Goal: Task Accomplishment & Management: Manage account settings

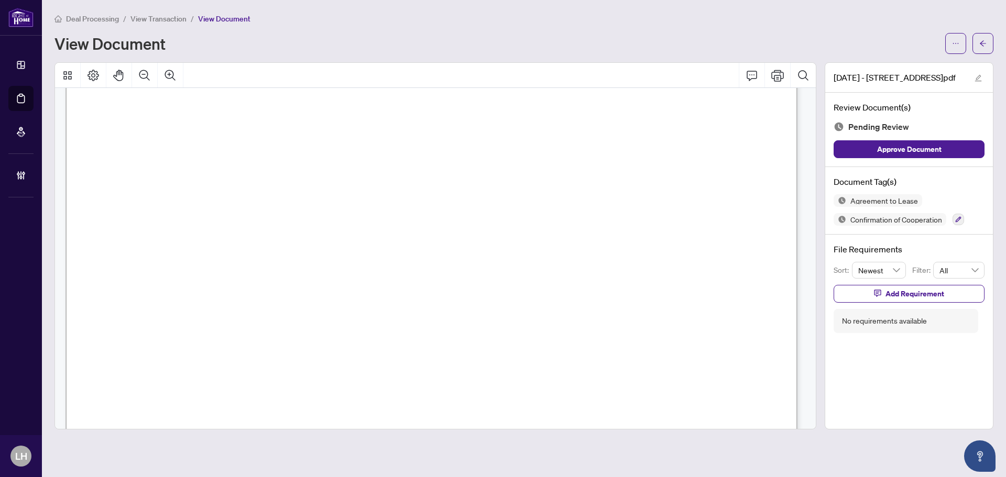
scroll to position [105, 0]
drag, startPoint x: 202, startPoint y: 272, endPoint x: 293, endPoint y: 272, distance: 91.1
click at [293, 272] on span "Highway 7 Rd W" at bounding box center [253, 273] width 103 height 12
drag, startPoint x: 572, startPoint y: 270, endPoint x: 616, endPoint y: 272, distance: 43.6
click at [616, 272] on span "Vaughan" at bounding box center [614, 273] width 86 height 12
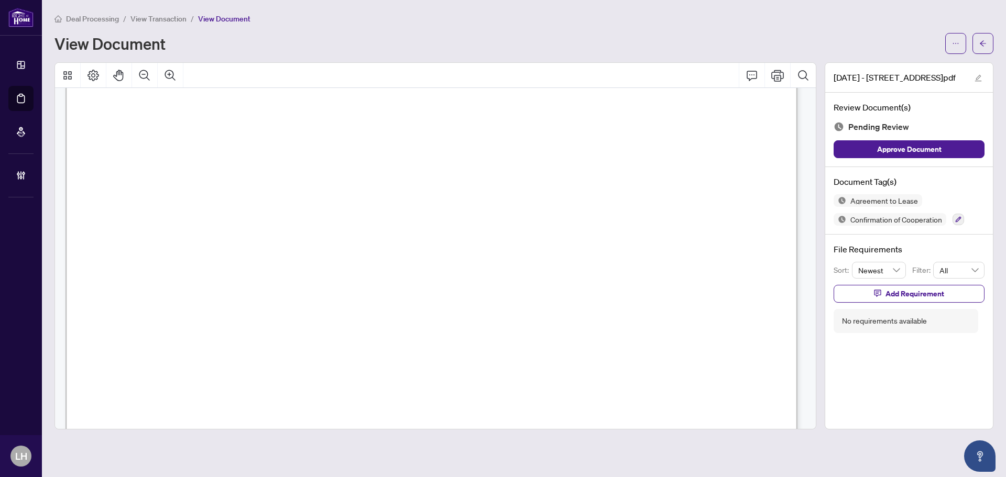
drag, startPoint x: 258, startPoint y: 143, endPoint x: 294, endPoint y: 142, distance: 35.6
click at [294, 142] on span "Isabel B Reis" at bounding box center [299, 145] width 82 height 12
drag, startPoint x: 315, startPoint y: 142, endPoint x: 342, endPoint y: 142, distance: 26.2
click at [340, 142] on span "Isabel B Reis" at bounding box center [299, 145] width 82 height 12
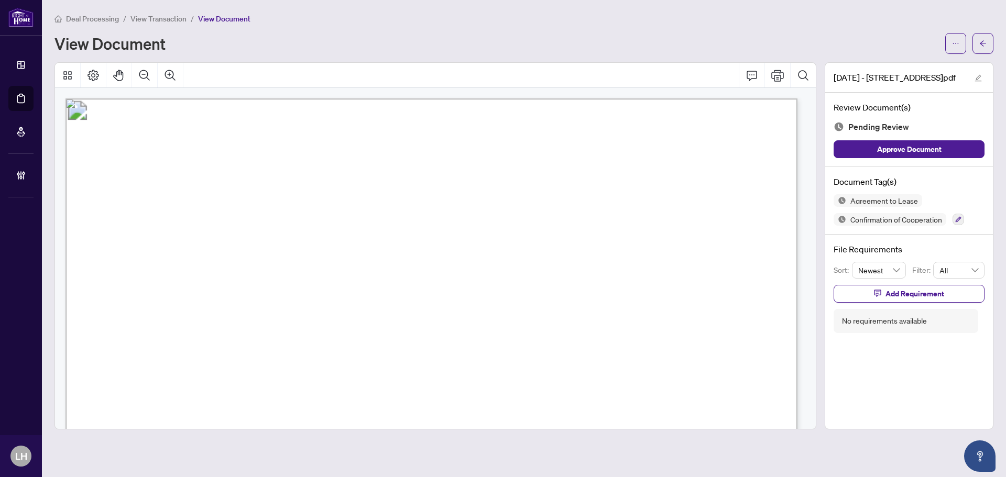
drag, startPoint x: 180, startPoint y: 271, endPoint x: 294, endPoint y: 273, distance: 113.7
click at [294, 273] on span "Monte Wai-Bong Chum & Louisa Chiu-Hung Chum" at bounding box center [355, 273] width 352 height 11
drag, startPoint x: 314, startPoint y: 270, endPoint x: 445, endPoint y: 274, distance: 130.5
click at [445, 274] on span "Monte Wai-Bong Chum & Louisa Chiu-Hung Chum" at bounding box center [355, 273] width 352 height 11
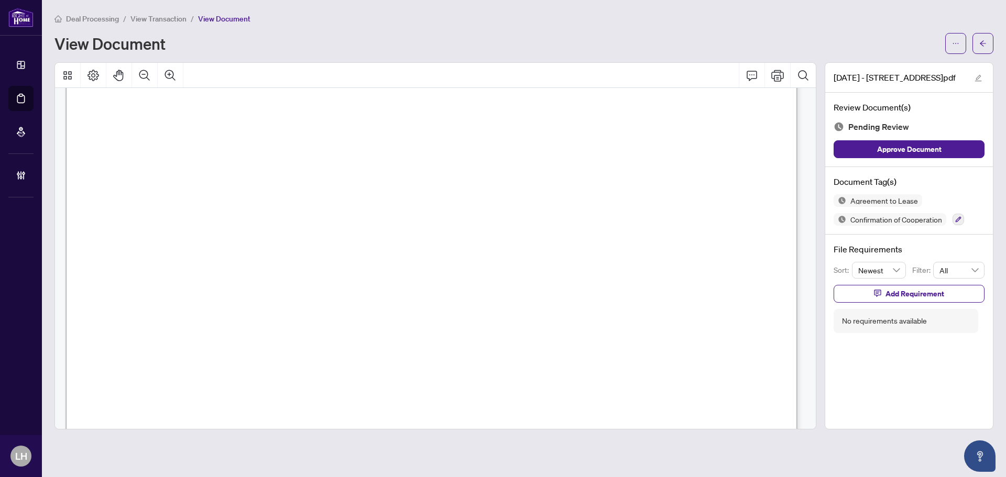
scroll to position [2148, 0]
click at [950, 47] on button "button" at bounding box center [955, 43] width 21 height 21
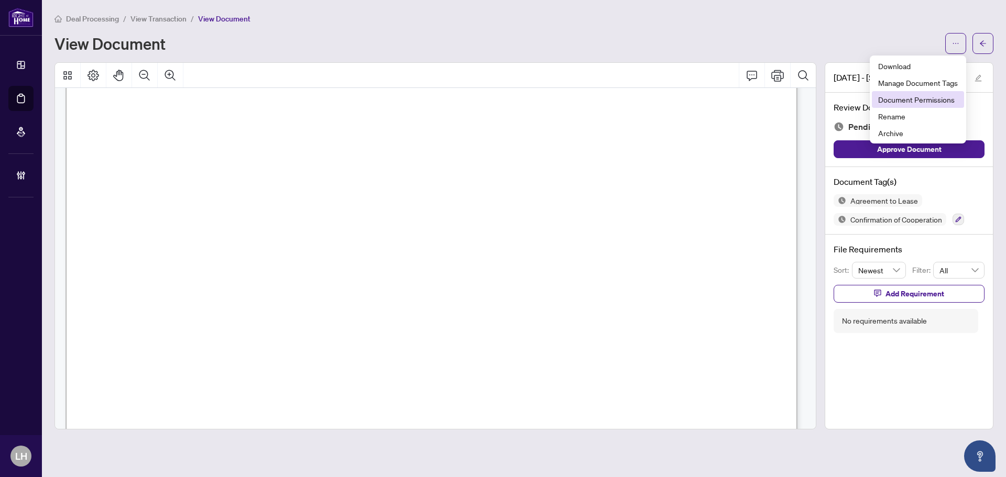
click at [953, 102] on span "Document Permissions" at bounding box center [918, 100] width 80 height 12
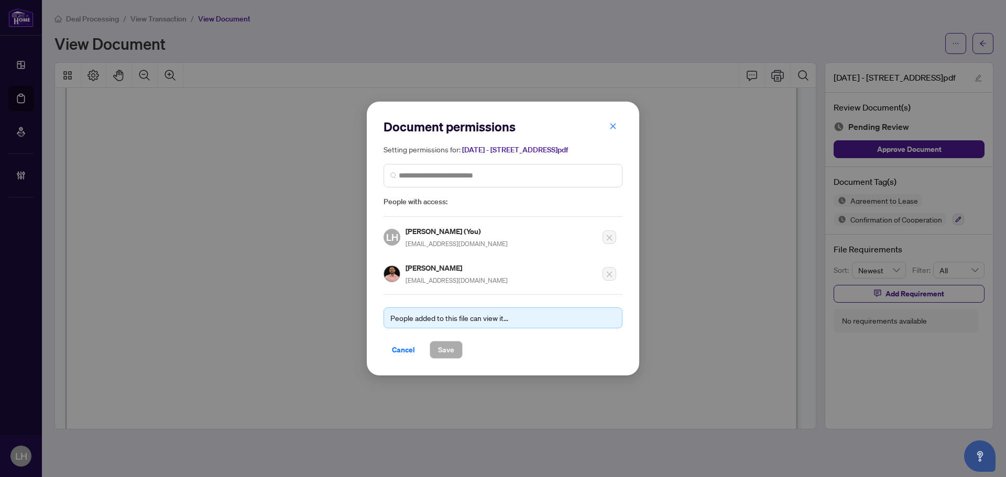
drag, startPoint x: 411, startPoint y: 354, endPoint x: 467, endPoint y: 324, distance: 63.7
click at [411, 354] on span "Cancel" at bounding box center [403, 350] width 23 height 17
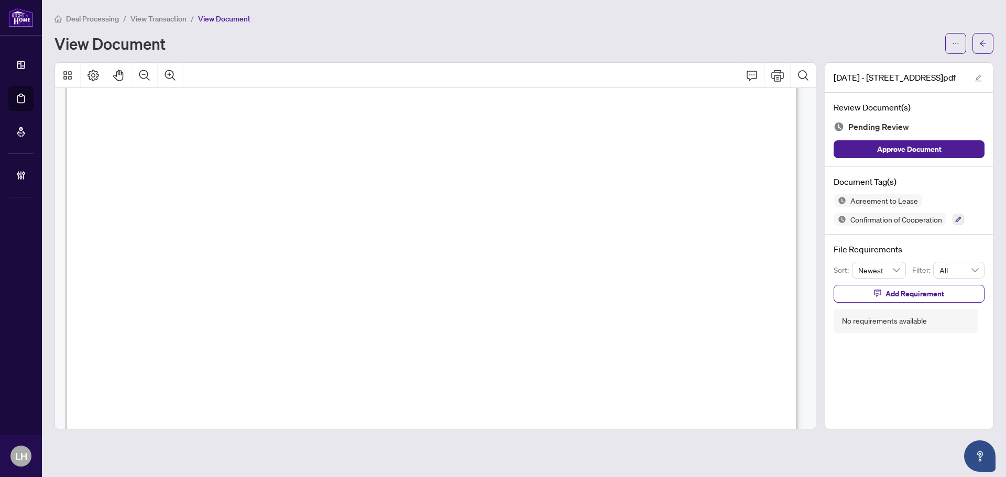
scroll to position [9271, 0]
click at [963, 218] on button "button" at bounding box center [958, 220] width 12 height 12
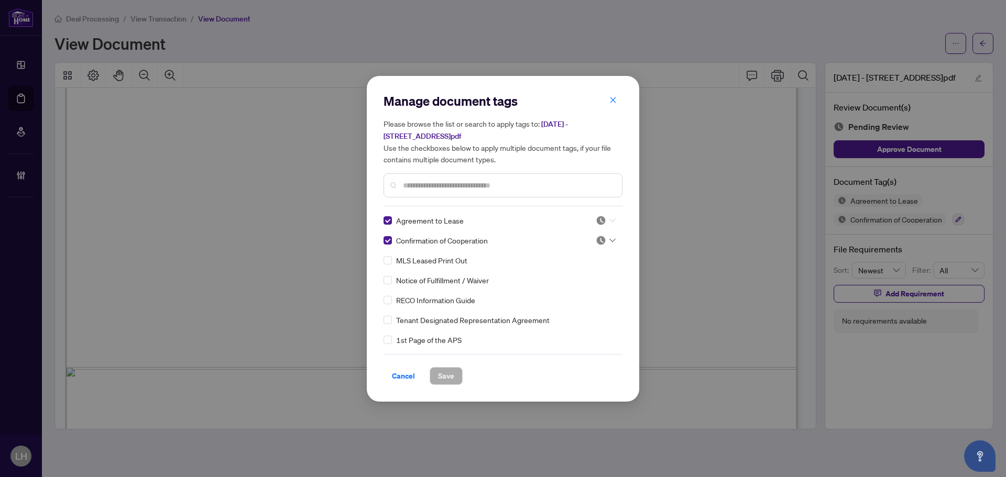
click at [598, 215] on img at bounding box center [601, 220] width 10 height 10
click at [588, 265] on div "Approved" at bounding box center [570, 266] width 67 height 12
click at [600, 235] on img at bounding box center [601, 240] width 10 height 10
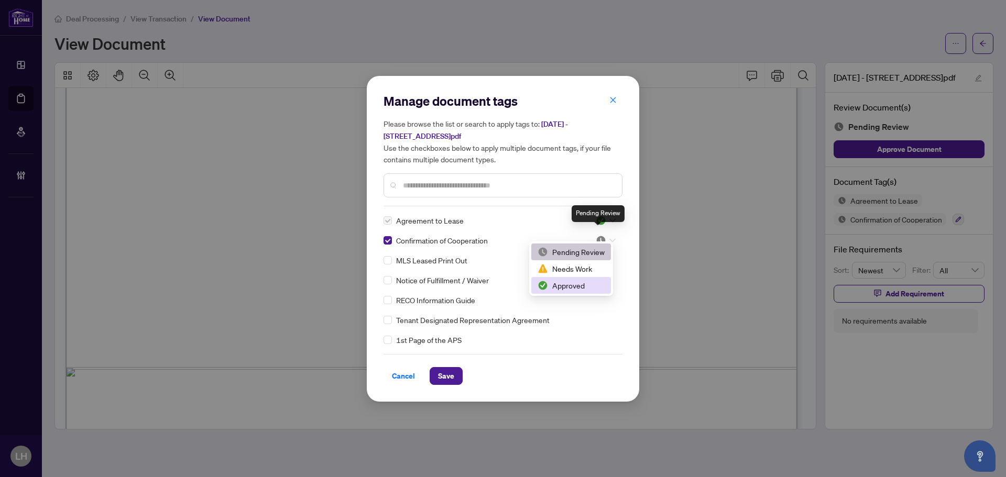
click at [582, 285] on div "Approved" at bounding box center [570, 286] width 67 height 12
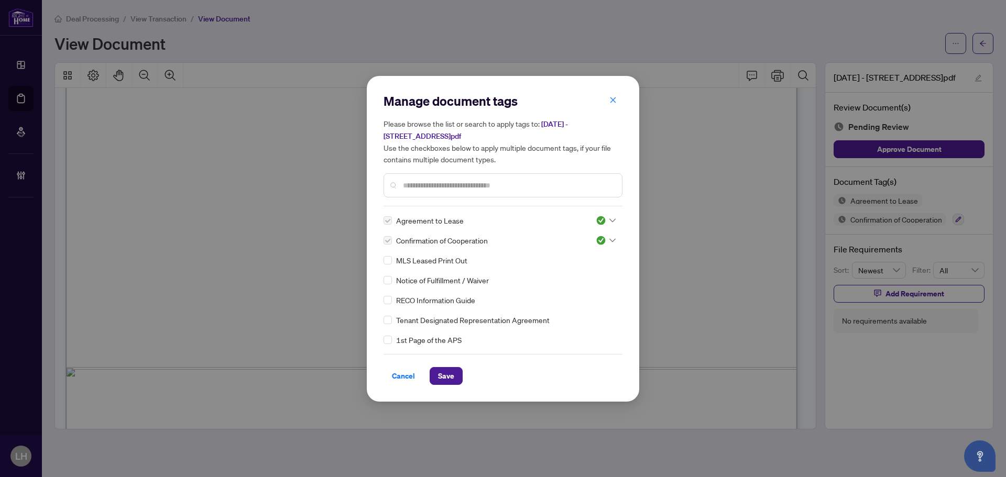
click at [420, 185] on div at bounding box center [502, 185] width 239 height 24
click at [422, 180] on input "text" at bounding box center [508, 186] width 211 height 12
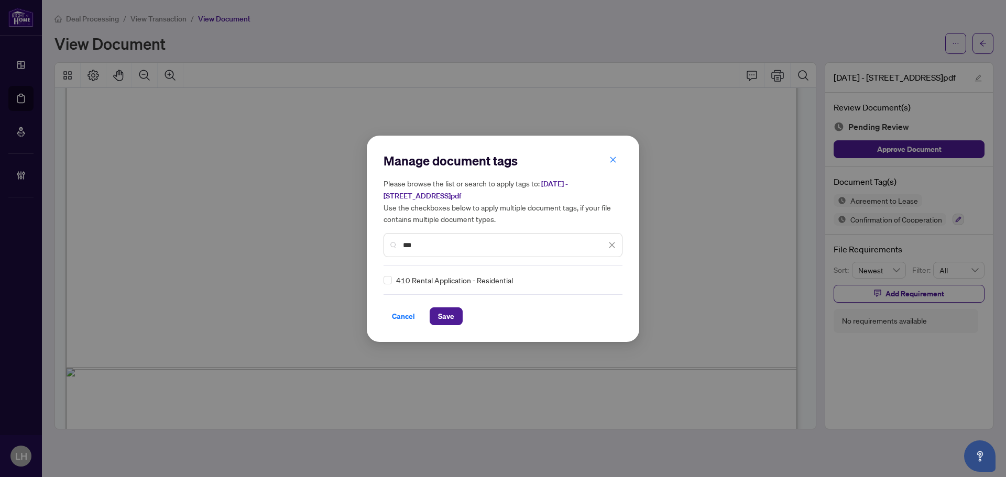
type input "***"
click at [595, 280] on div "Manage document tags Please browse the list or search to apply tags to: 1507 - …" at bounding box center [502, 238] width 239 height 173
click at [598, 280] on div "Manage document tags Please browse the list or search to apply tags to: 1507 - …" at bounding box center [502, 238] width 239 height 173
click at [598, 275] on img at bounding box center [601, 280] width 10 height 10
click at [594, 320] on div "Approved" at bounding box center [570, 326] width 67 height 12
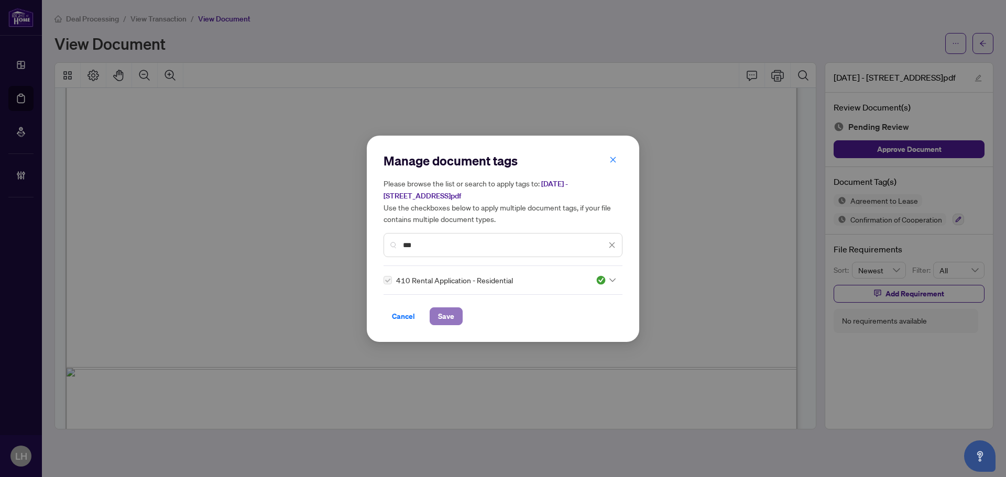
click at [440, 314] on span "Save" at bounding box center [446, 316] width 16 height 17
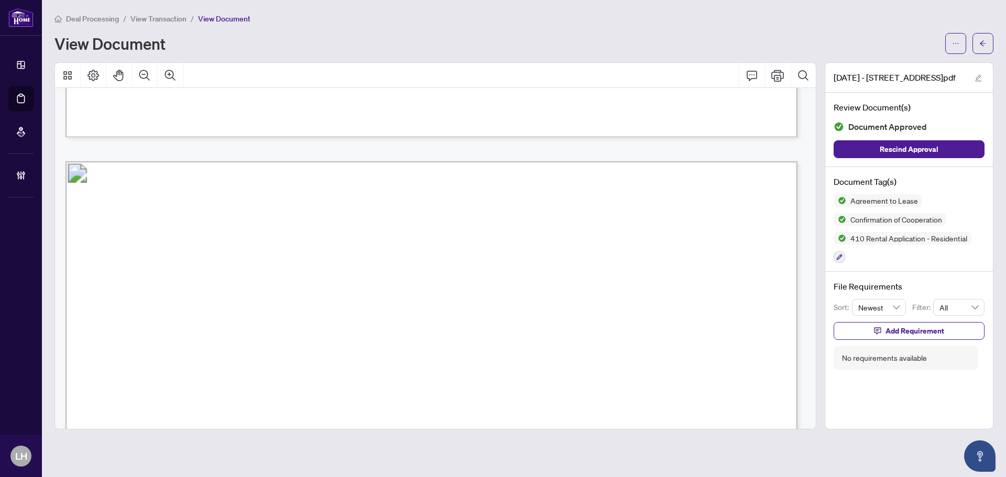
scroll to position [0, 0]
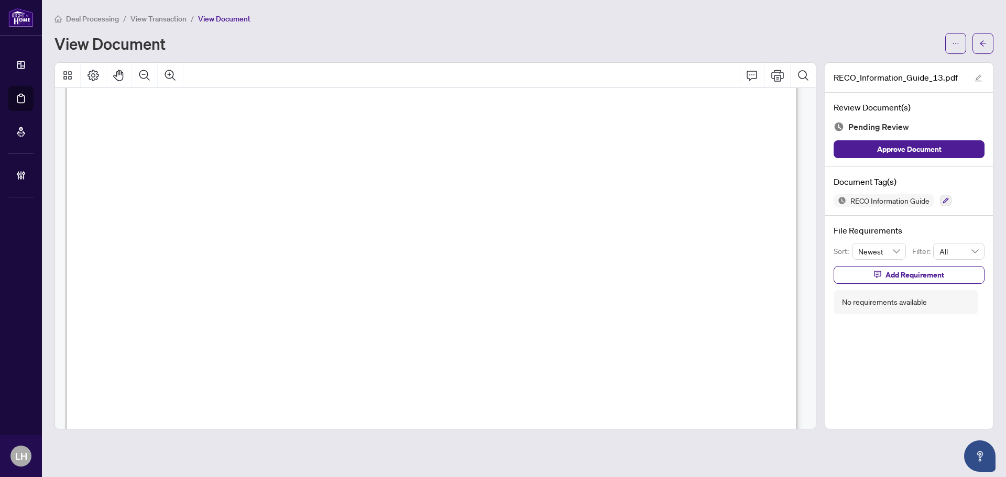
scroll to position [11858, 0]
click at [952, 203] on div "RECO Information Guide" at bounding box center [908, 200] width 151 height 13
click at [949, 201] on button "button" at bounding box center [946, 201] width 12 height 12
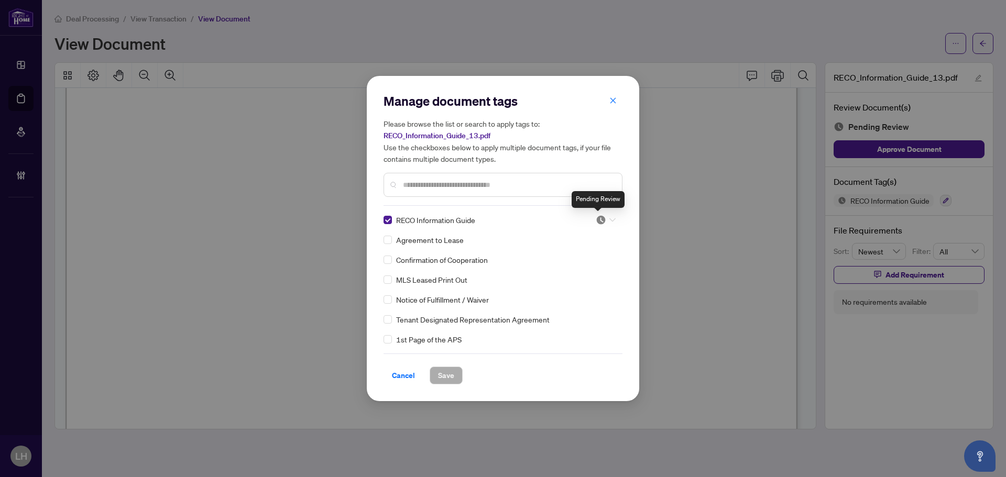
click at [601, 223] on img at bounding box center [601, 220] width 10 height 10
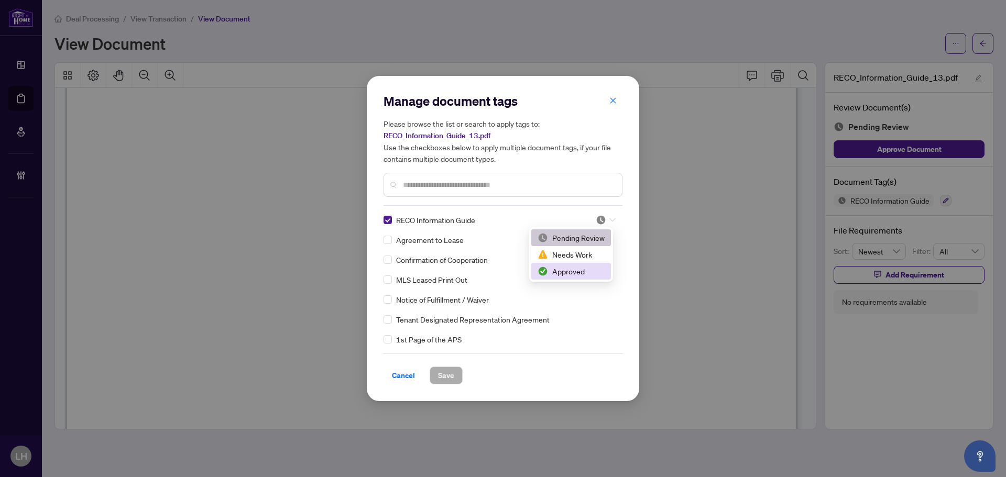
click at [581, 281] on div "2 3 Pending Review Needs Work Approved" at bounding box center [571, 254] width 84 height 54
click at [585, 269] on div "Approved" at bounding box center [570, 272] width 67 height 12
click at [453, 380] on span "Save" at bounding box center [446, 375] width 16 height 17
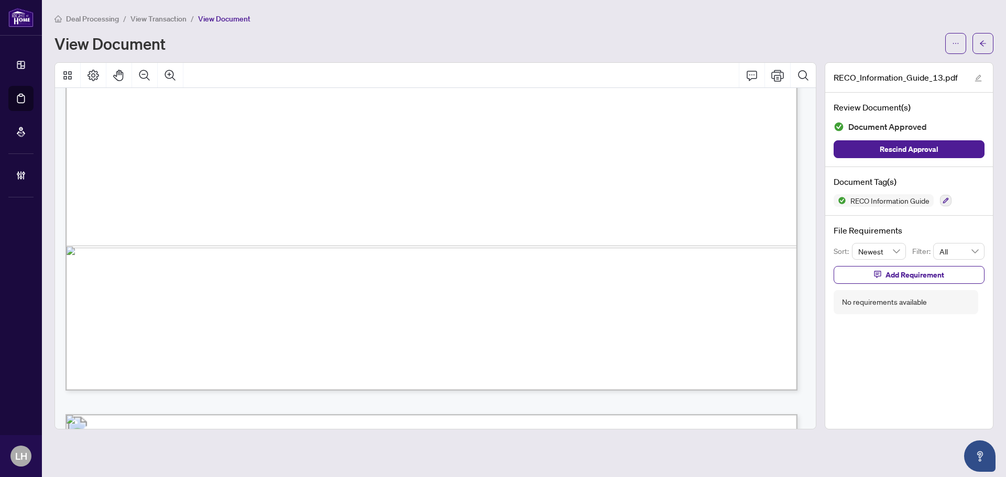
scroll to position [11177, 0]
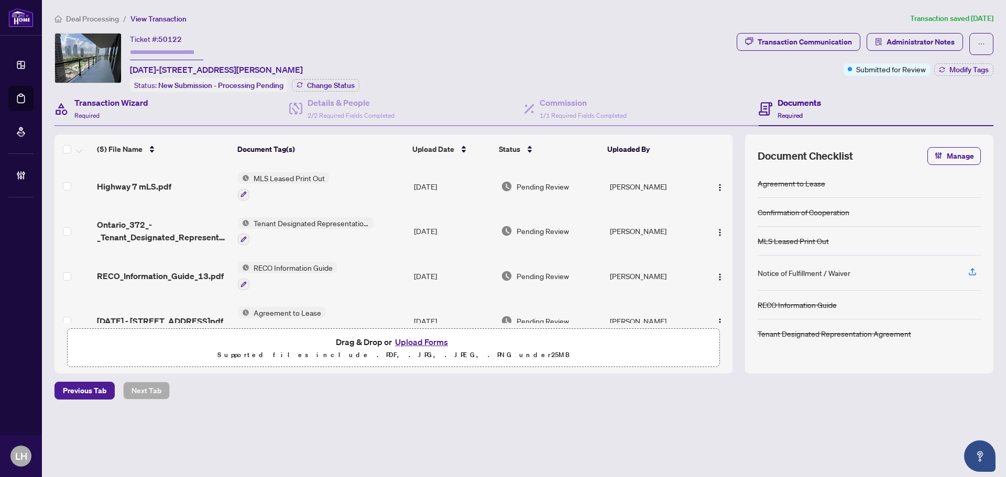
click at [151, 107] on div "Transaction Wizard Required" at bounding box center [171, 109] width 235 height 34
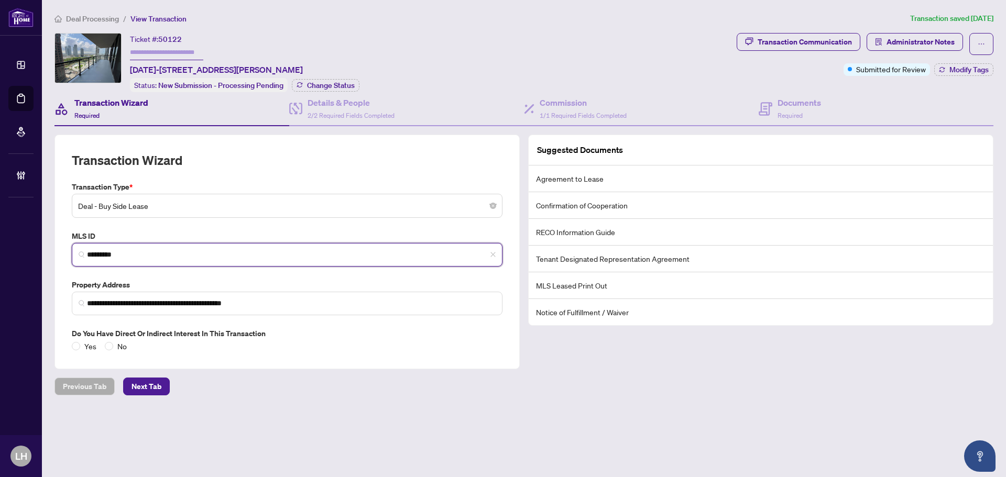
drag, startPoint x: 128, startPoint y: 253, endPoint x: 49, endPoint y: 234, distance: 81.8
click at [3, 235] on div "**********" at bounding box center [503, 238] width 1006 height 477
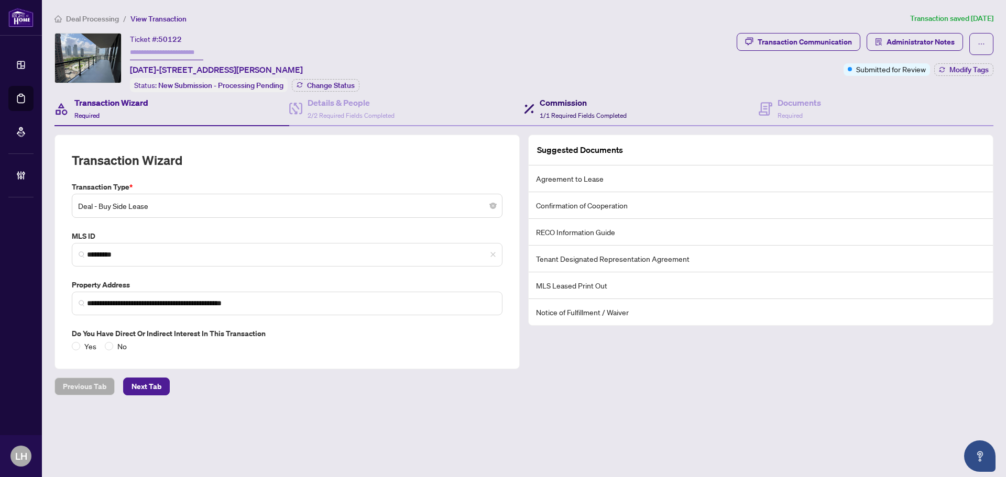
drag, startPoint x: 556, startPoint y: 108, endPoint x: 656, endPoint y: 127, distance: 101.4
click at [556, 107] on div "Commission 1/1 Required Fields Completed" at bounding box center [582, 108] width 87 height 25
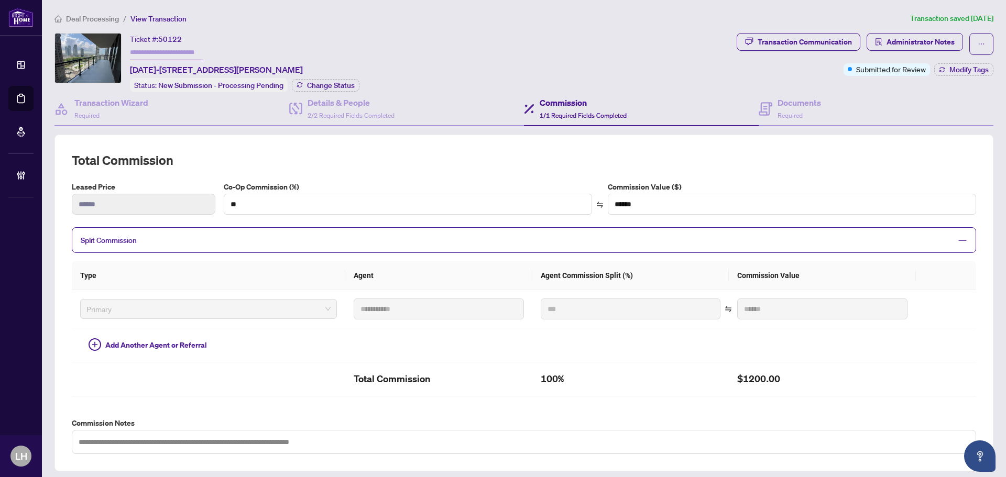
click at [191, 56] on input "text" at bounding box center [166, 52] width 73 height 15
paste input "*******"
type input "*******"
click at [318, 82] on span "Change Status" at bounding box center [331, 85] width 48 height 7
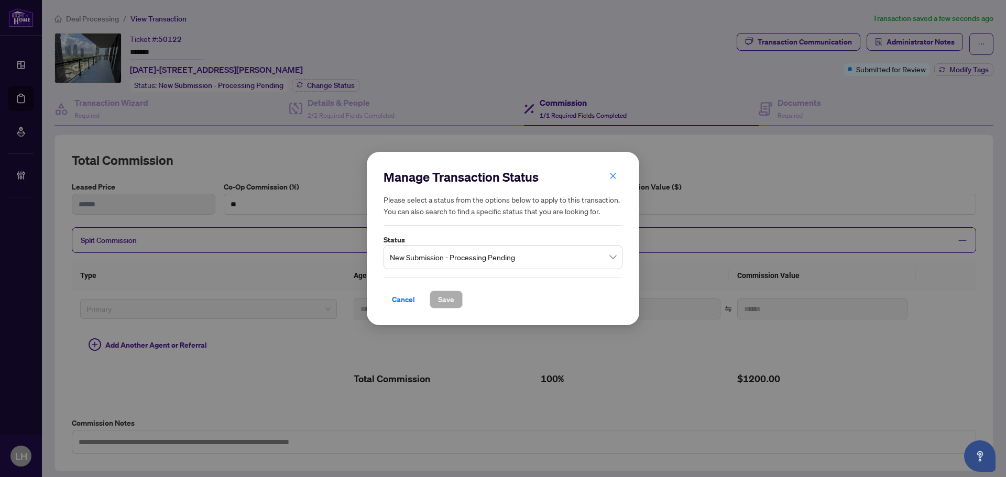
drag, startPoint x: 413, startPoint y: 259, endPoint x: 408, endPoint y: 253, distance: 7.4
click at [413, 259] on span "New Submission - Processing Pending" at bounding box center [503, 257] width 226 height 20
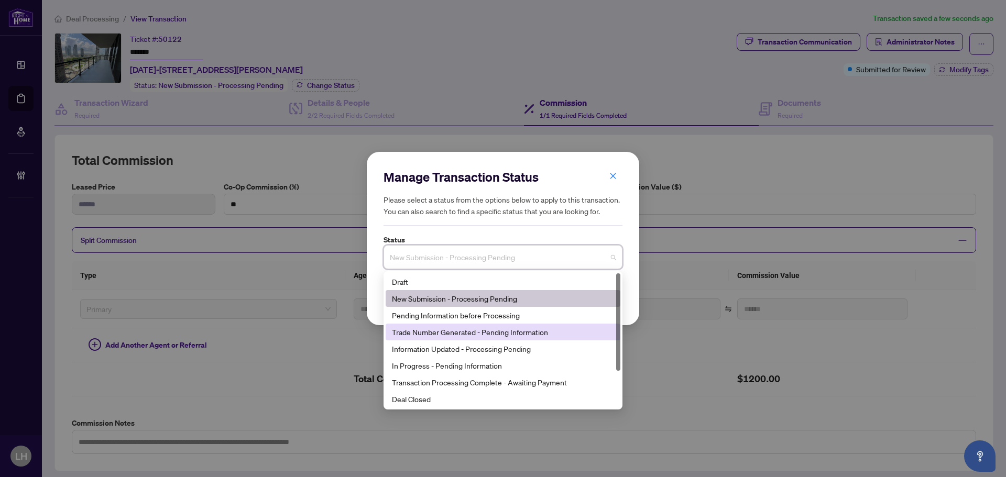
click at [443, 335] on div "Trade Number Generated - Pending Information" at bounding box center [503, 332] width 222 height 12
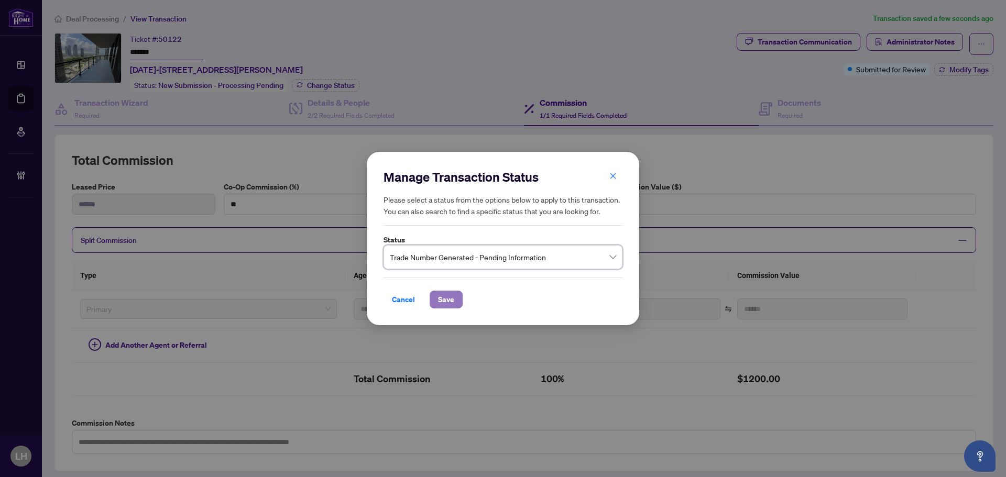
click at [449, 299] on span "Save" at bounding box center [446, 299] width 16 height 17
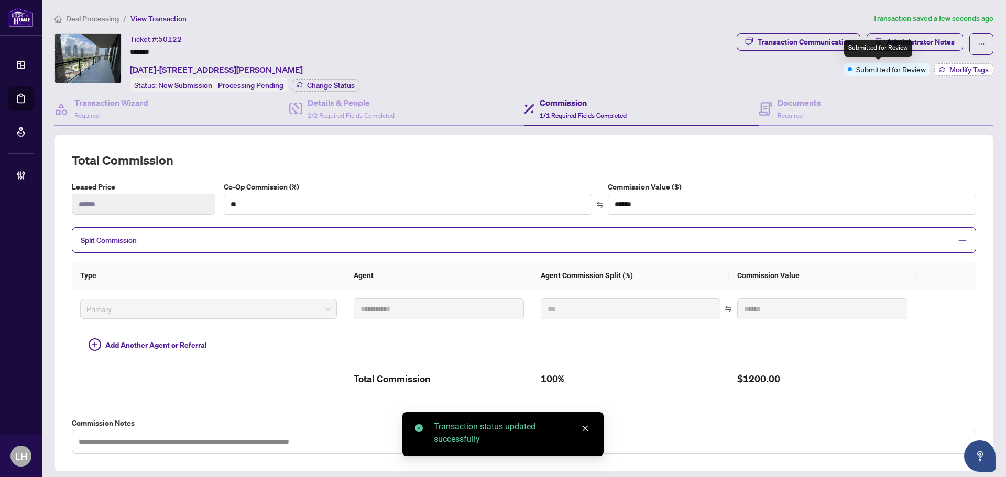
click at [939, 67] on icon "button" at bounding box center [942, 70] width 6 height 6
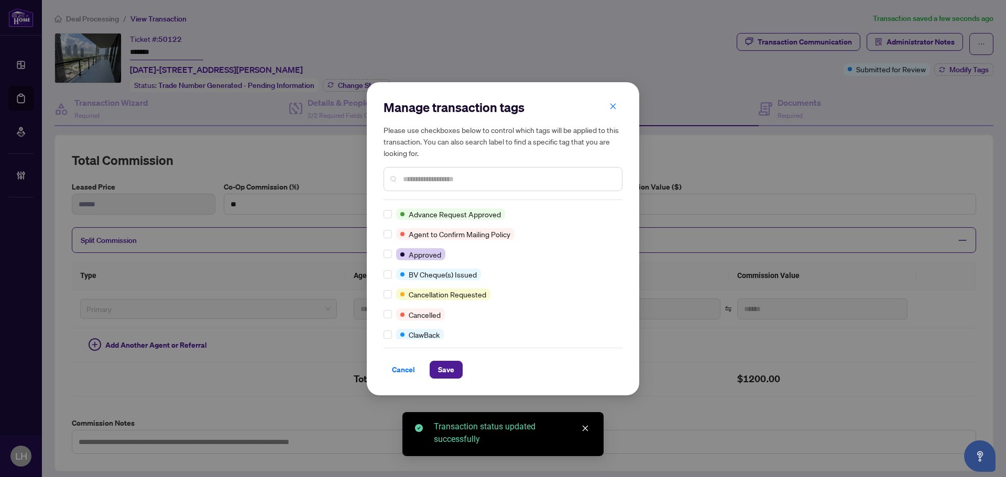
click at [417, 181] on input "text" at bounding box center [508, 179] width 211 height 12
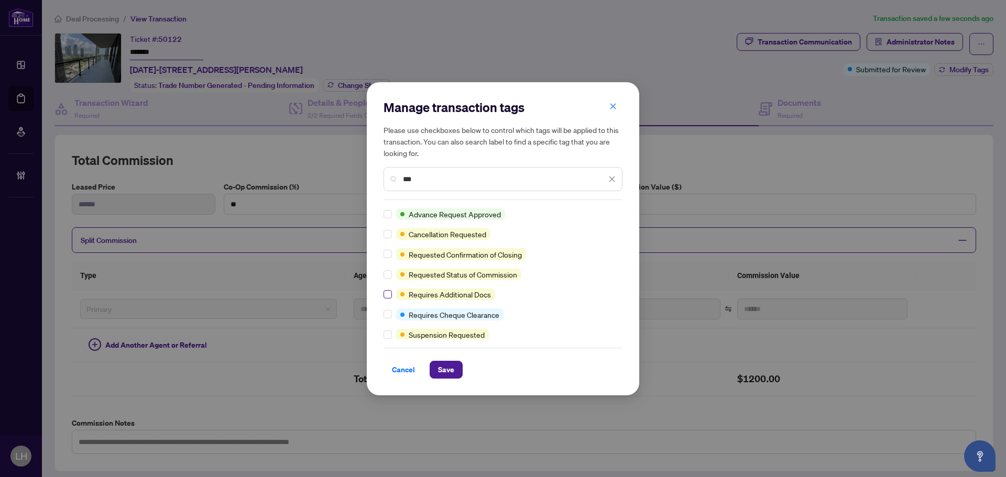
type input "***"
click at [442, 377] on span "Save" at bounding box center [446, 369] width 16 height 17
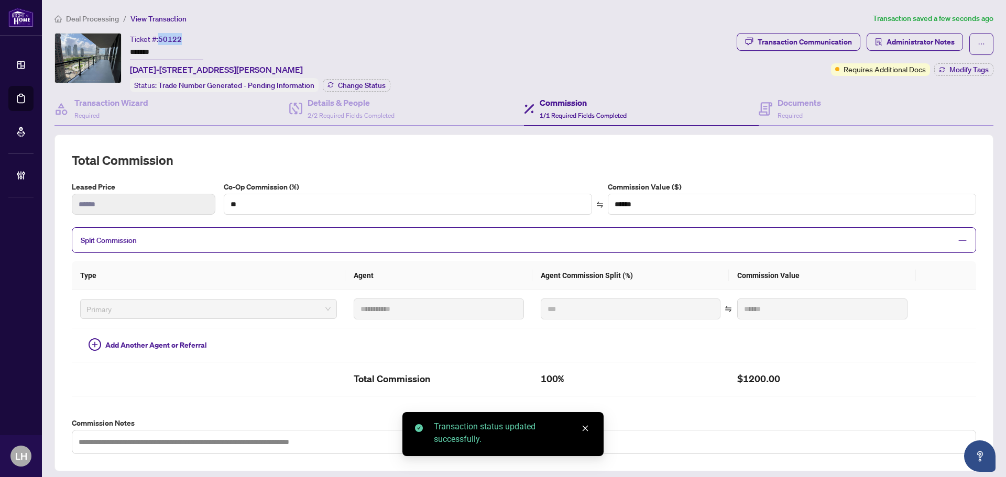
drag, startPoint x: 159, startPoint y: 39, endPoint x: 188, endPoint y: 38, distance: 29.4
click at [182, 39] on div "Ticket #: 50122 ******* 1507-2910 Highway 7 Rd, Vaughan, Ontario L4K 0H8, Canada" at bounding box center [216, 54] width 173 height 43
copy div "50122"
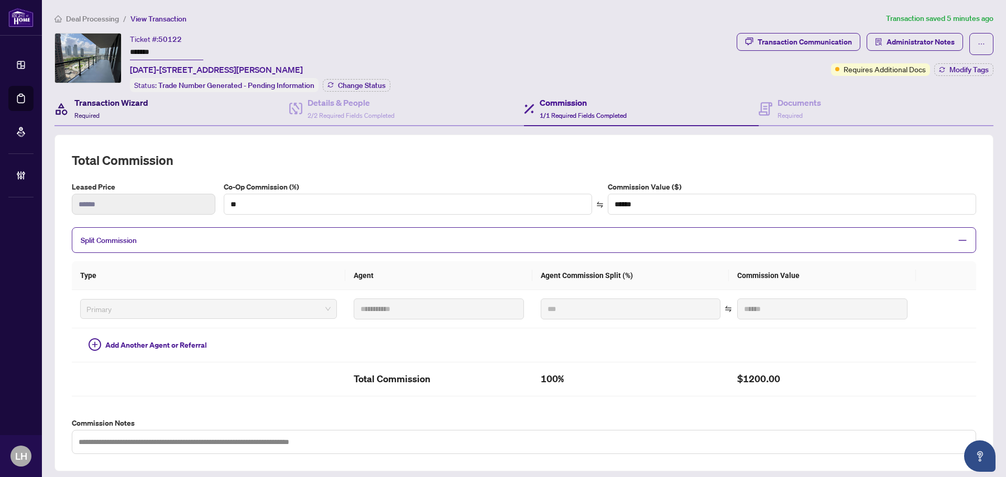
drag, startPoint x: 90, startPoint y: 119, endPoint x: 233, endPoint y: 109, distance: 142.8
click at [94, 117] on div "Transaction Wizard Required" at bounding box center [111, 108] width 74 height 25
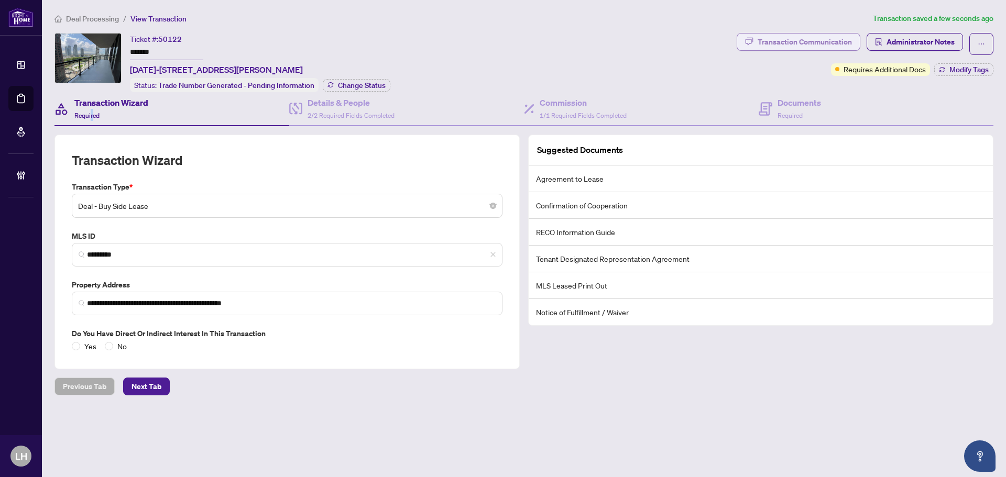
click at [812, 37] on div "Transaction Communication" at bounding box center [804, 42] width 94 height 17
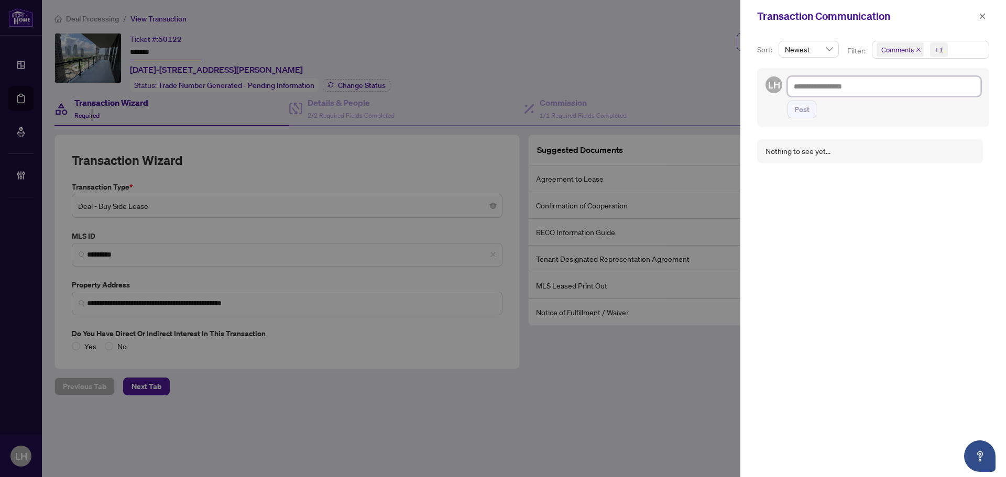
click at [823, 79] on textarea at bounding box center [883, 86] width 193 height 20
paste textarea "**********"
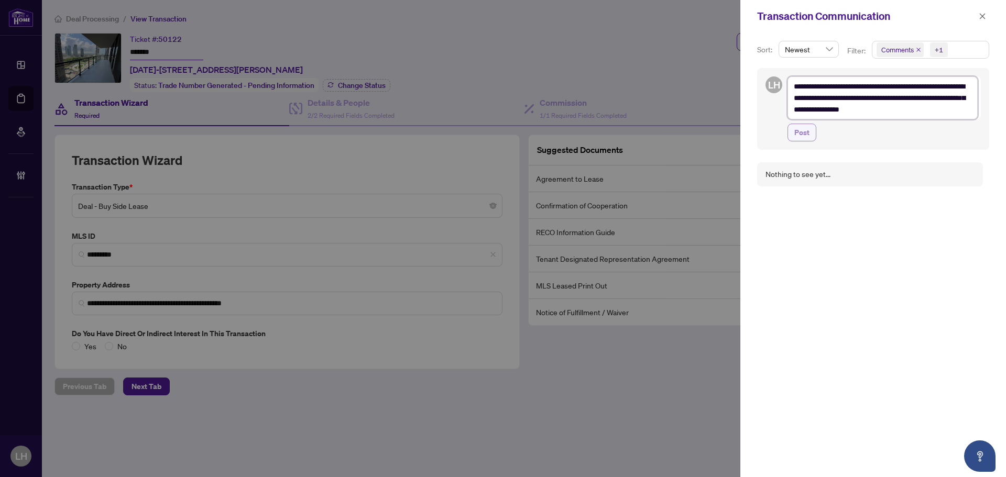
type textarea "**********"
click at [802, 138] on span "Post" at bounding box center [801, 132] width 15 height 17
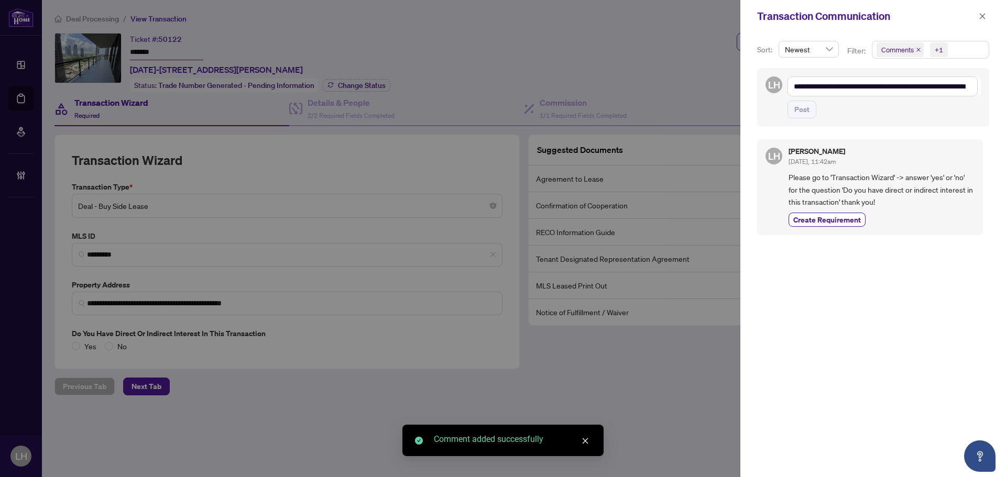
click at [976, 11] on button "button" at bounding box center [982, 16] width 14 height 13
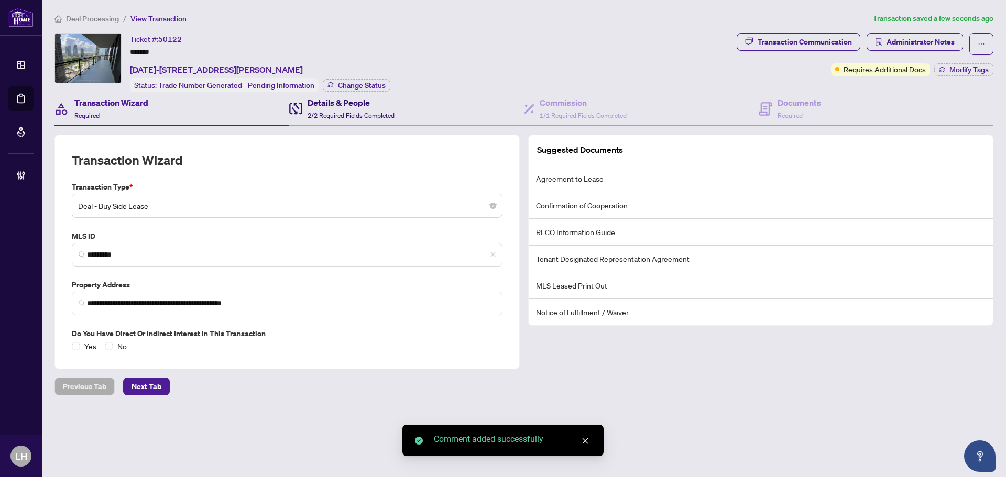
click at [304, 104] on div "Details & People 2/2 Required Fields Completed" at bounding box center [341, 108] width 105 height 25
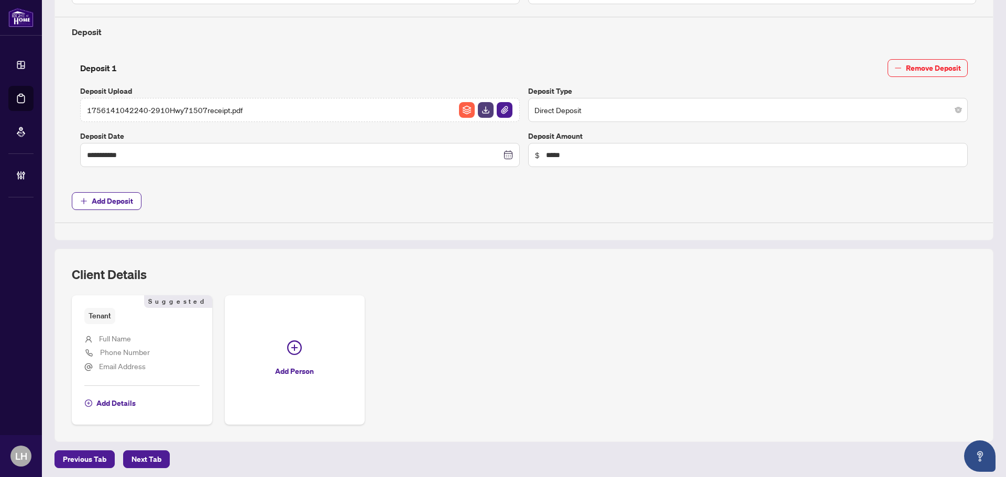
scroll to position [400, 0]
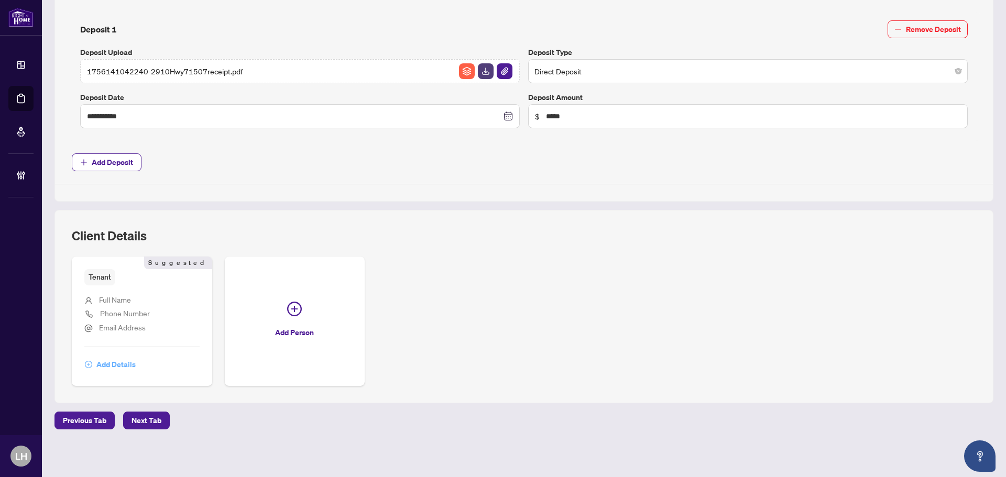
click at [100, 367] on span "Add Details" at bounding box center [115, 364] width 39 height 17
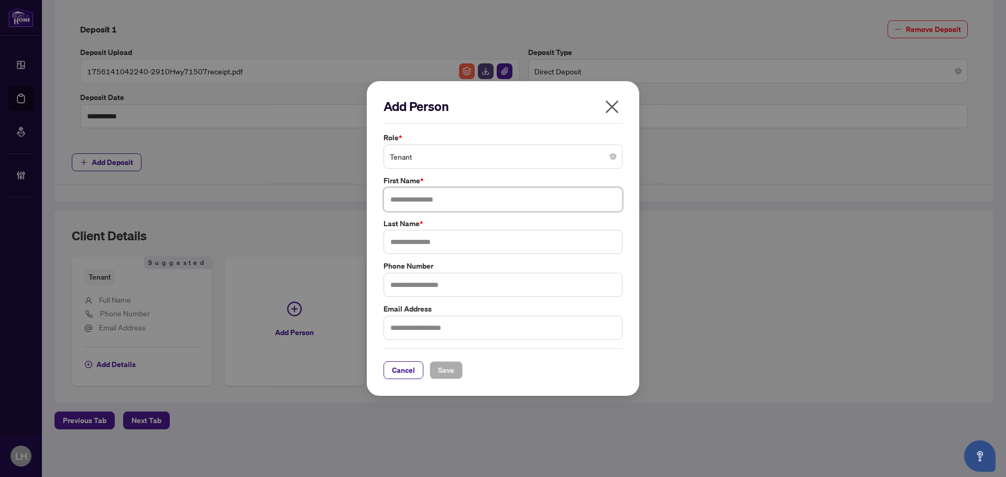
drag, startPoint x: 430, startPoint y: 203, endPoint x: 447, endPoint y: 203, distance: 17.3
click at [430, 203] on input "text" at bounding box center [502, 200] width 239 height 24
paste input "********"
type input "********"
drag, startPoint x: 481, startPoint y: 247, endPoint x: 479, endPoint y: 272, distance: 25.2
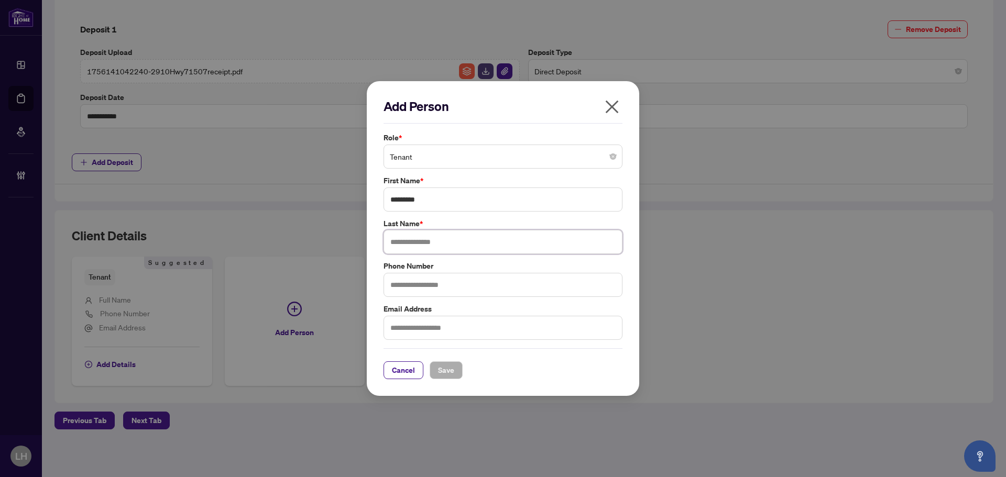
click at [481, 247] on input "text" at bounding box center [502, 242] width 239 height 24
paste input "****"
type input "****"
click at [460, 371] on button "Save" at bounding box center [446, 370] width 33 height 18
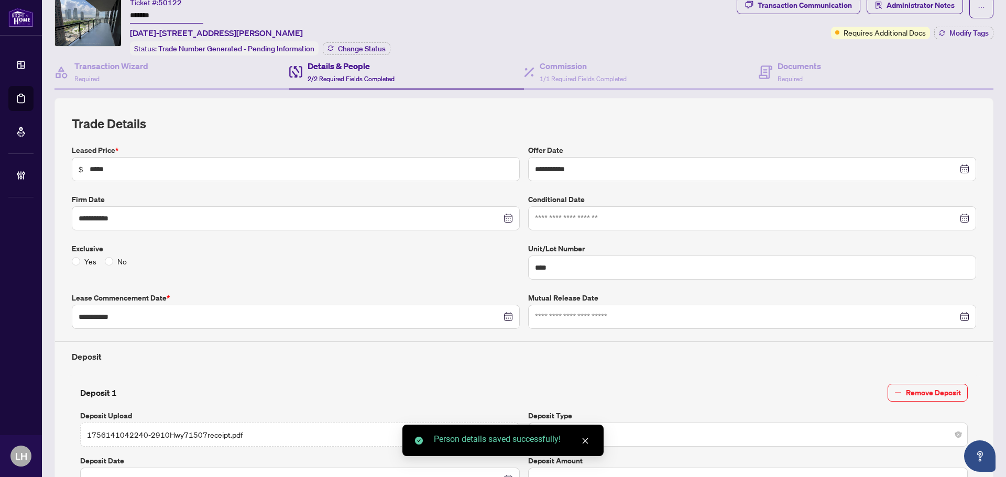
scroll to position [0, 0]
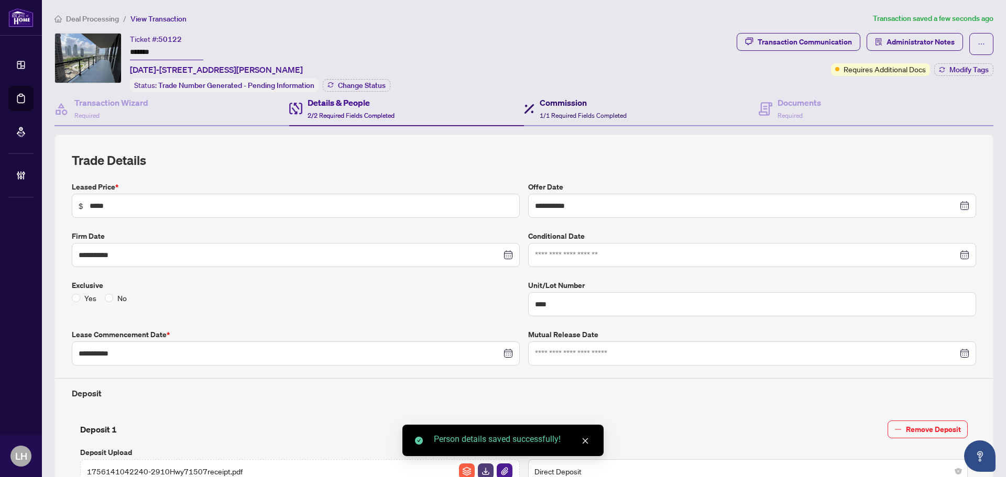
drag, startPoint x: 548, startPoint y: 109, endPoint x: 647, endPoint y: 118, distance: 100.0
click at [548, 109] on div "Commission 1/1 Required Fields Completed" at bounding box center [582, 108] width 87 height 25
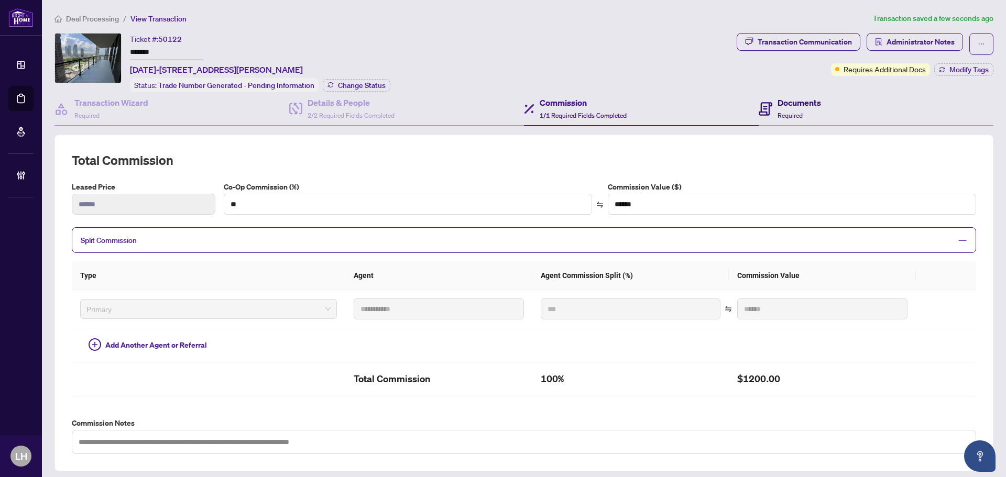
click at [764, 102] on icon at bounding box center [765, 109] width 14 height 14
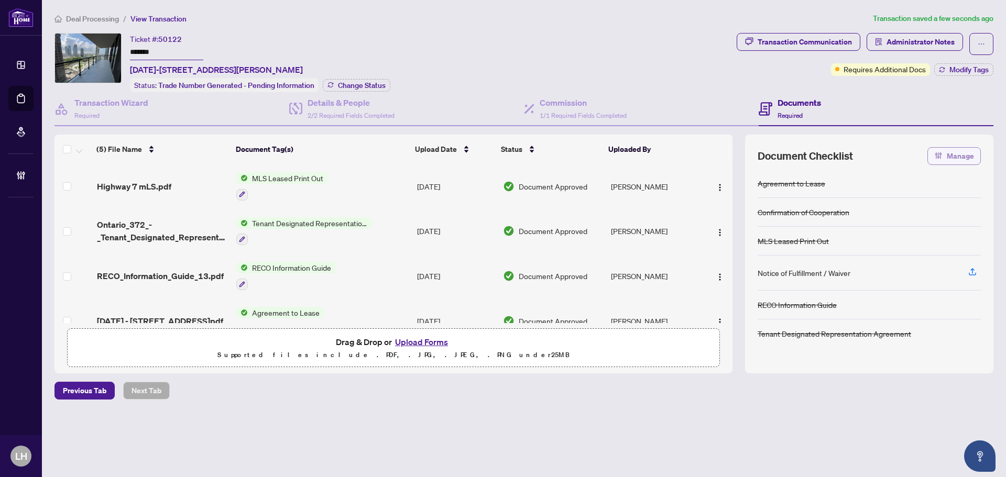
click at [928, 150] on button "Manage" at bounding box center [953, 156] width 53 height 18
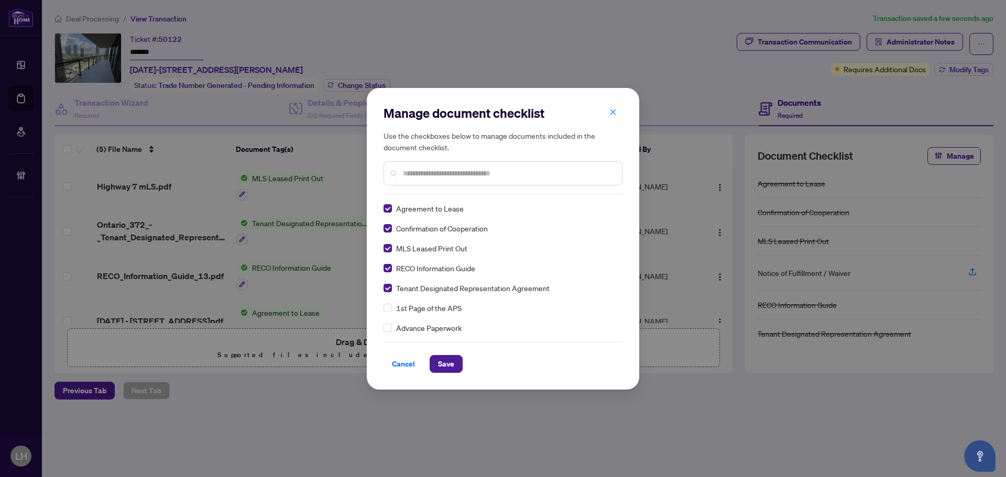
click at [439, 169] on input "text" at bounding box center [508, 174] width 211 height 12
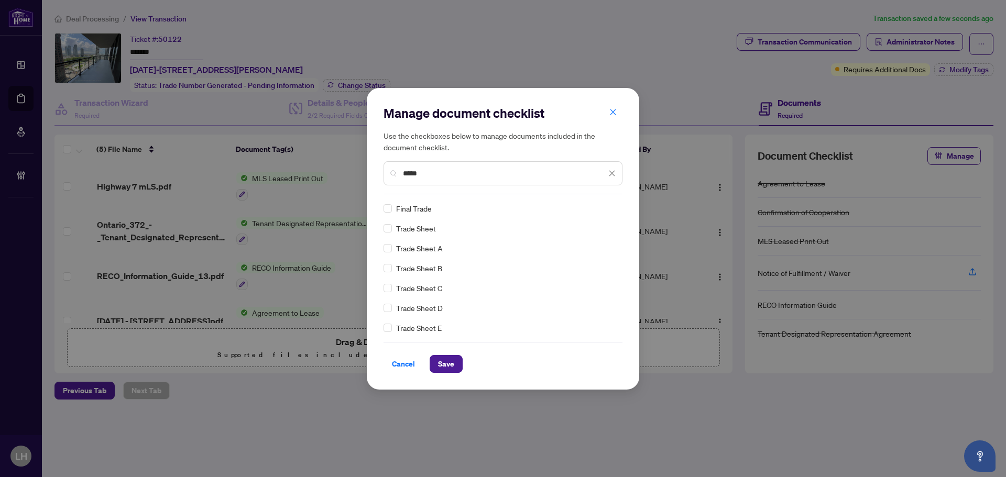
type input "*****"
click at [445, 359] on span "Save" at bounding box center [446, 364] width 16 height 17
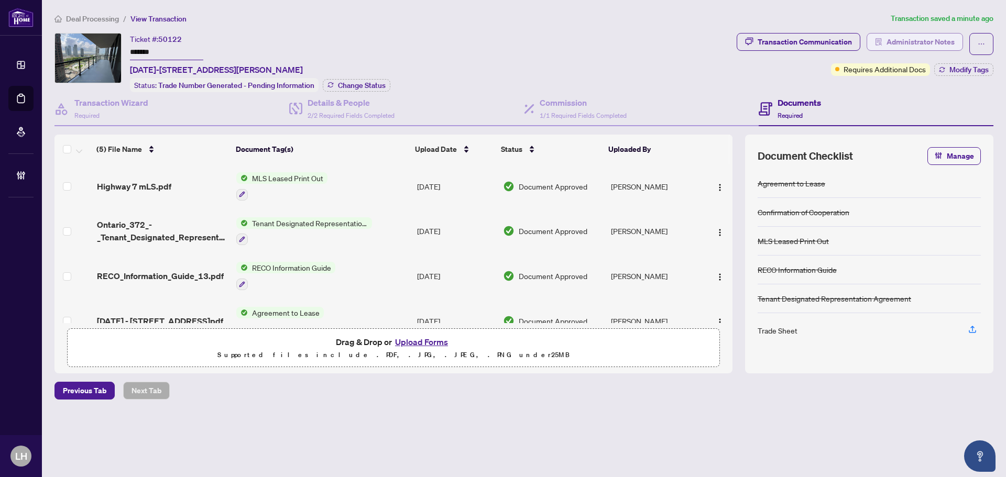
click at [909, 45] on span "Administrator Notes" at bounding box center [920, 42] width 68 height 17
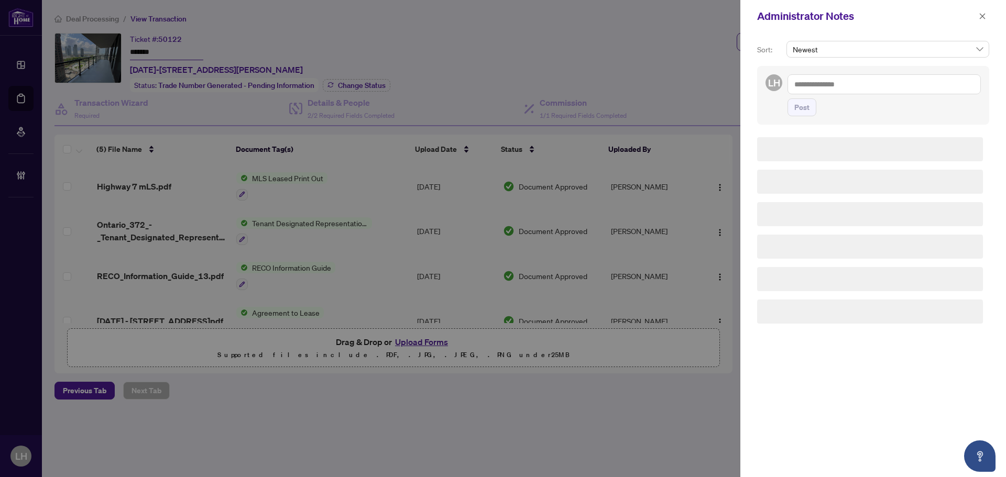
click at [862, 86] on textarea at bounding box center [883, 84] width 193 height 20
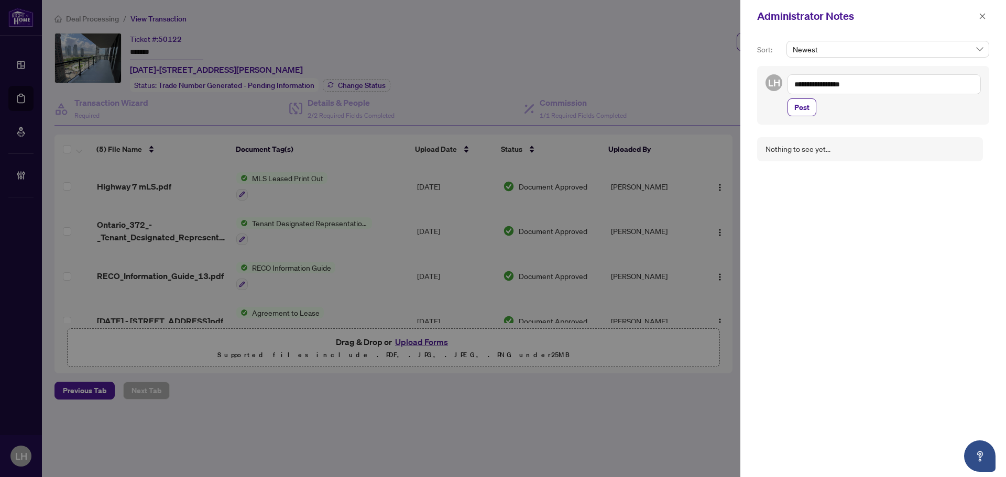
paste textarea "**********"
type textarea "**********"
click at [803, 111] on span "Post" at bounding box center [801, 107] width 15 height 17
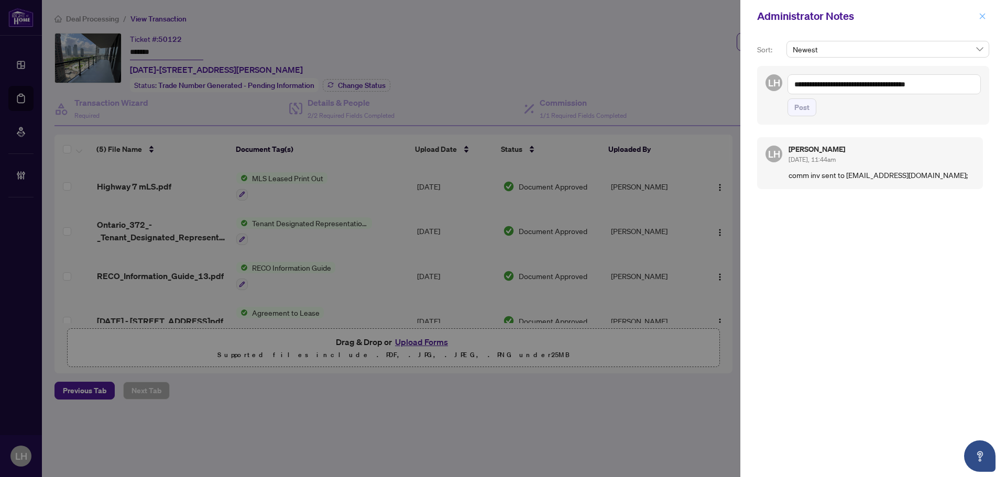
click at [984, 18] on icon "close" at bounding box center [982, 16] width 6 height 6
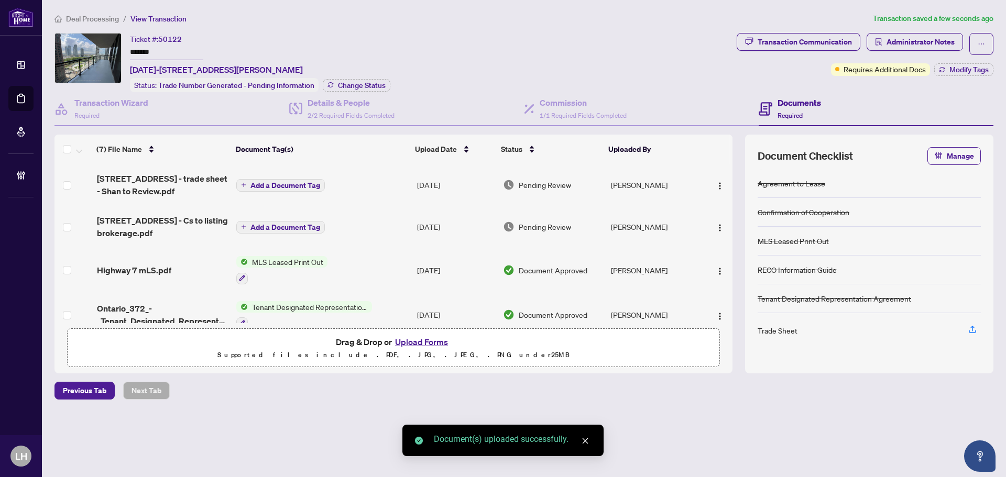
click at [288, 228] on span "Add a Document Tag" at bounding box center [285, 227] width 70 height 7
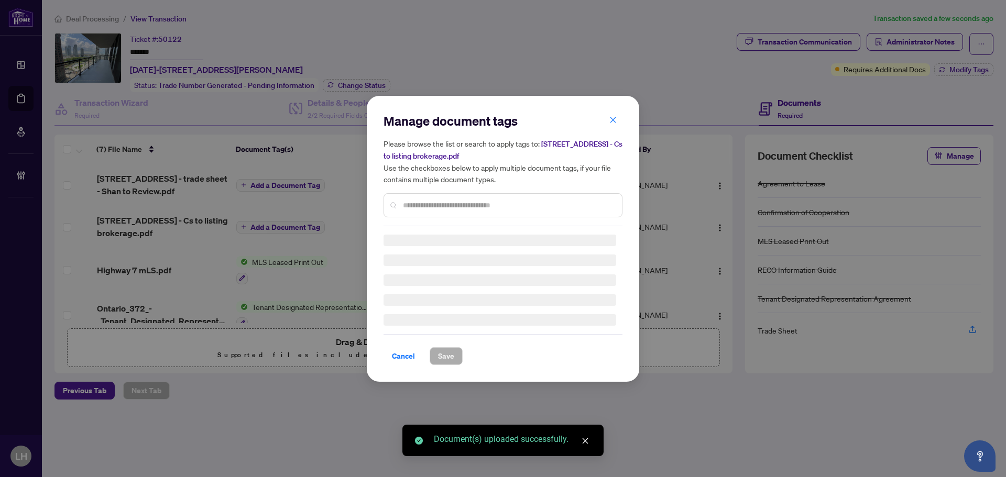
click at [432, 200] on div at bounding box center [502, 205] width 239 height 24
click at [432, 206] on input "text" at bounding box center [508, 206] width 211 height 12
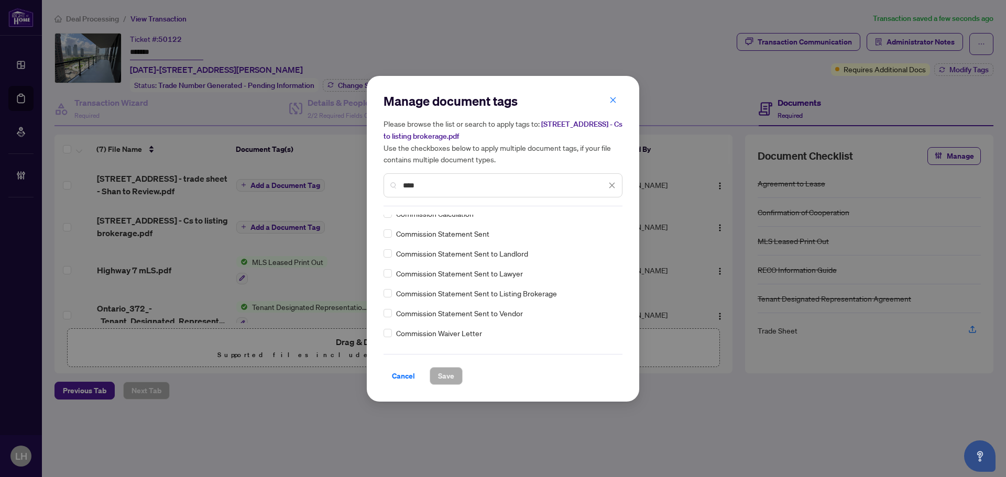
scroll to position [105, 0]
type input "****"
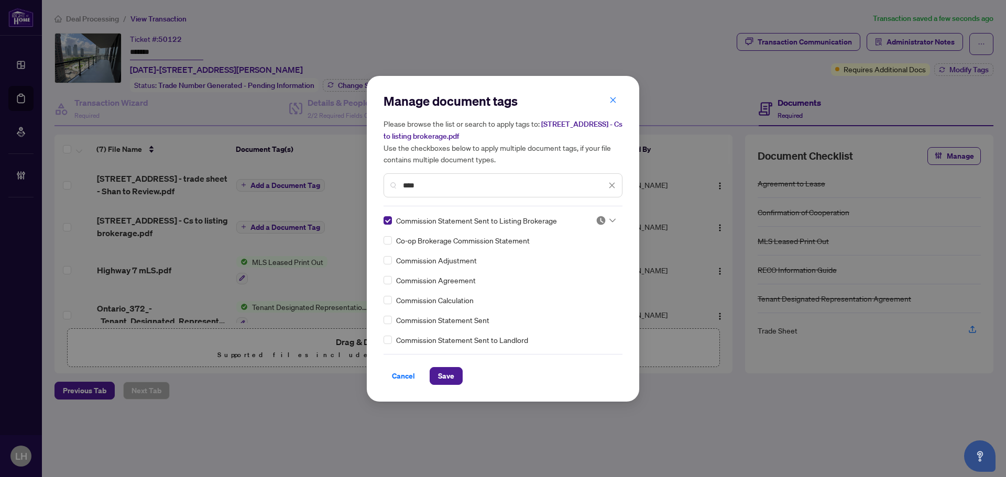
click at [598, 218] on img at bounding box center [601, 220] width 10 height 10
click at [586, 268] on div "Approved" at bounding box center [570, 272] width 67 height 12
click at [446, 378] on span "Save" at bounding box center [446, 376] width 16 height 17
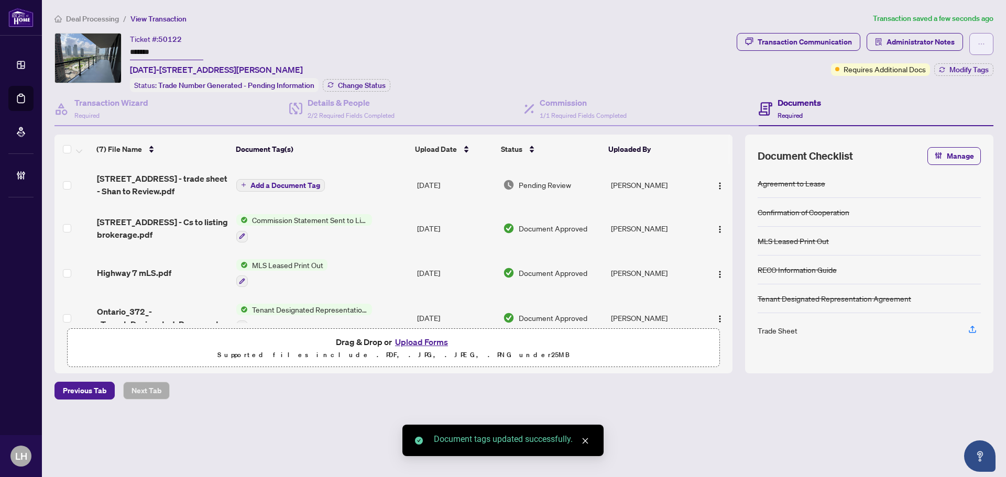
click at [986, 45] on button "button" at bounding box center [981, 44] width 24 height 22
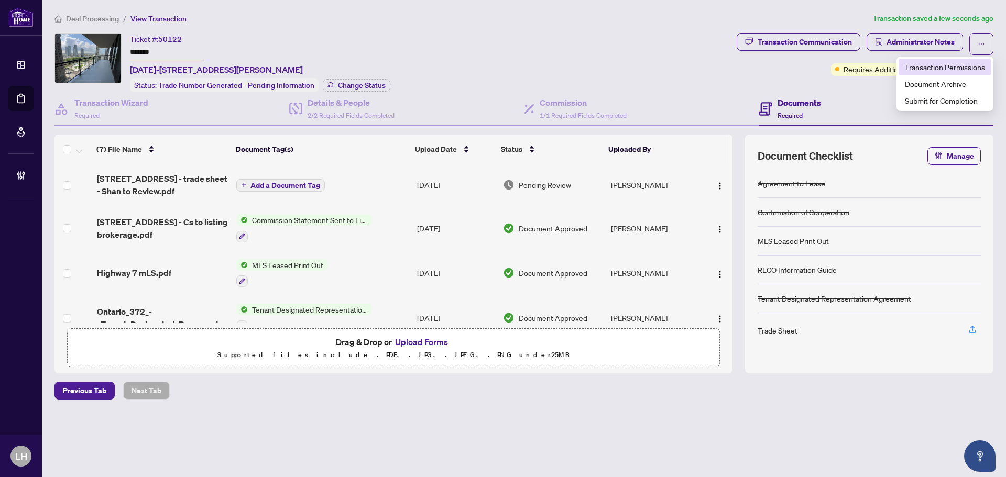
click at [965, 69] on span "Transaction Permissions" at bounding box center [945, 67] width 80 height 12
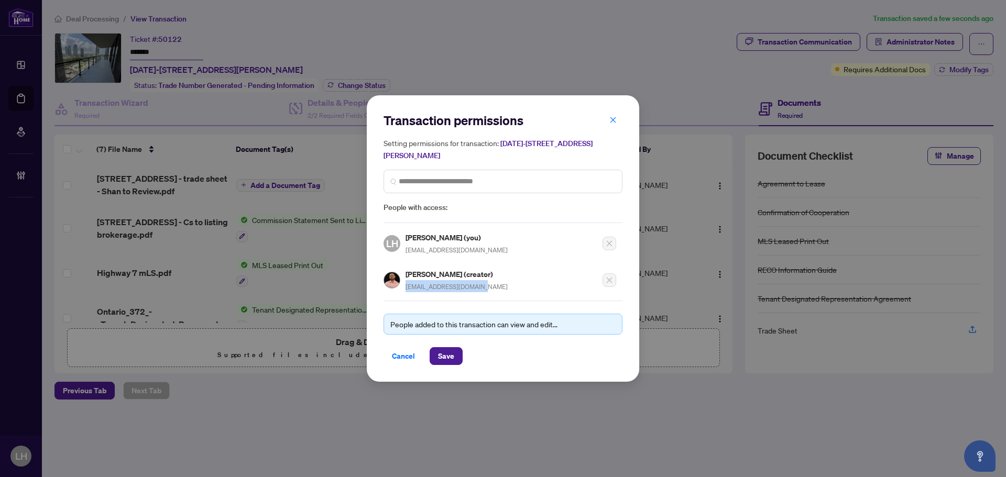
drag, startPoint x: 492, startPoint y: 285, endPoint x: 406, endPoint y: 285, distance: 85.9
click at [406, 285] on div "Shan Cheema (creator) shan.cheema27@gmail.com" at bounding box center [499, 277] width 233 height 30
copy span "shan.cheema27@gmail.com"
click at [605, 120] on button "button" at bounding box center [612, 120] width 21 height 18
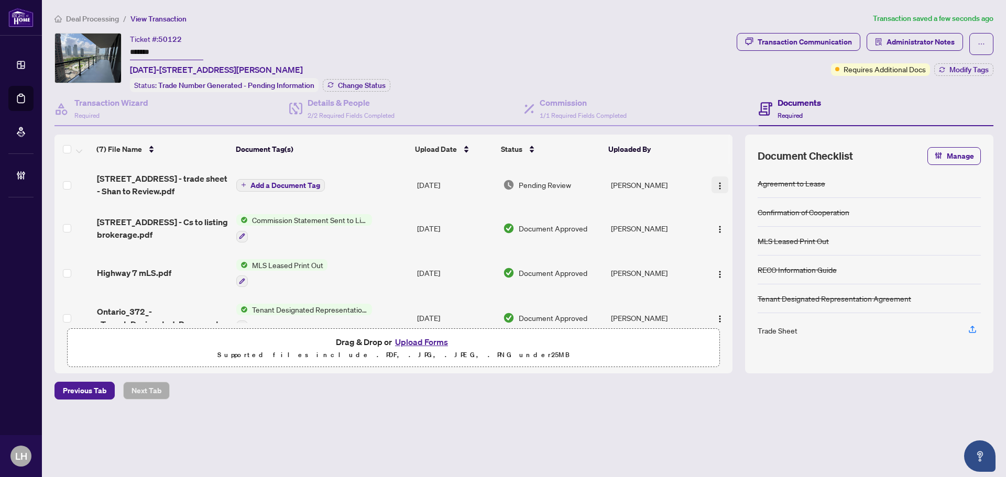
click at [715, 182] on img "button" at bounding box center [719, 186] width 8 height 8
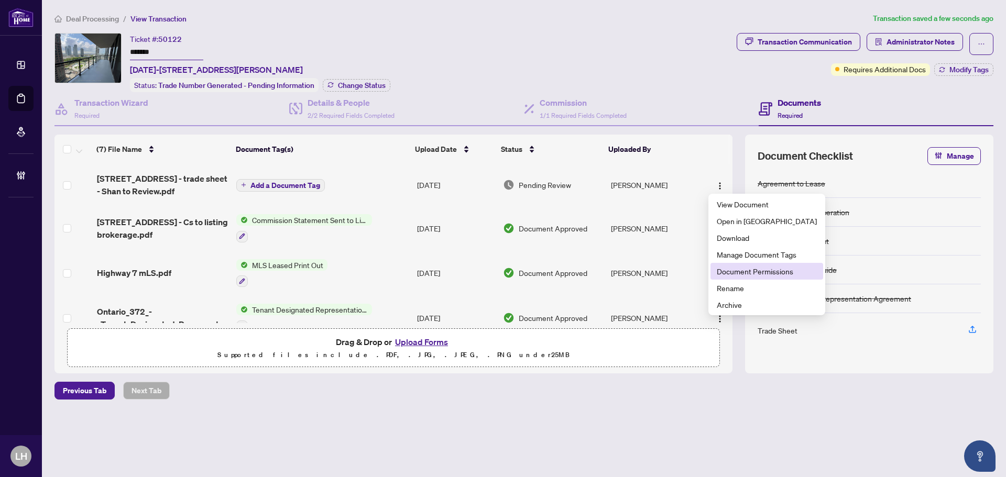
click at [737, 272] on span "Document Permissions" at bounding box center [767, 272] width 100 height 12
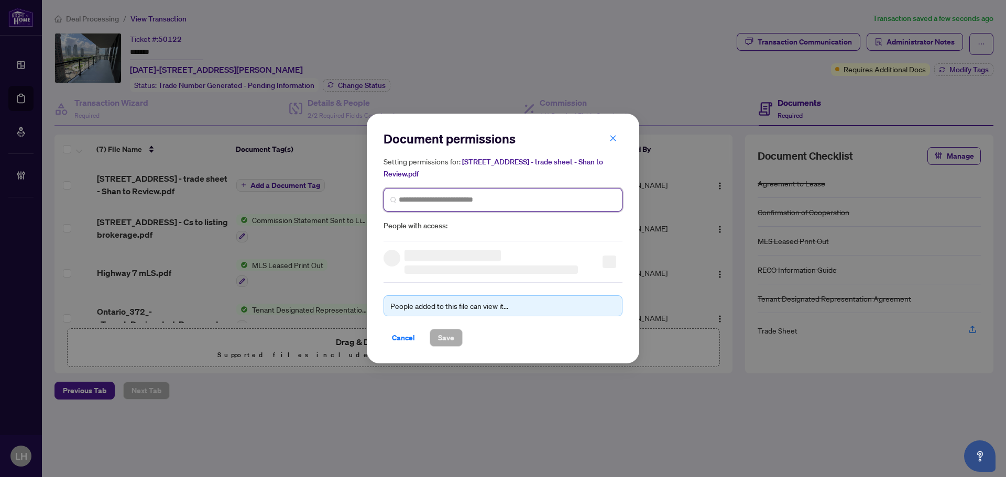
click at [453, 198] on input "search" at bounding box center [507, 199] width 217 height 11
paste input "**********"
type input "**********"
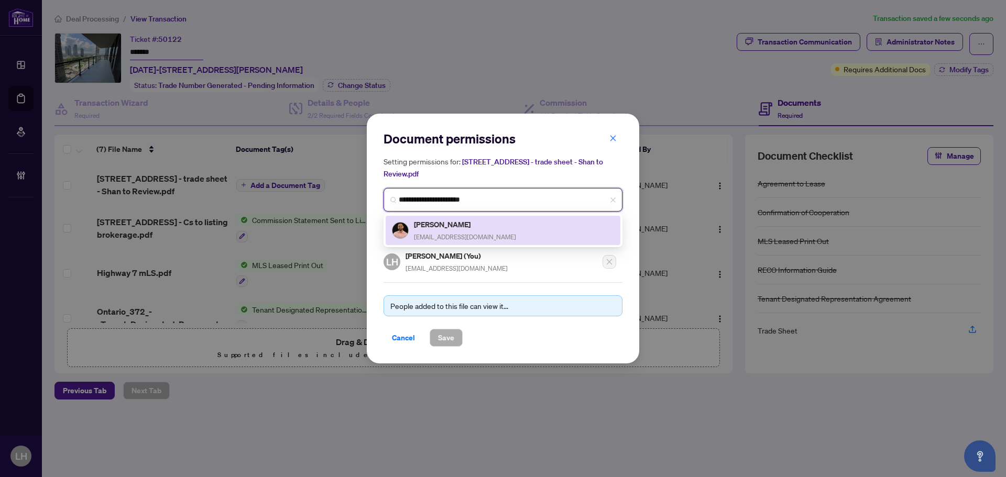
click at [448, 223] on h5 "Shan Cheema" at bounding box center [465, 224] width 102 height 12
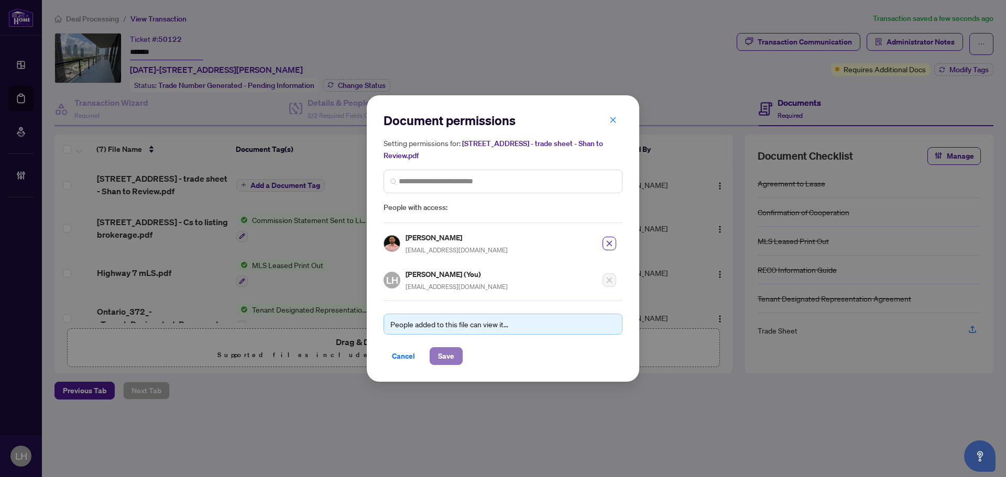
click at [450, 349] on span "Save" at bounding box center [446, 356] width 16 height 17
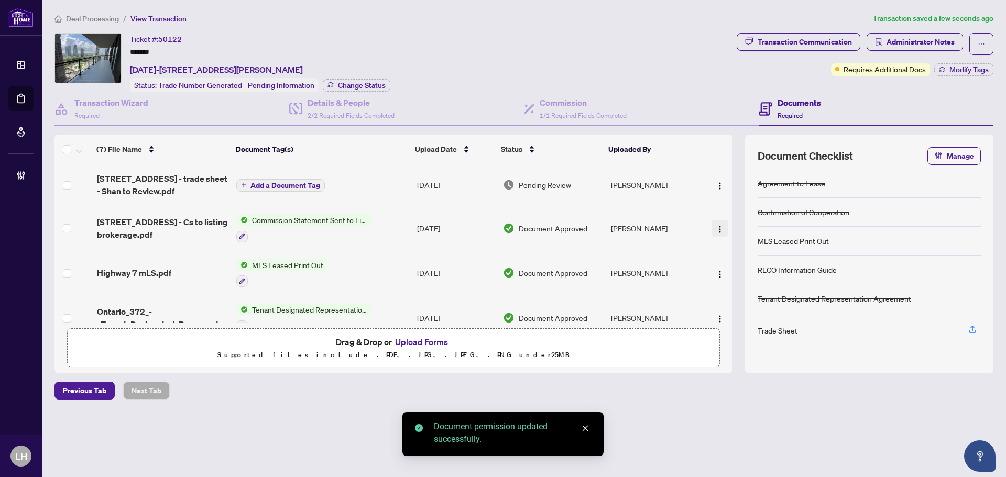
click at [716, 226] on img "button" at bounding box center [719, 229] width 8 height 8
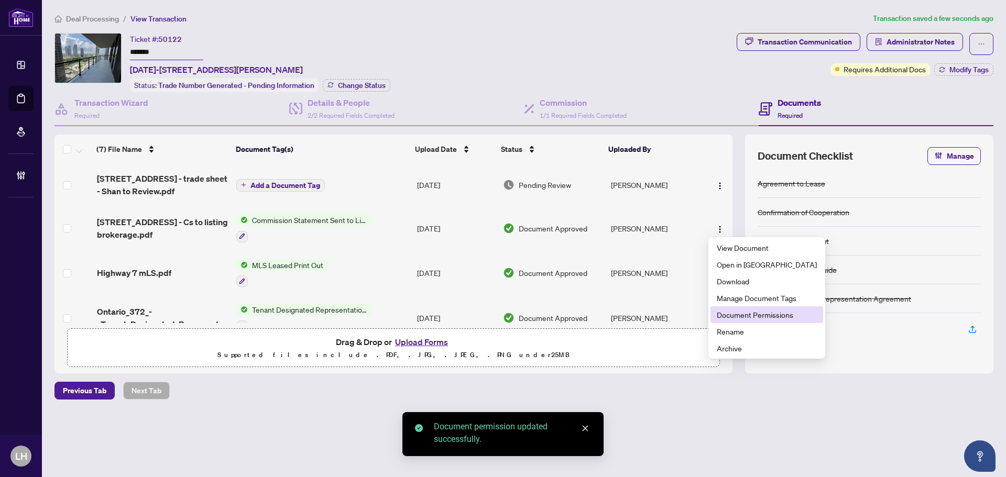
click at [729, 314] on span "Document Permissions" at bounding box center [767, 315] width 100 height 12
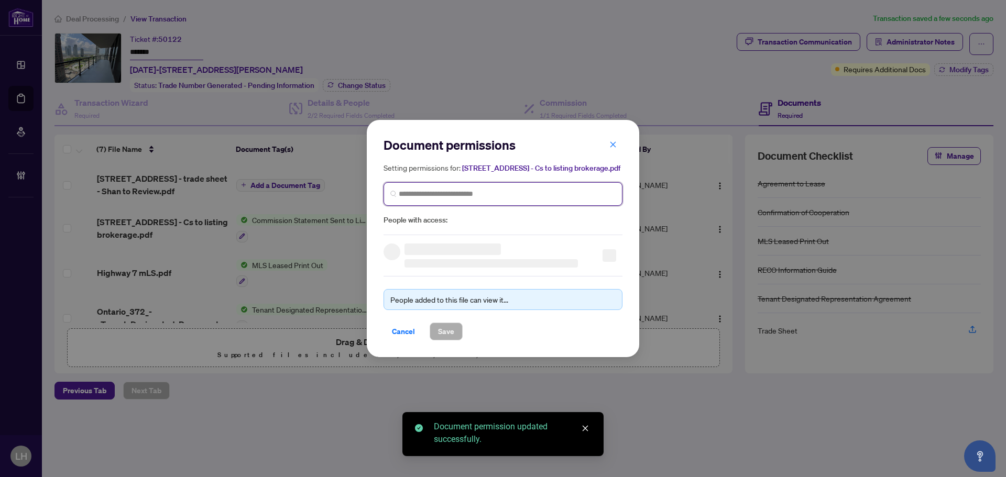
click at [0, 0] on input "search" at bounding box center [0, 0] width 0 height 0
paste input "**********"
type input "**********"
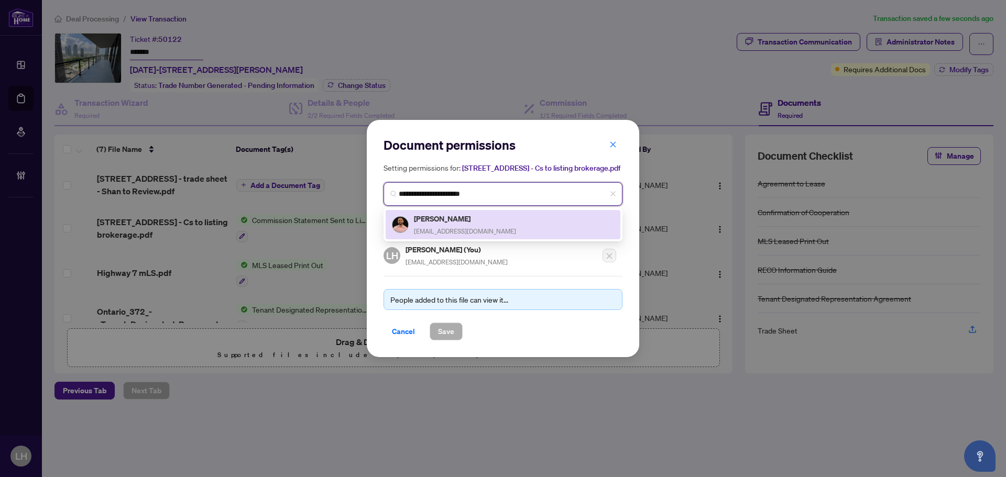
click at [450, 225] on h5 "Shan Cheema" at bounding box center [465, 219] width 102 height 12
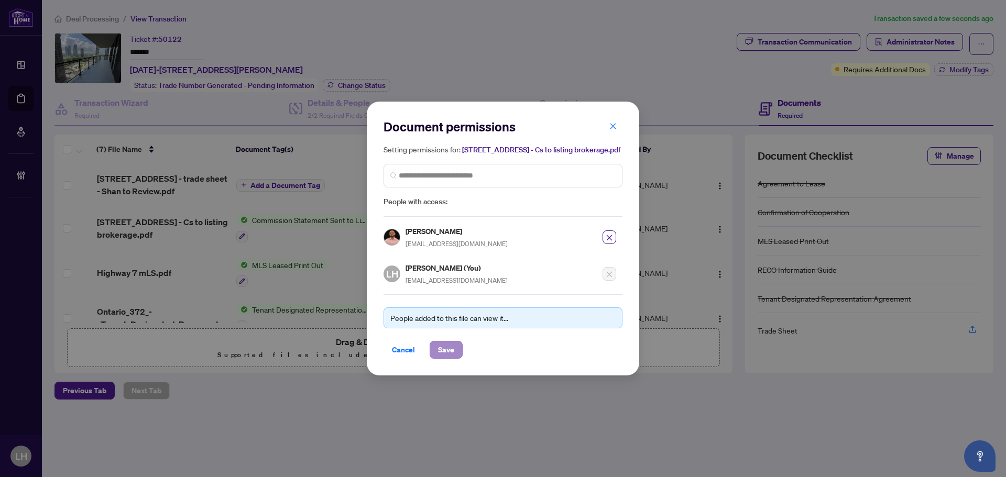
drag, startPoint x: 448, startPoint y: 368, endPoint x: 453, endPoint y: 351, distance: 17.4
click at [448, 367] on div "Document permissions Setting permissions for: 2910 Highway 7 Rd W 1507 - Cs to …" at bounding box center [503, 239] width 272 height 274
click at [453, 351] on span "Save" at bounding box center [446, 350] width 16 height 17
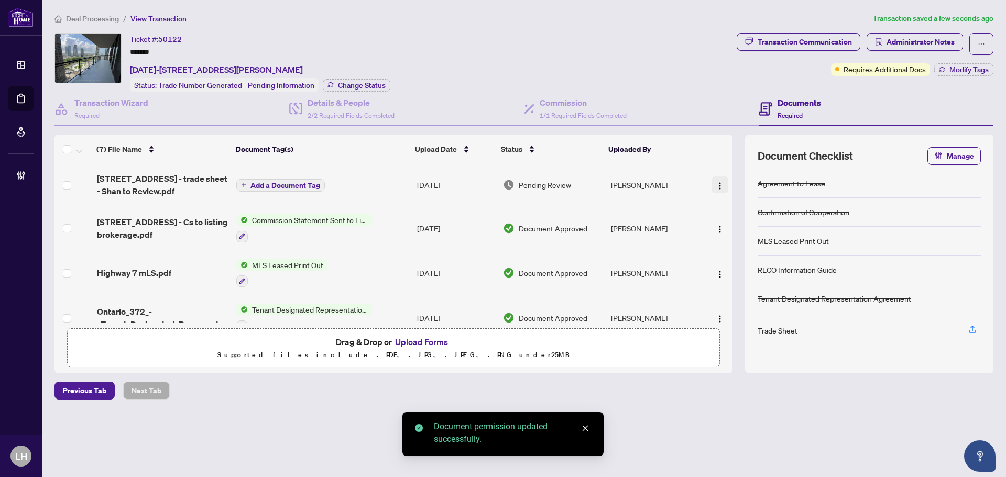
click at [718, 182] on img "button" at bounding box center [719, 186] width 8 height 8
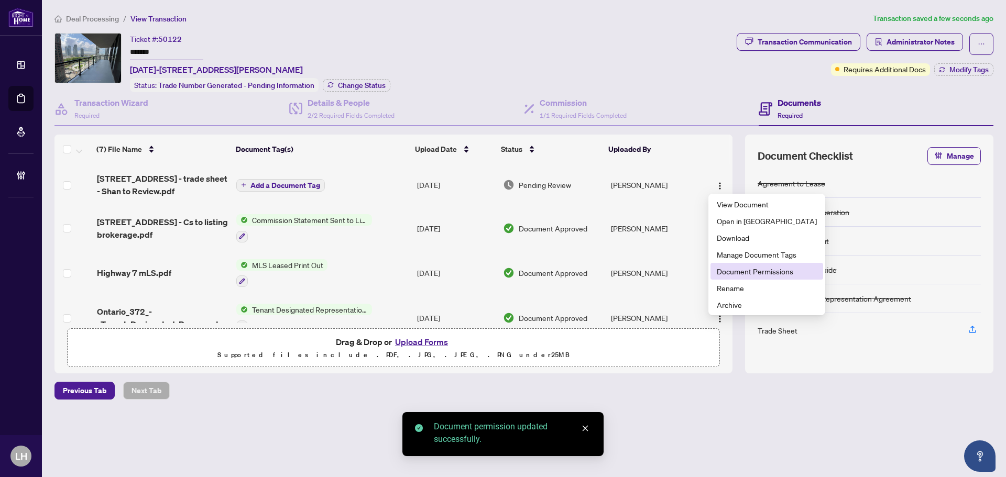
click at [763, 266] on span "Document Permissions" at bounding box center [767, 272] width 100 height 12
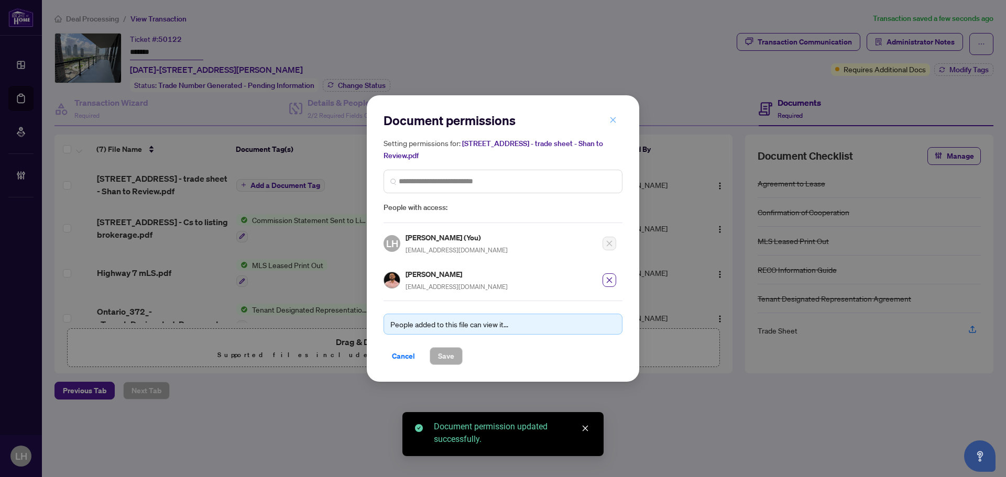
click at [614, 124] on icon "close" at bounding box center [612, 119] width 7 height 7
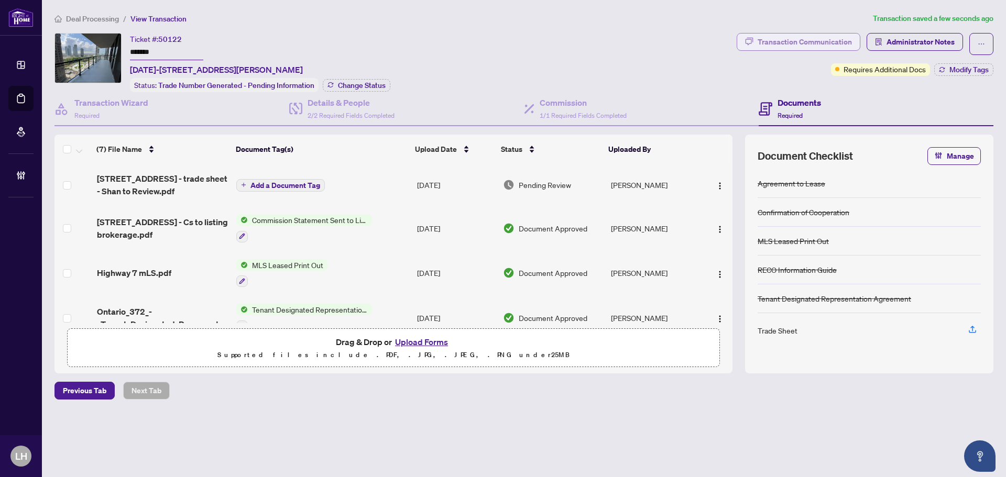
click at [817, 35] on div "Transaction Communication" at bounding box center [804, 42] width 94 height 17
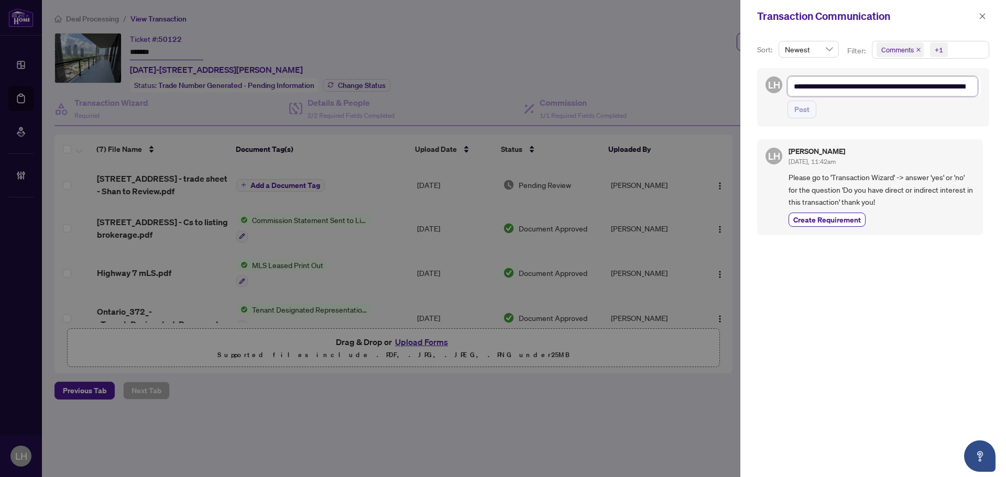
click at [860, 83] on textarea "**********" at bounding box center [882, 86] width 190 height 20
paste textarea "**********"
type textarea "**********"
click at [806, 111] on span "Post" at bounding box center [801, 109] width 15 height 17
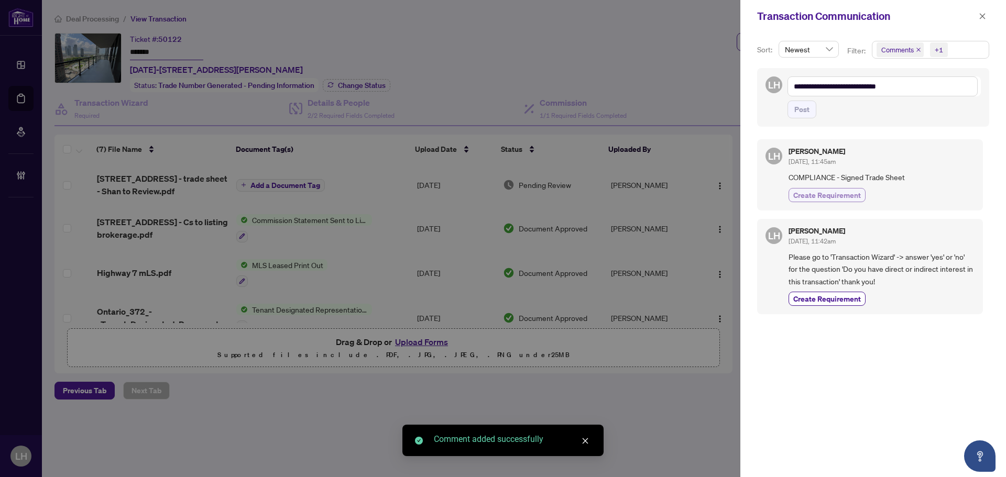
click at [842, 192] on span "Create Requirement" at bounding box center [827, 195] width 68 height 11
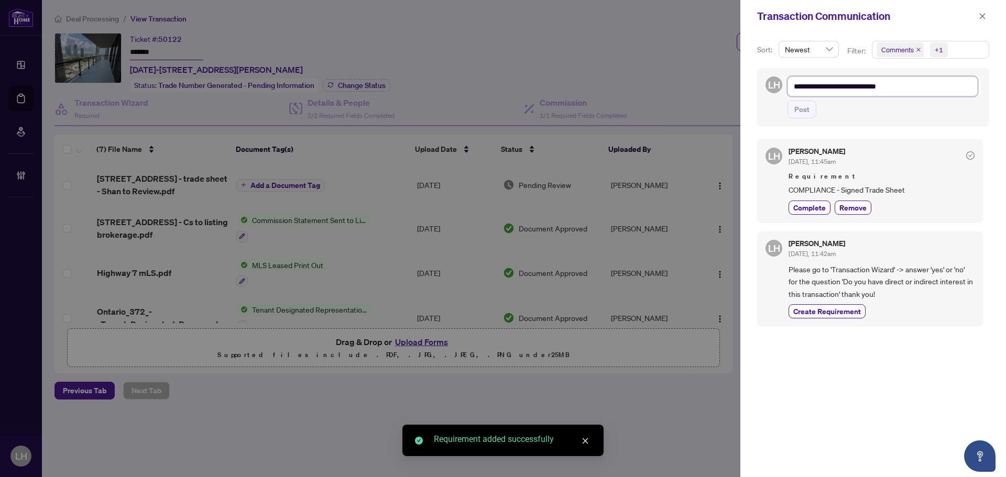
click at [882, 78] on textarea "**********" at bounding box center [882, 86] width 190 height 20
paste textarea "**********"
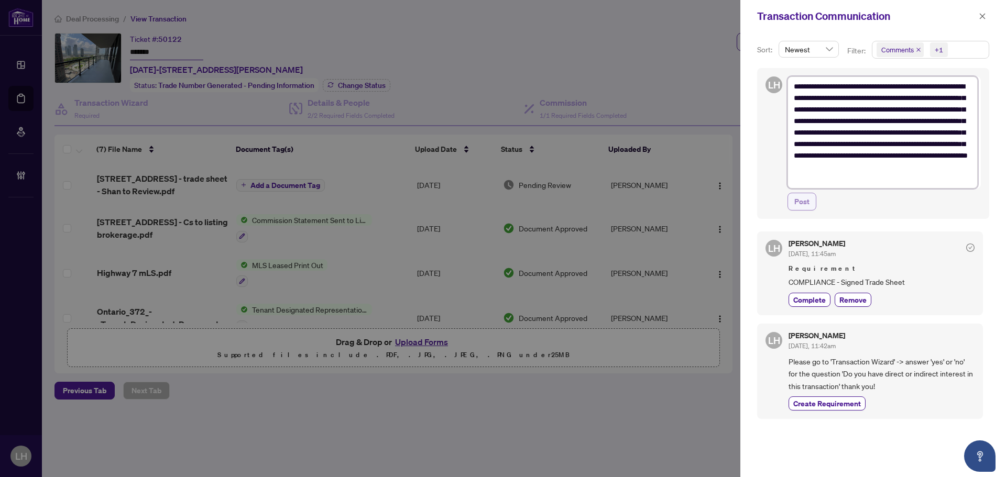
type textarea "**********"
click at [799, 207] on span "Post" at bounding box center [801, 201] width 15 height 17
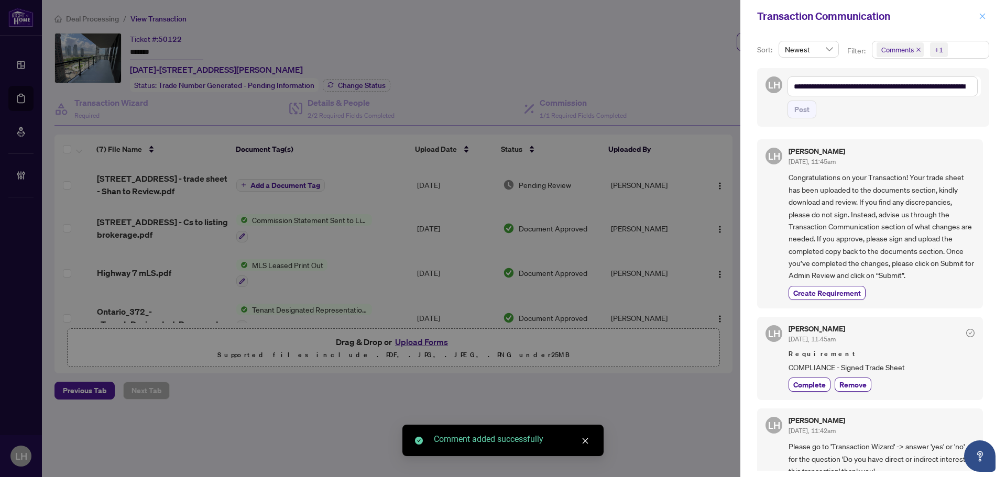
click at [985, 20] on span "button" at bounding box center [981, 16] width 7 height 17
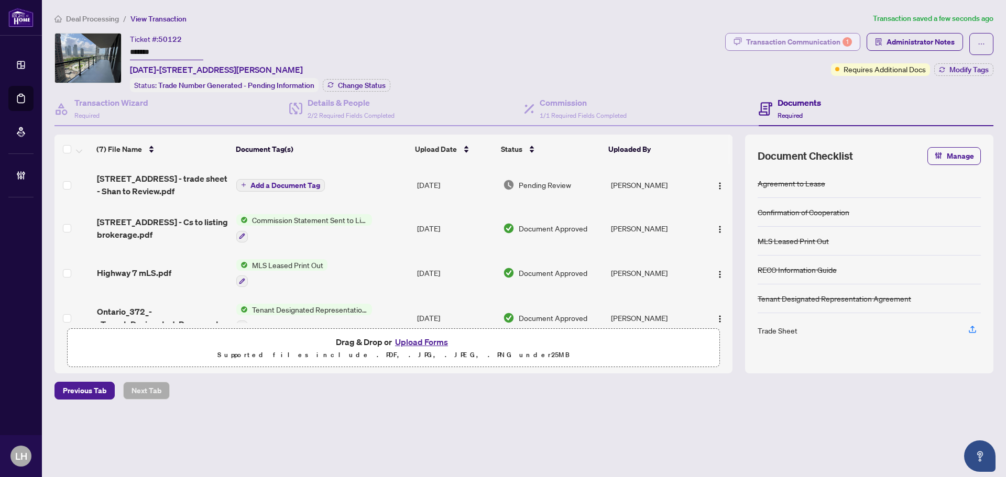
click at [833, 46] on div "Transaction Communication 1" at bounding box center [799, 42] width 106 height 17
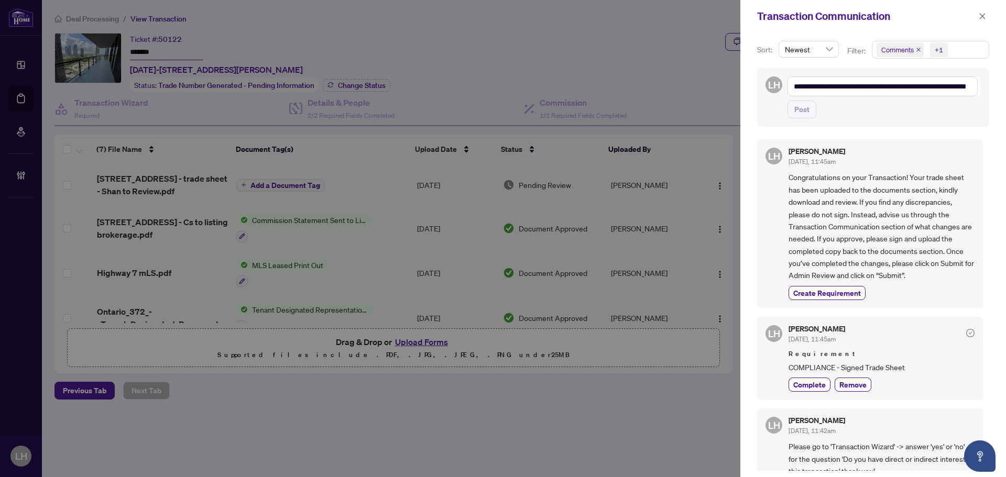
click at [917, 50] on icon "close" at bounding box center [918, 50] width 4 height 4
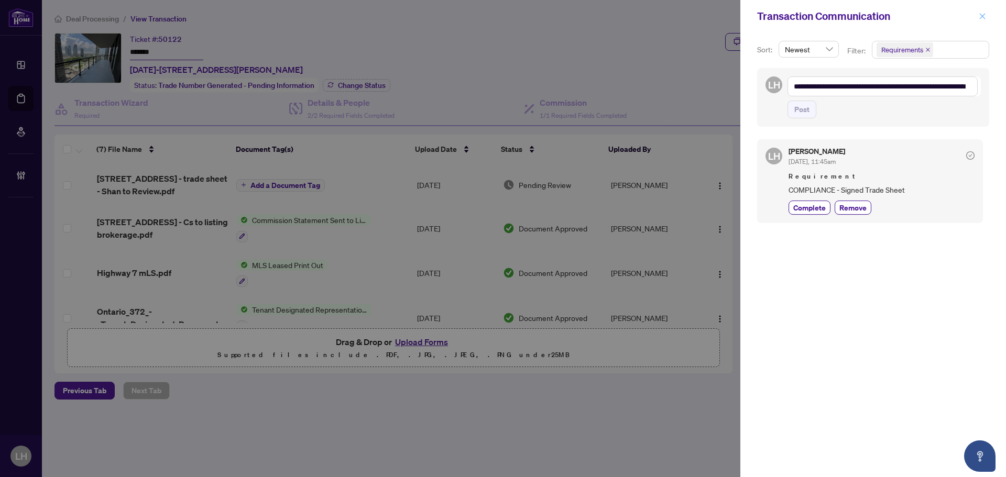
click at [987, 18] on button "button" at bounding box center [982, 16] width 14 height 13
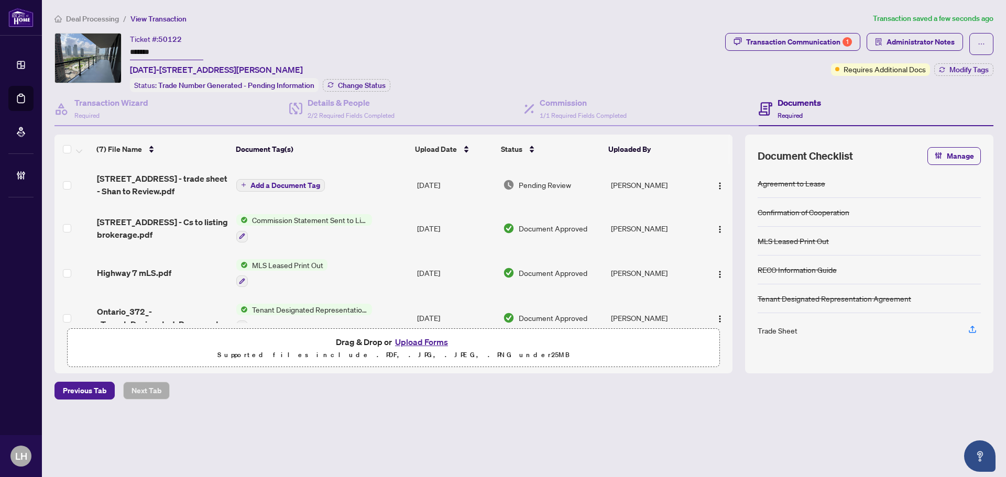
click at [817, 41] on div "Transaction Communication 1" at bounding box center [799, 42] width 106 height 17
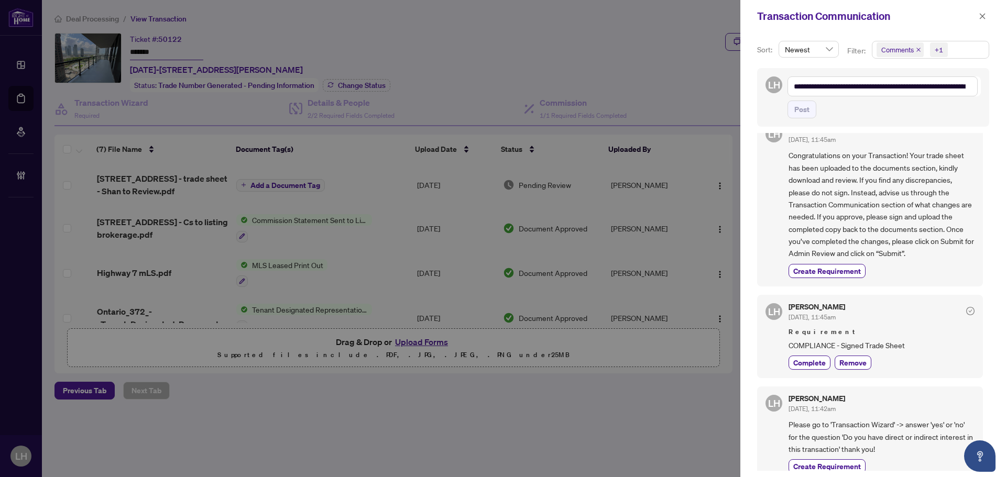
scroll to position [33, 0]
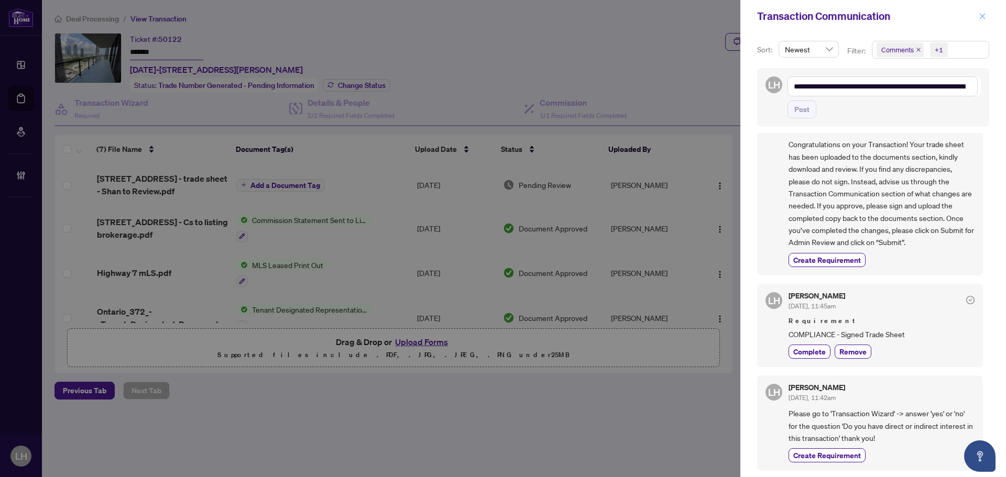
click at [980, 18] on icon "close" at bounding box center [981, 16] width 7 height 7
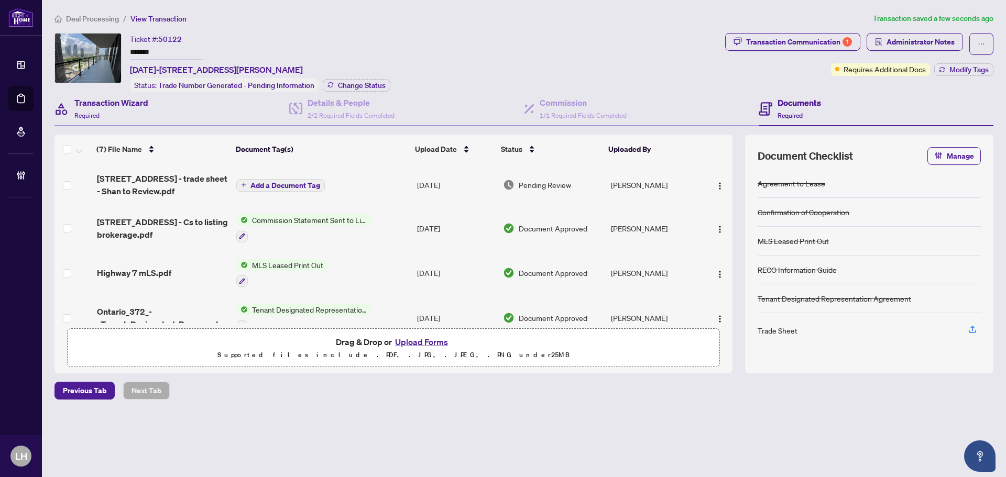
click at [168, 100] on div "Transaction Wizard Required" at bounding box center [171, 109] width 235 height 34
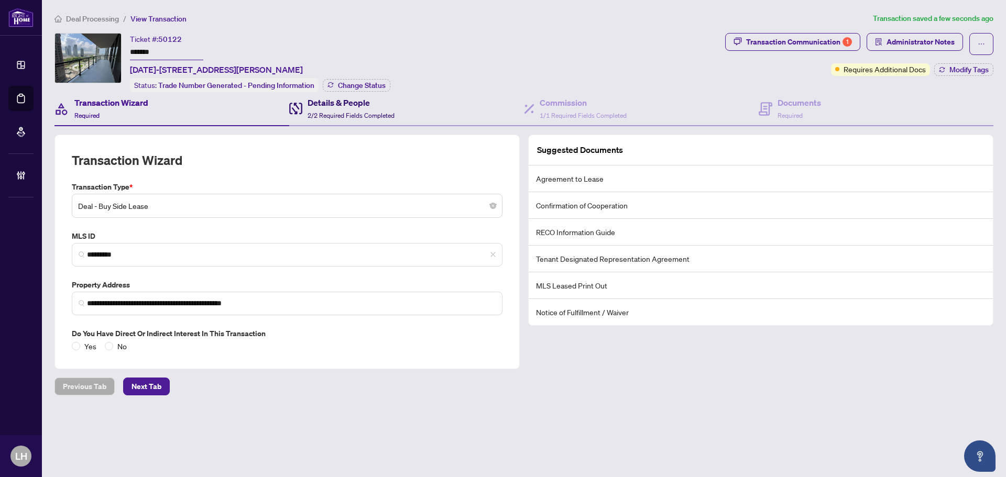
click at [388, 112] on span "2/2 Required Fields Completed" at bounding box center [350, 116] width 87 height 8
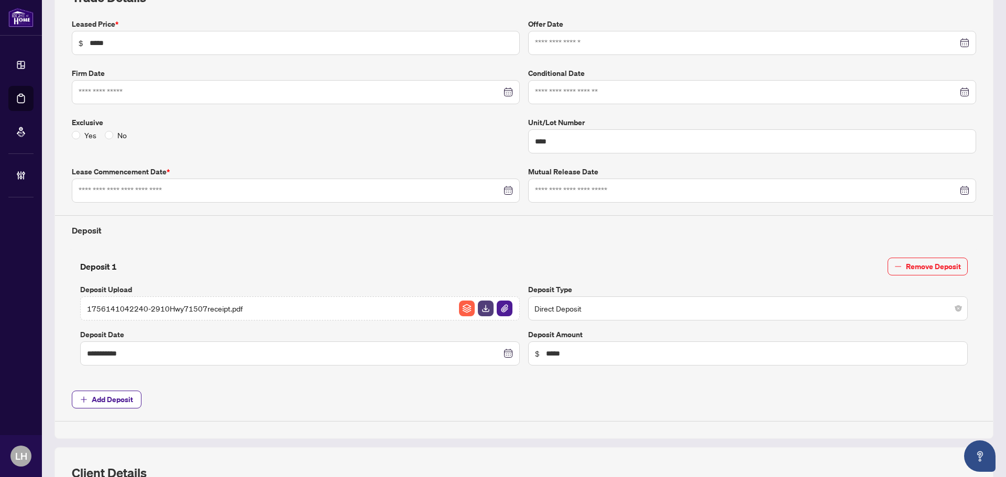
type input "**********"
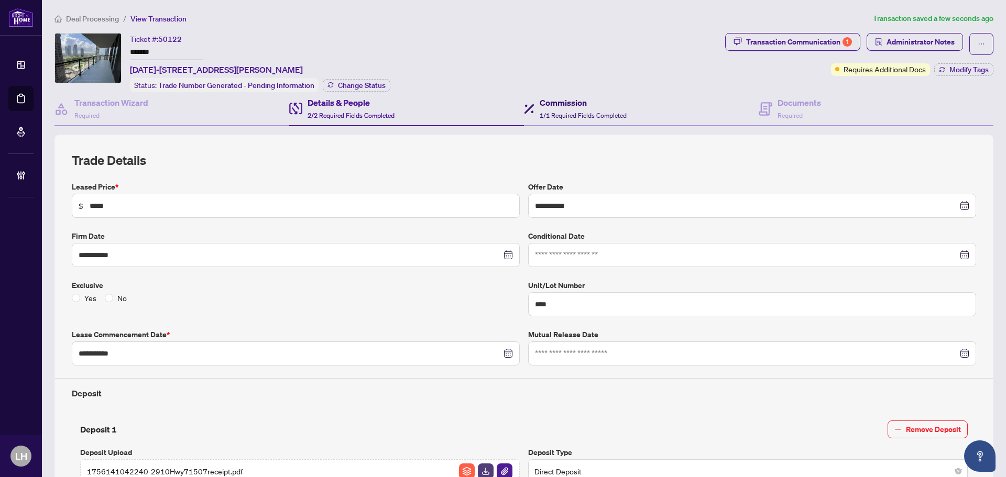
drag, startPoint x: 598, startPoint y: 107, endPoint x: 700, endPoint y: 126, distance: 103.8
click at [605, 108] on div "Commission 1/1 Required Fields Completed" at bounding box center [582, 108] width 87 height 25
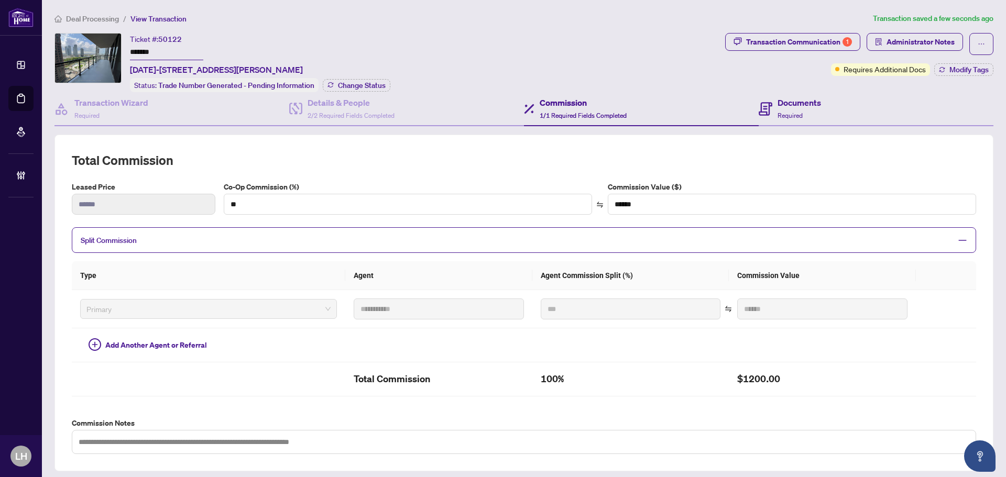
drag, startPoint x: 788, startPoint y: 122, endPoint x: 810, endPoint y: 124, distance: 21.6
click at [789, 122] on div "Documents Required" at bounding box center [875, 109] width 235 height 34
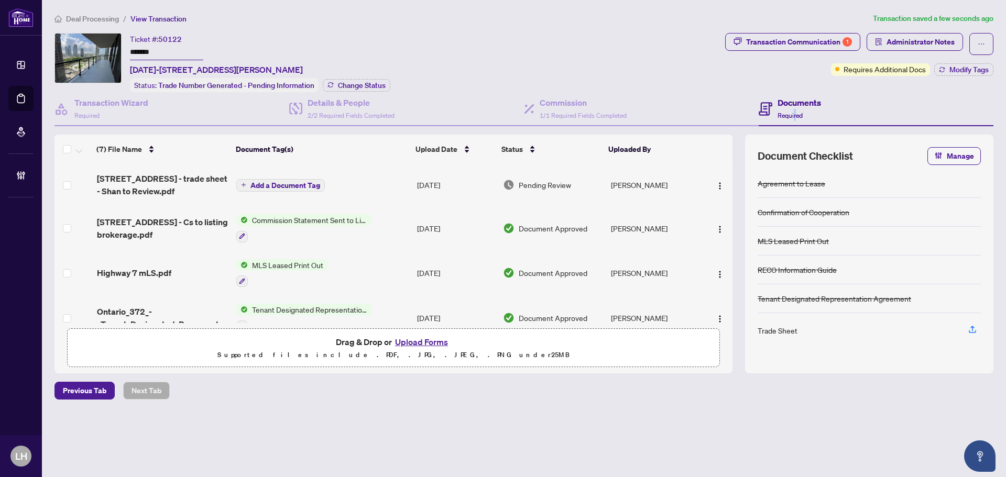
click at [717, 182] on img "button" at bounding box center [719, 186] width 8 height 8
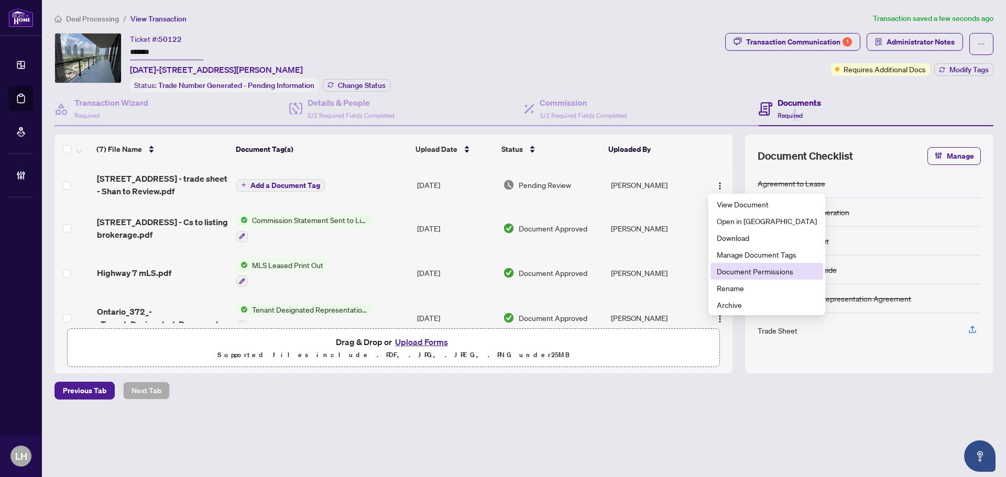
click at [736, 266] on span "Document Permissions" at bounding box center [767, 272] width 100 height 12
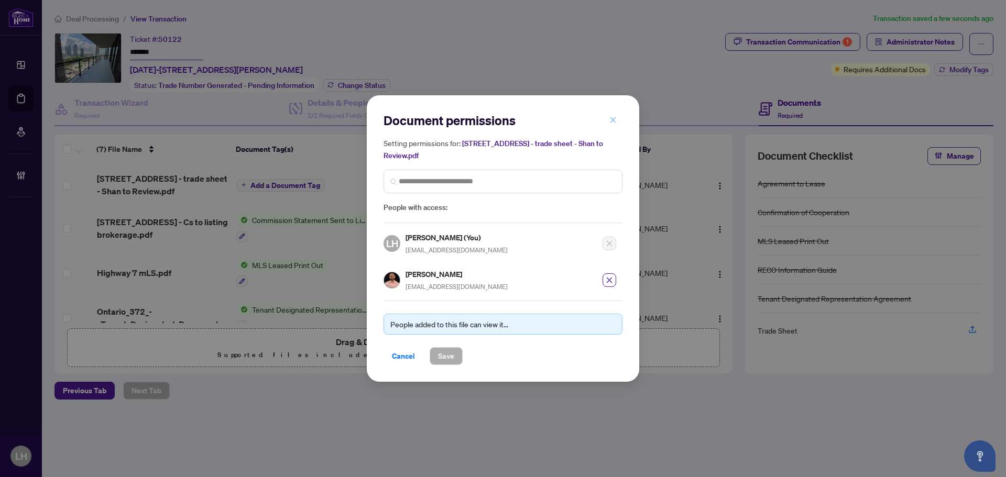
click at [616, 124] on button "button" at bounding box center [612, 120] width 21 height 18
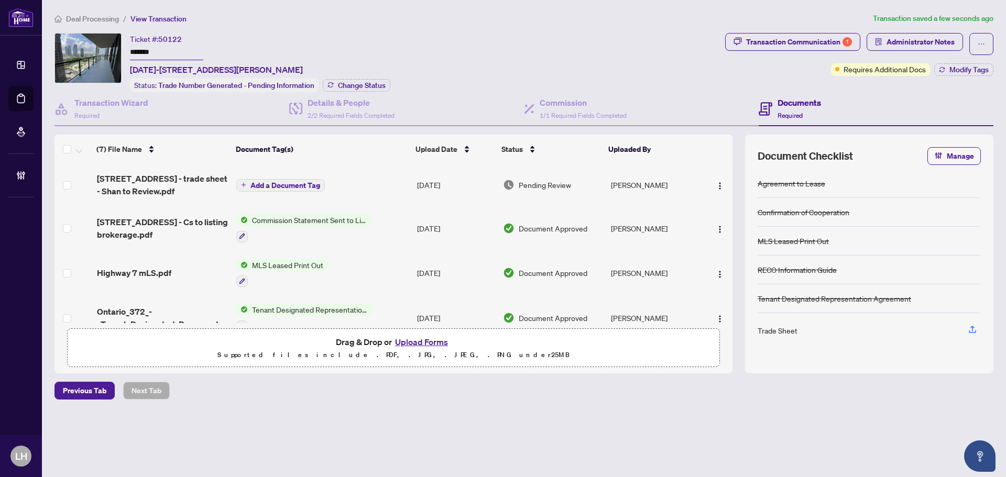
click at [113, 16] on span "Deal Processing" at bounding box center [92, 18] width 53 height 9
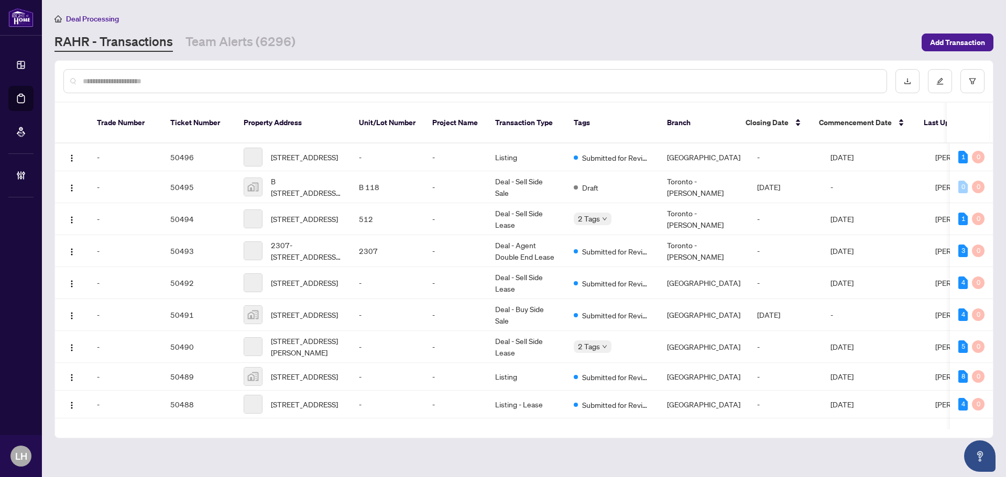
click at [201, 82] on input "text" at bounding box center [480, 81] width 795 height 12
paste input "*****"
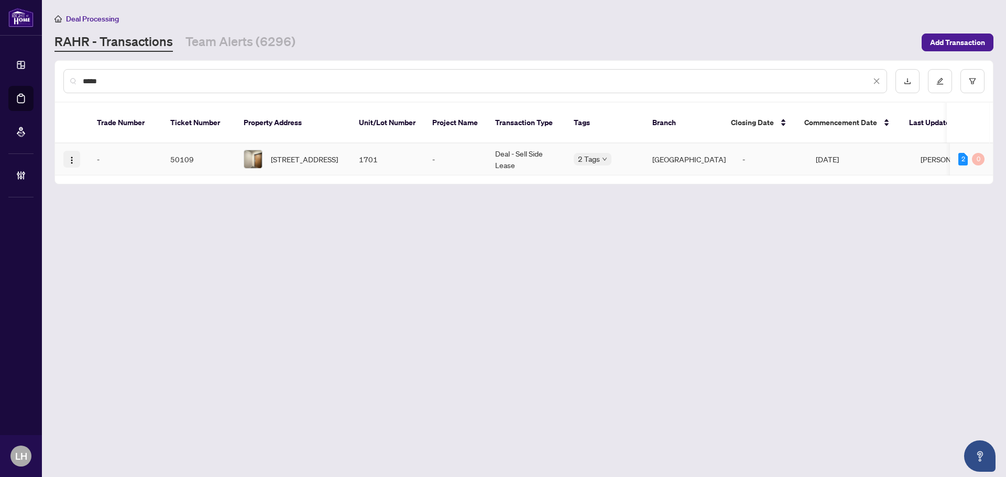
click at [72, 156] on img "button" at bounding box center [72, 160] width 8 height 8
click at [105, 177] on li "Open in New Tab" at bounding box center [121, 185] width 113 height 17
drag, startPoint x: 116, startPoint y: 83, endPoint x: 71, endPoint y: 73, distance: 46.1
click at [54, 75] on div "***** Trade Number Ticket Number Property Address Unit/Lot Number Project Name …" at bounding box center [523, 122] width 939 height 124
paste input "text"
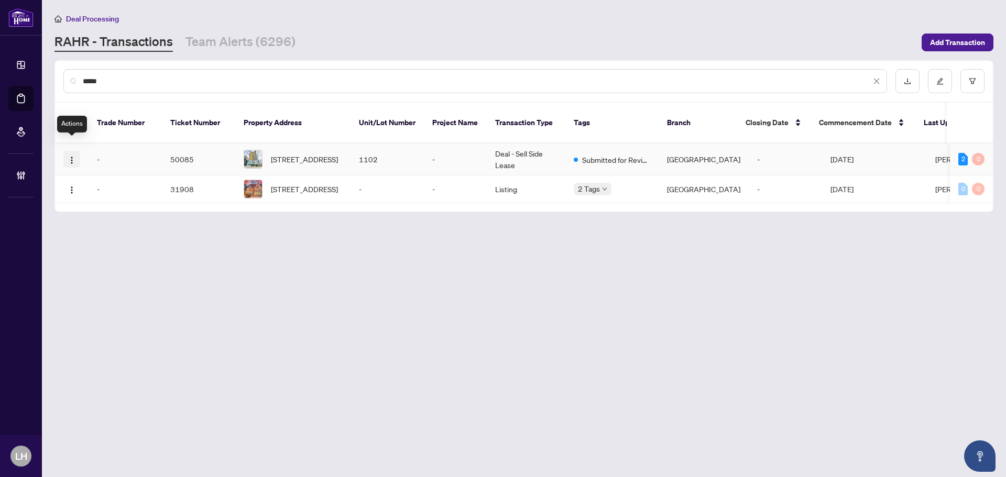
click at [72, 156] on img "button" at bounding box center [72, 160] width 8 height 8
click at [115, 187] on span "Open in New Tab" at bounding box center [122, 185] width 100 height 12
drag, startPoint x: 105, startPoint y: 75, endPoint x: 130, endPoint y: 70, distance: 25.2
click at [31, 79] on div "Dashboard Deal Processing Mortgage Referrals Brokerage Management LH Lulu Hao l…" at bounding box center [503, 238] width 1006 height 477
paste input "text"
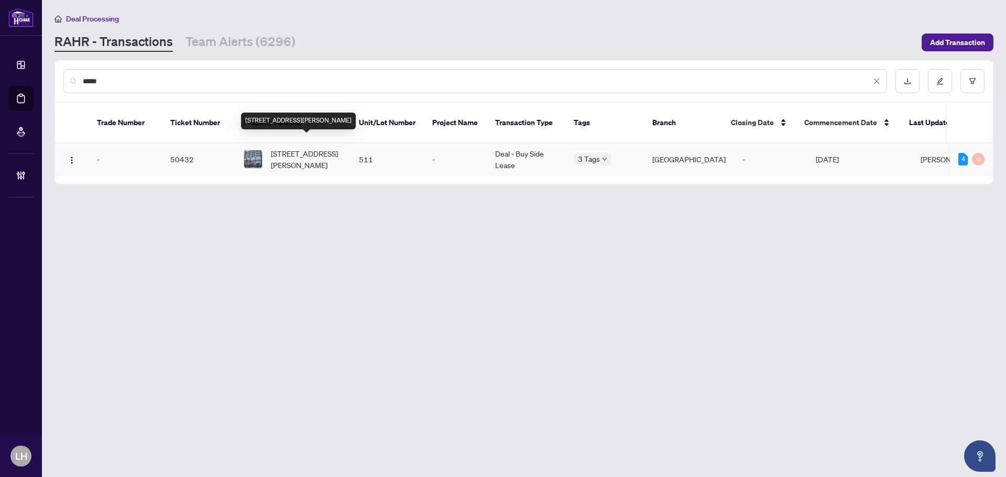
type input "*****"
click at [276, 148] on span "511-280 Lester St, Waterloo, Ontario N2L 3W6, Canada" at bounding box center [306, 159] width 71 height 23
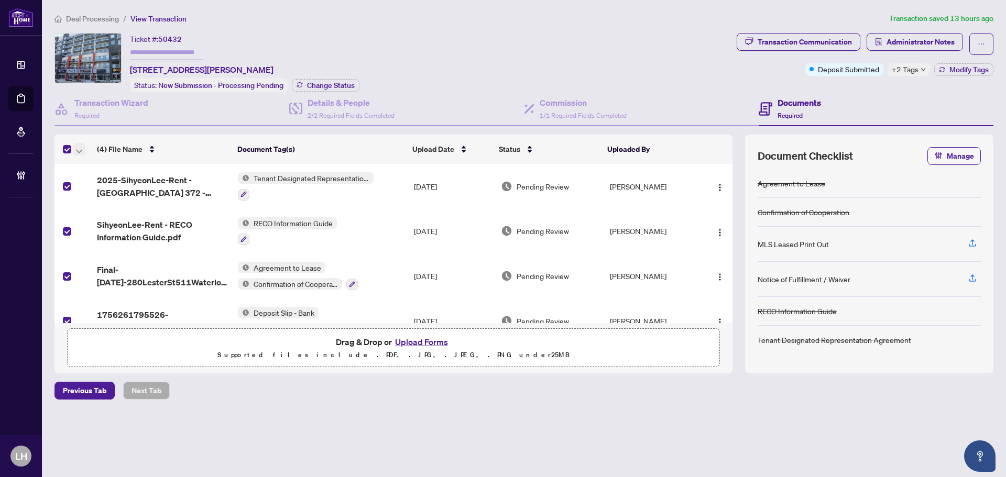
click at [78, 151] on icon "button" at bounding box center [79, 151] width 6 height 4
click at [100, 166] on span "Open Selected in New Tab(s)" at bounding box center [128, 167] width 93 height 12
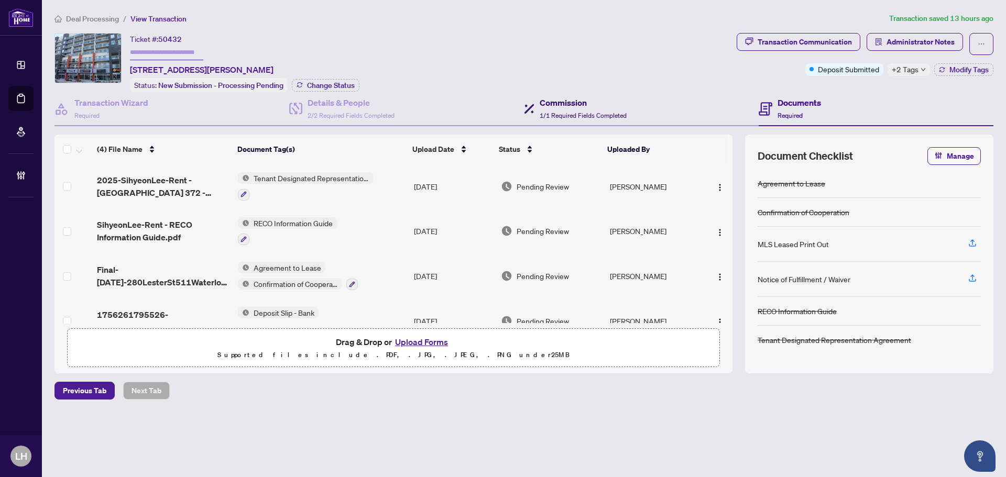
click at [581, 108] on div "Commission 1/1 Required Fields Completed" at bounding box center [582, 108] width 87 height 25
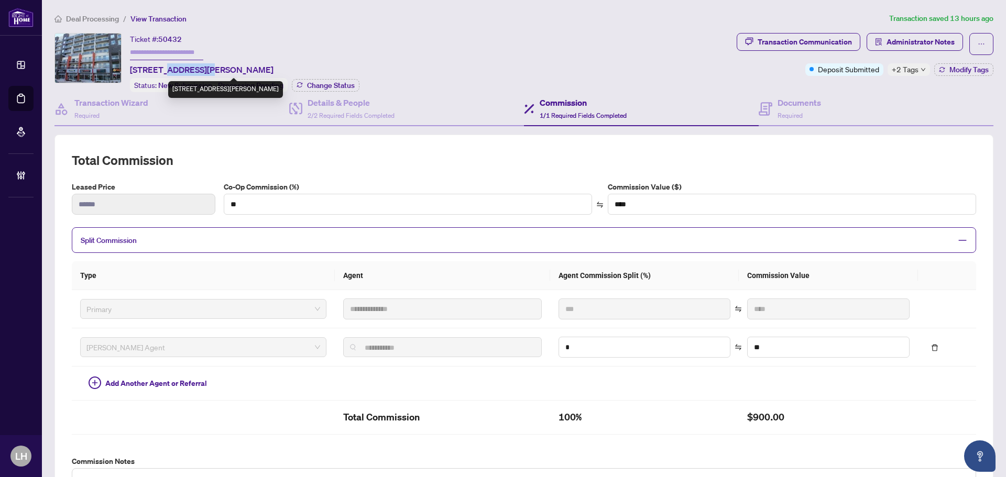
drag, startPoint x: 167, startPoint y: 68, endPoint x: 200, endPoint y: 73, distance: 33.4
click at [200, 73] on span "511-280 Lester St, Waterloo, Ontario N2L 3W6, Canada" at bounding box center [202, 69] width 144 height 13
copy span "Lester St,"
drag, startPoint x: 203, startPoint y: 68, endPoint x: 235, endPoint y: 69, distance: 32.0
click at [235, 69] on span "511-280 Lester St, Waterloo, Ontario N2L 3W6, Canada" at bounding box center [202, 69] width 144 height 13
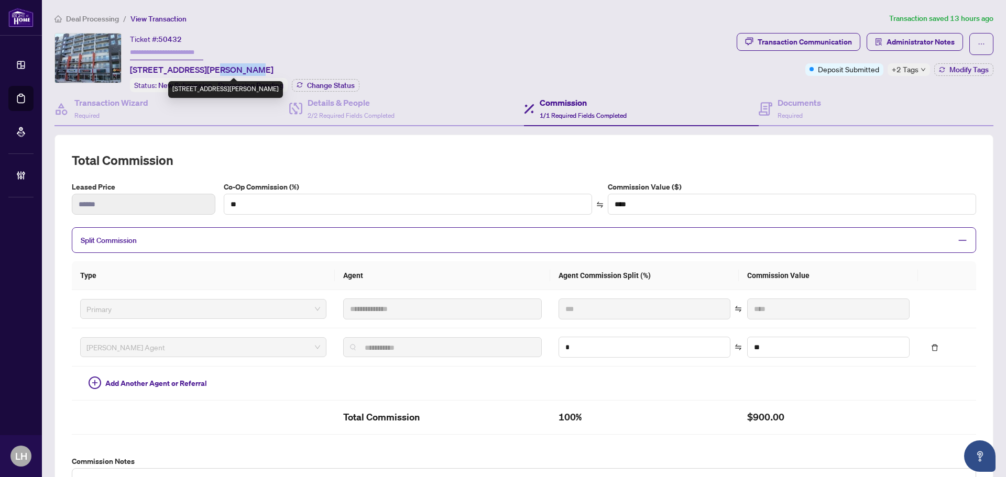
copy span "Waterloo"
click at [90, 114] on span "Required" at bounding box center [86, 116] width 25 height 8
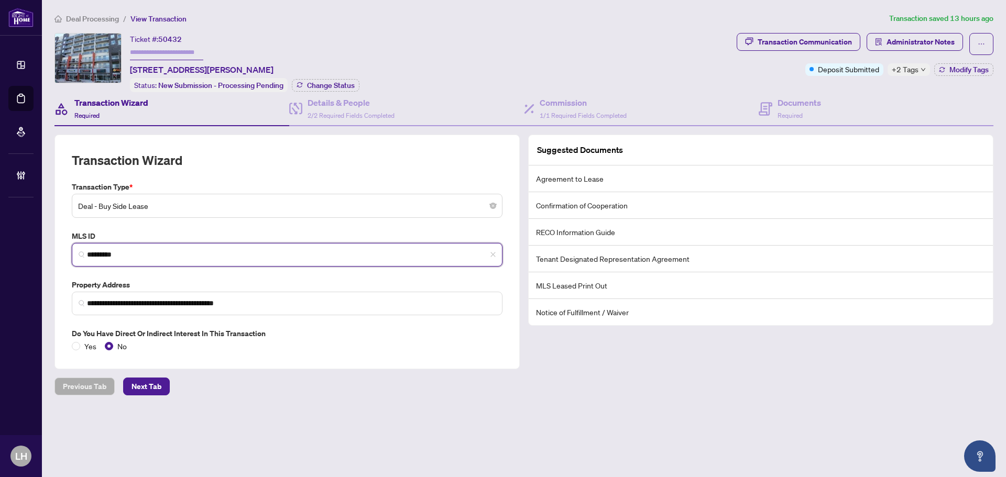
drag, startPoint x: 135, startPoint y: 249, endPoint x: 70, endPoint y: 248, distance: 64.4
click at [67, 251] on div "**********" at bounding box center [286, 252] width 465 height 235
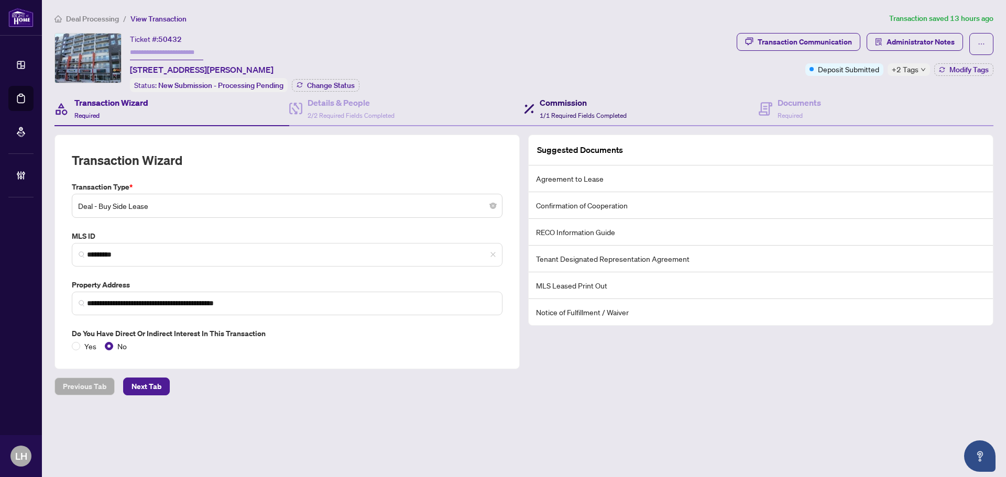
click at [567, 109] on div "Commission 1/1 Required Fields Completed" at bounding box center [582, 108] width 87 height 25
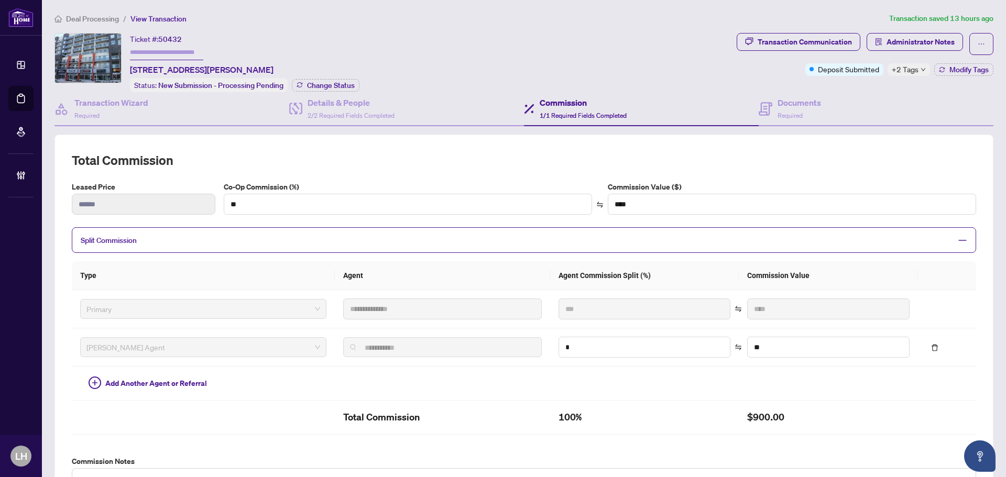
click at [622, 112] on span "1/1 Required Fields Completed" at bounding box center [582, 116] width 87 height 8
click at [177, 49] on input "text" at bounding box center [166, 52] width 73 height 15
paste input "*******"
type input "*******"
click at [335, 88] on span "Change Status" at bounding box center [331, 85] width 48 height 7
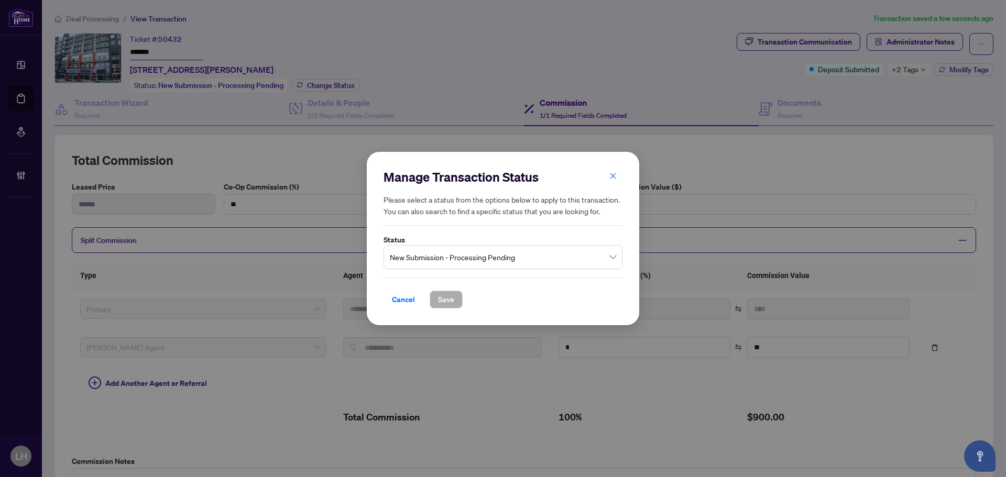
click at [469, 266] on span "New Submission - Processing Pending" at bounding box center [503, 257] width 226 height 20
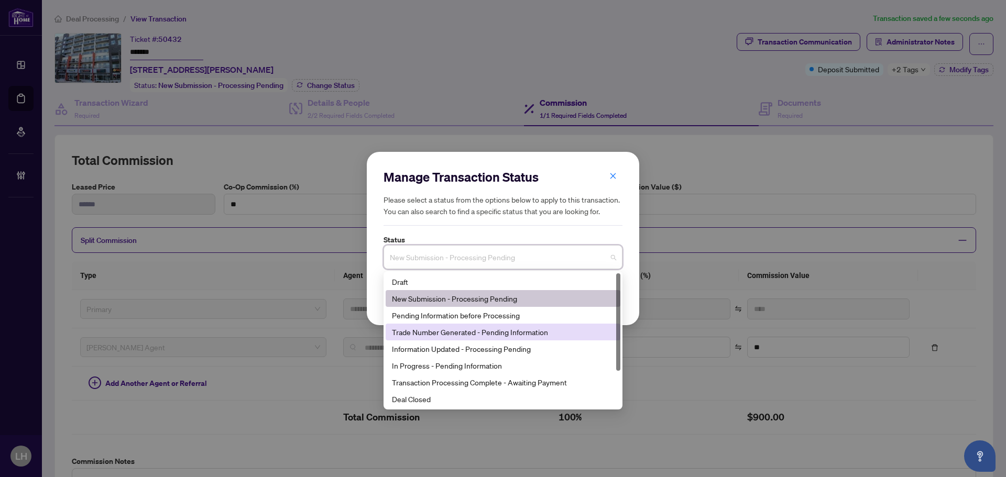
click at [482, 329] on div "Trade Number Generated - Pending Information" at bounding box center [503, 332] width 222 height 12
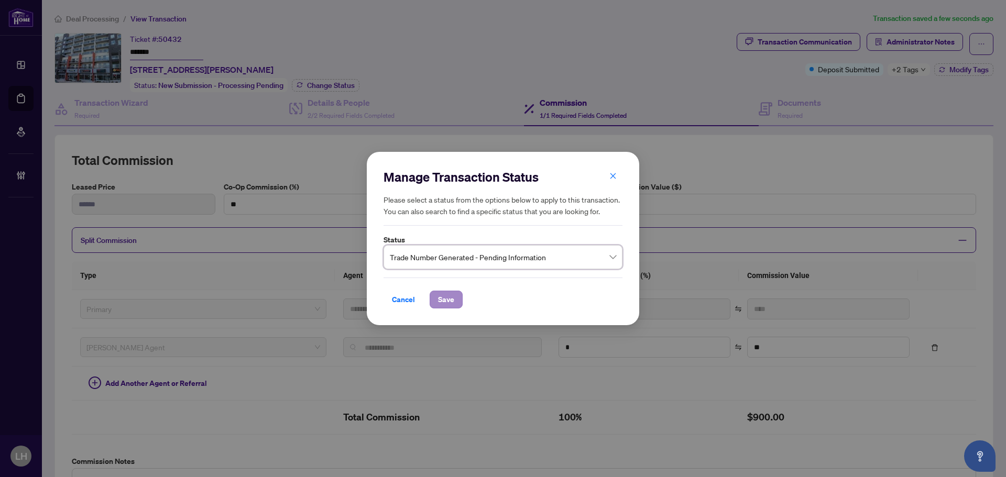
drag, startPoint x: 470, startPoint y: 297, endPoint x: 456, endPoint y: 296, distance: 14.2
click at [465, 297] on div "Cancel Save" at bounding box center [502, 300] width 239 height 18
click at [456, 296] on button "Save" at bounding box center [446, 300] width 33 height 18
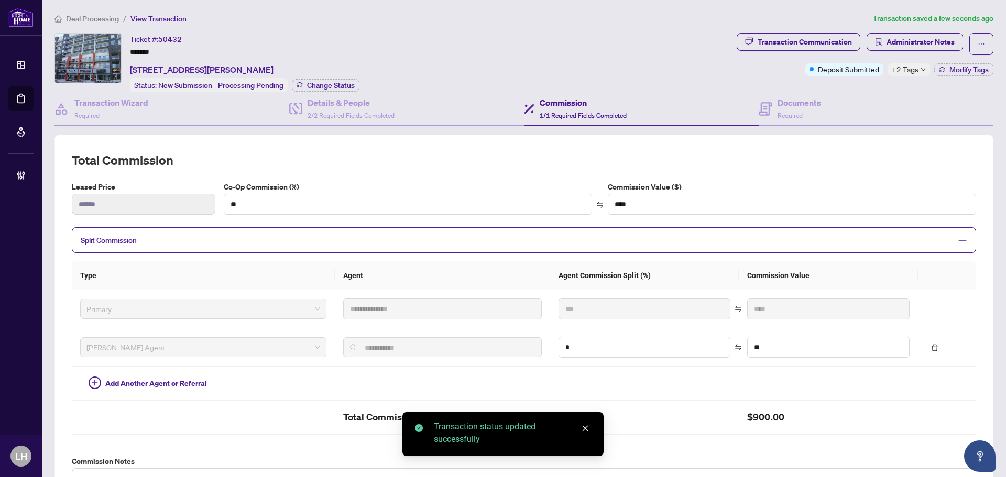
click at [949, 62] on div "Transaction Communication Administrator Notes Deposit Submitted +2 Tags Modify …" at bounding box center [864, 54] width 257 height 43
click at [974, 64] on button "Modify Tags" at bounding box center [963, 69] width 59 height 13
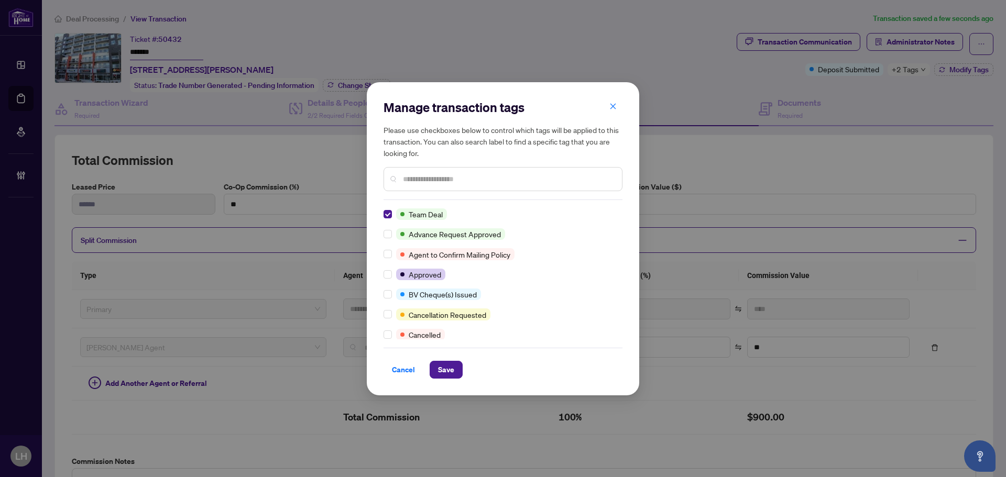
click at [421, 180] on input "text" at bounding box center [508, 179] width 211 height 12
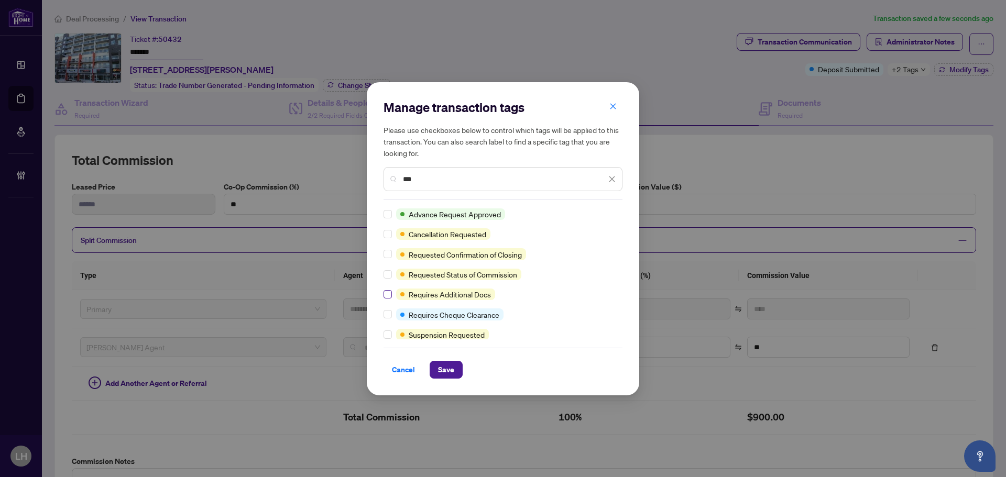
type input "***"
click at [450, 376] on span "Save" at bounding box center [446, 369] width 16 height 17
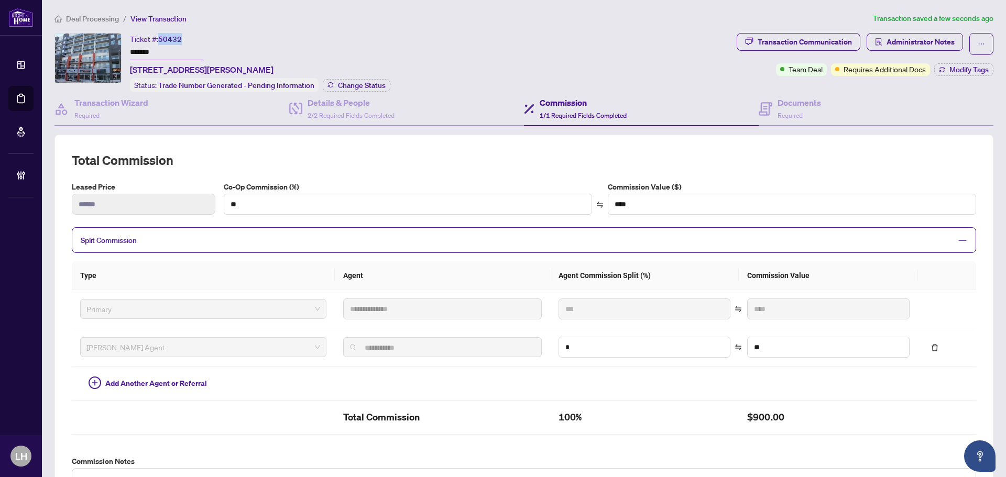
drag, startPoint x: 159, startPoint y: 37, endPoint x: 184, endPoint y: 37, distance: 24.6
click at [184, 37] on div "Ticket #: 50432 ******* 511-280 Lester St, Waterloo, Ontario N2L 3W6, Canada" at bounding box center [202, 54] width 144 height 43
copy span "50432"
click at [587, 107] on h4 "Commission" at bounding box center [582, 102] width 87 height 13
click at [981, 40] on button "button" at bounding box center [981, 44] width 24 height 22
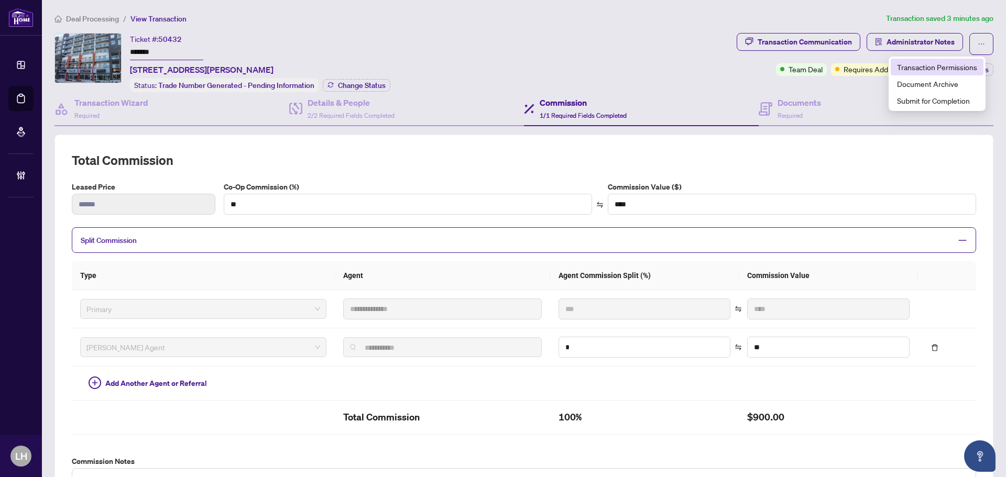
click at [957, 62] on span "Transaction Permissions" at bounding box center [937, 67] width 80 height 12
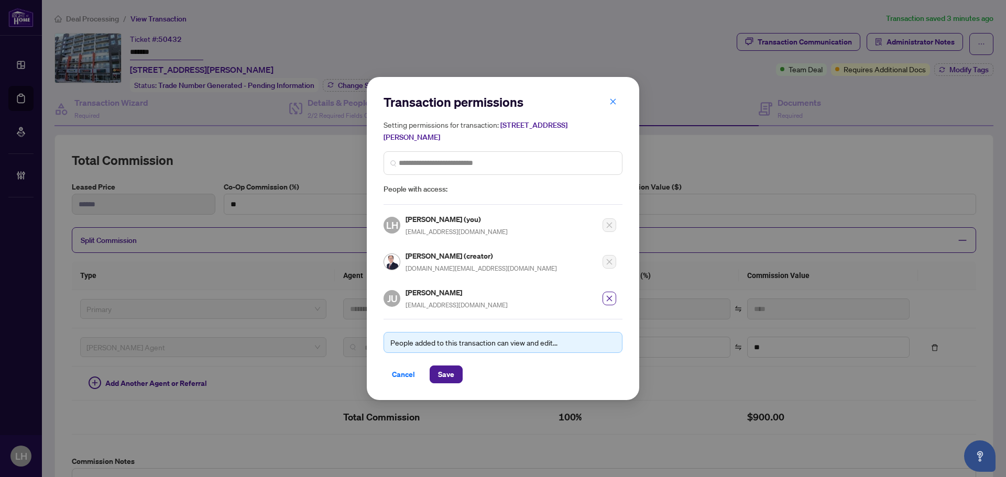
drag, startPoint x: 410, startPoint y: 374, endPoint x: 422, endPoint y: 365, distance: 15.0
click at [410, 374] on span "Cancel" at bounding box center [403, 374] width 23 height 17
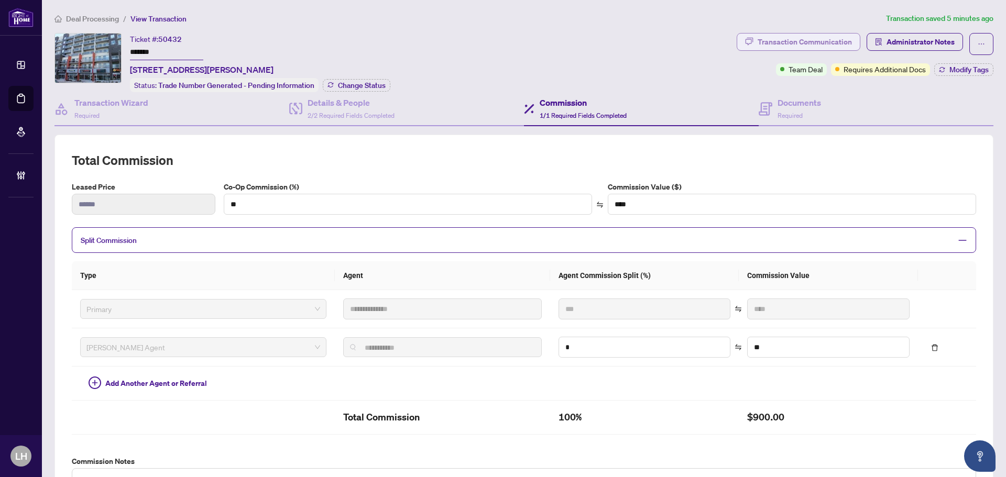
click at [821, 45] on div "Transaction Communication" at bounding box center [804, 42] width 94 height 17
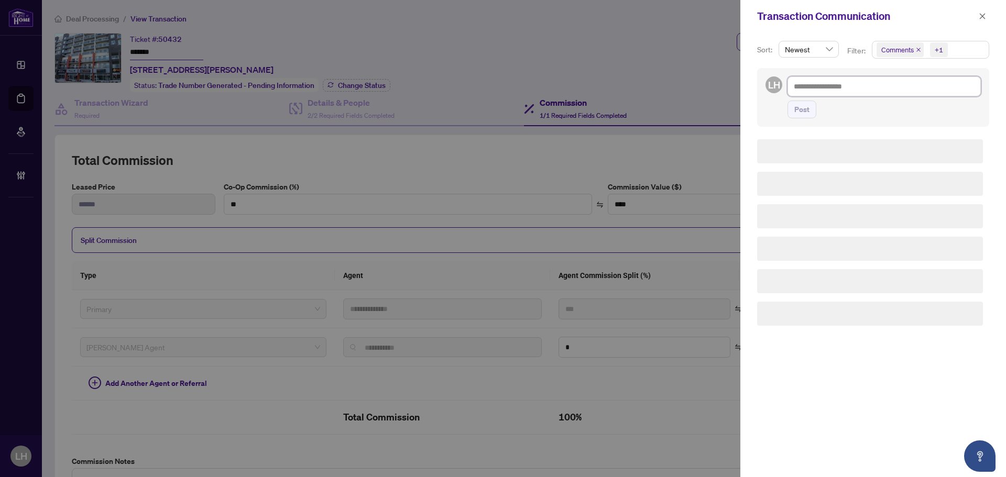
click at [829, 83] on textarea at bounding box center [883, 86] width 193 height 20
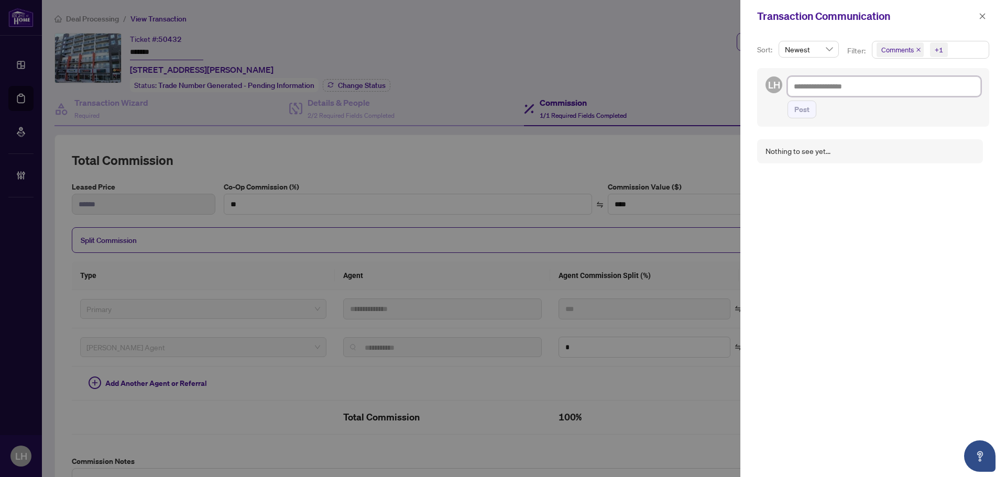
paste textarea "**********"
click at [930, 86] on textarea "**********" at bounding box center [882, 86] width 190 height 20
click at [922, 88] on textarea "**********" at bounding box center [882, 86] width 190 height 20
type textarea "**********"
click at [798, 115] on span "Post" at bounding box center [801, 109] width 15 height 17
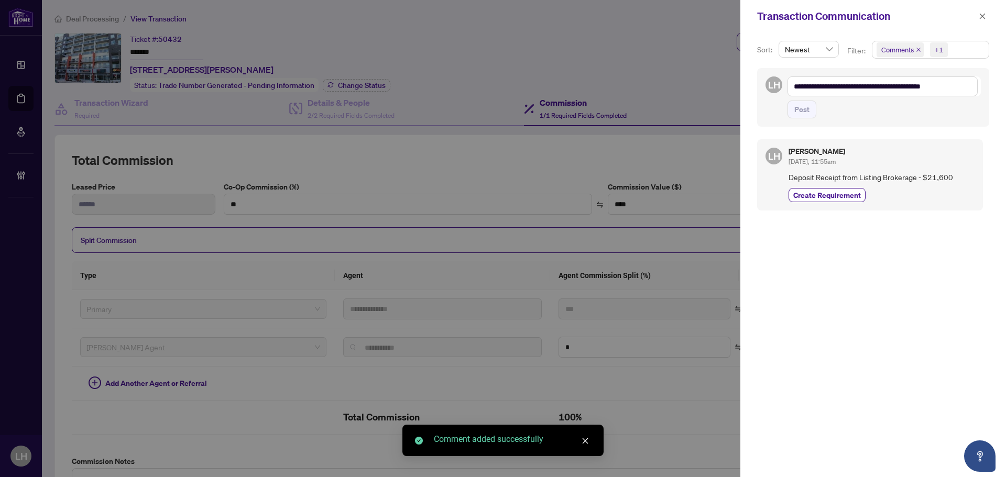
click at [824, 190] on span "Create Requirement" at bounding box center [827, 195] width 68 height 11
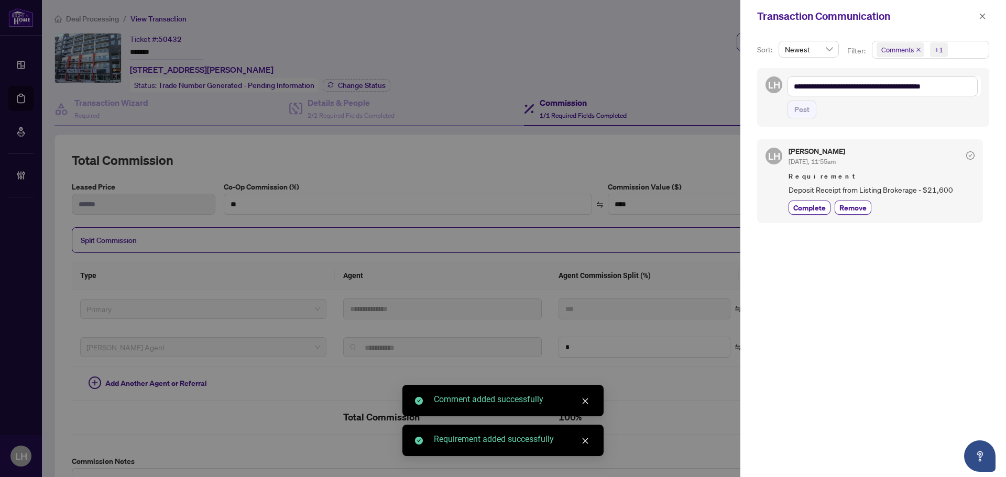
click at [975, 12] on div "Transaction Communication" at bounding box center [866, 16] width 218 height 16
click at [984, 17] on icon "close" at bounding box center [981, 16] width 7 height 7
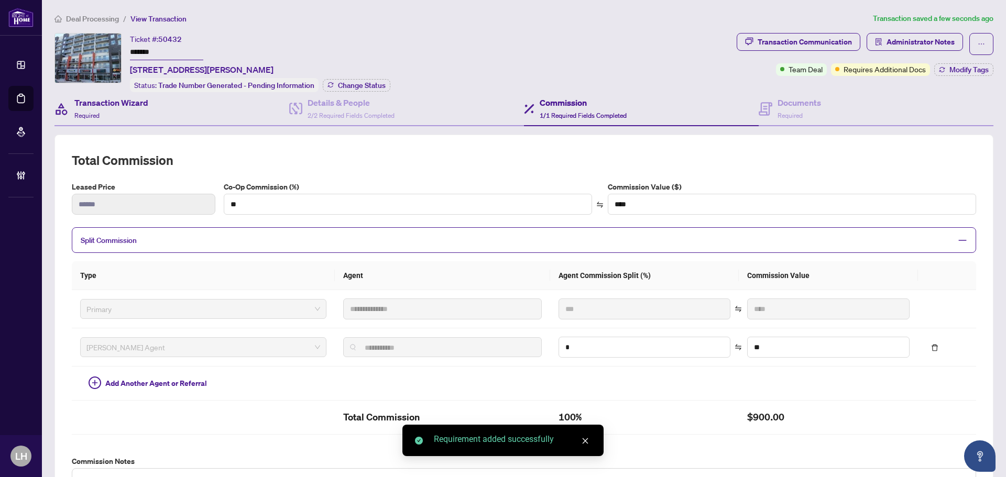
click at [162, 113] on div "Transaction Wizard Required" at bounding box center [171, 109] width 235 height 34
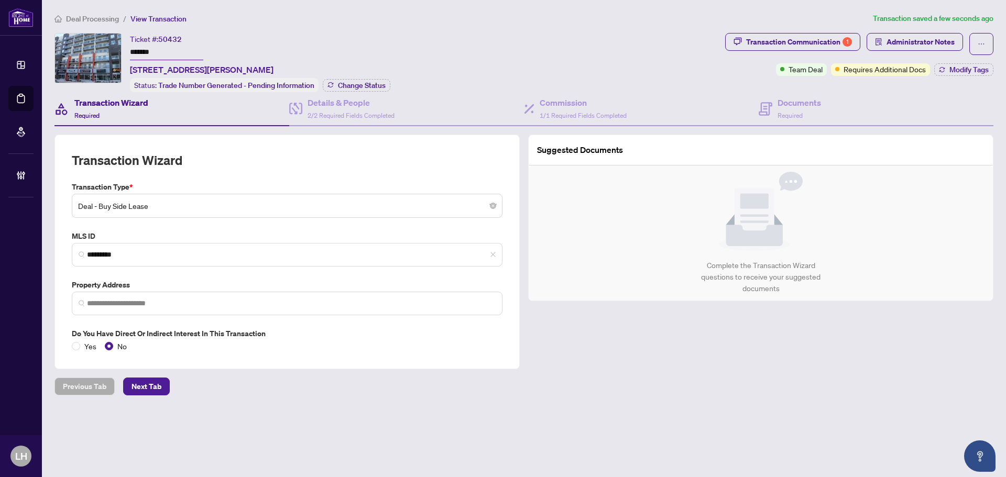
type input "**********"
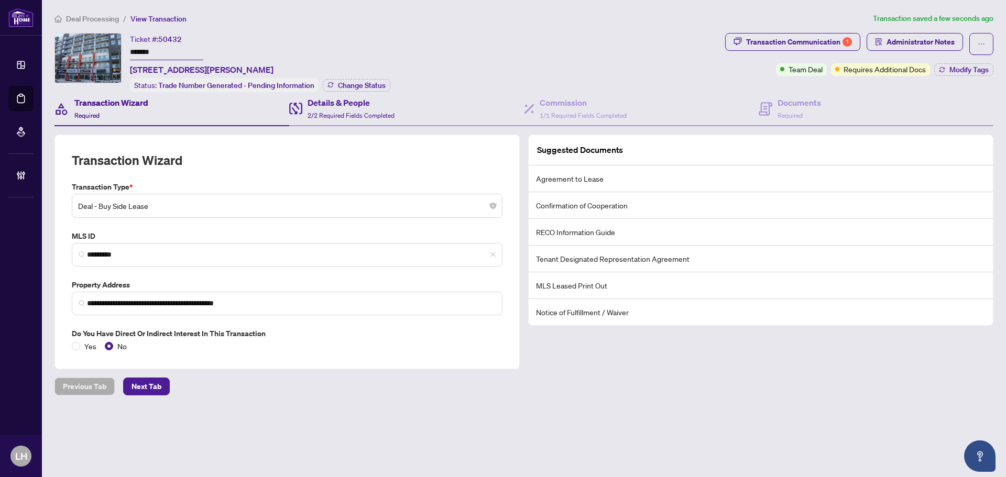
click at [398, 119] on div "Details & People 2/2 Required Fields Completed" at bounding box center [406, 109] width 235 height 34
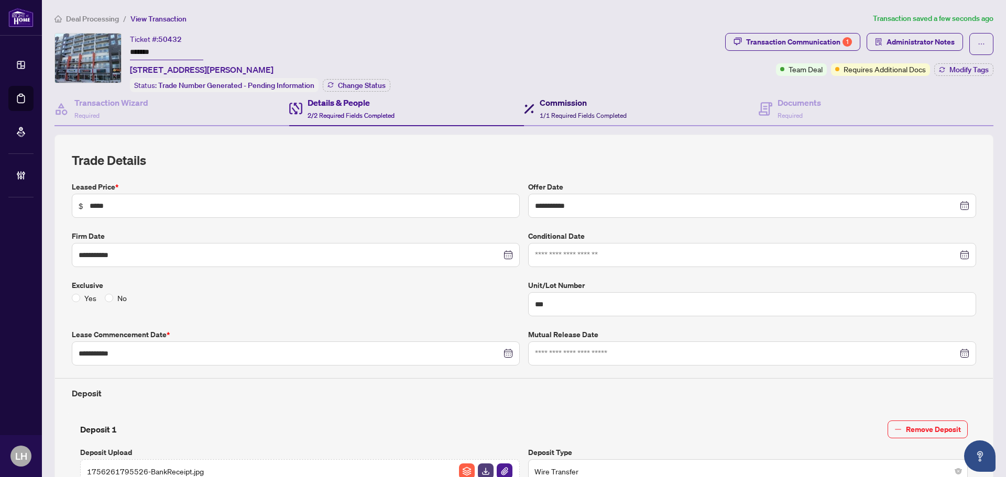
click at [600, 112] on span "1/1 Required Fields Completed" at bounding box center [582, 116] width 87 height 8
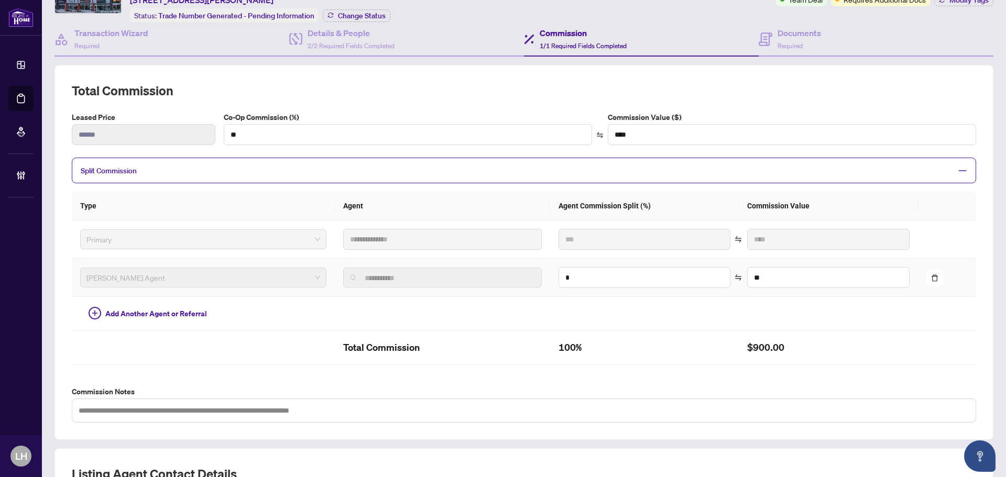
scroll to position [17, 0]
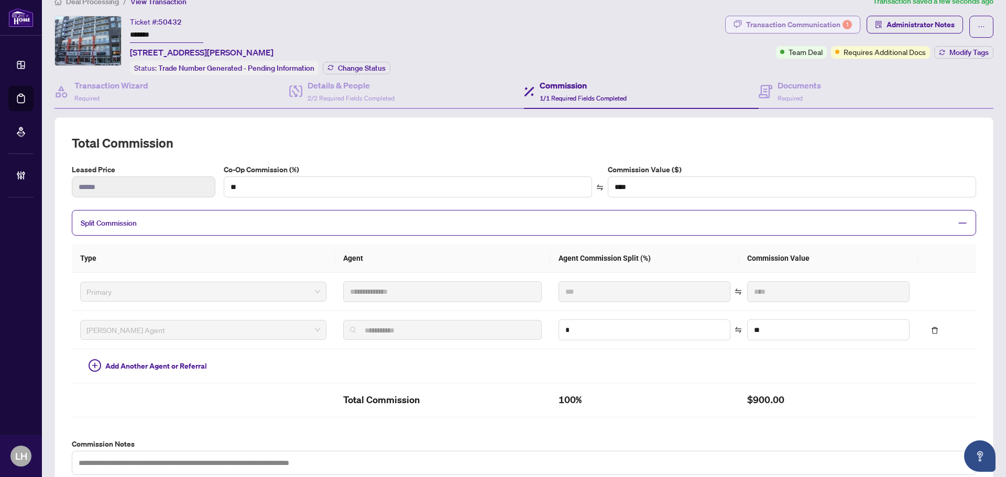
click at [819, 24] on div "Transaction Communication 1" at bounding box center [799, 24] width 106 height 17
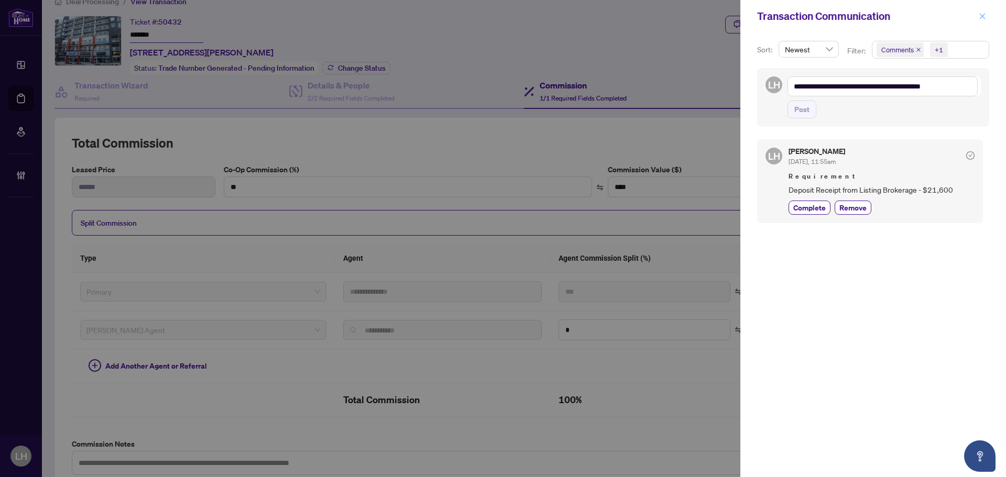
click at [985, 19] on icon "close" at bounding box center [981, 16] width 7 height 7
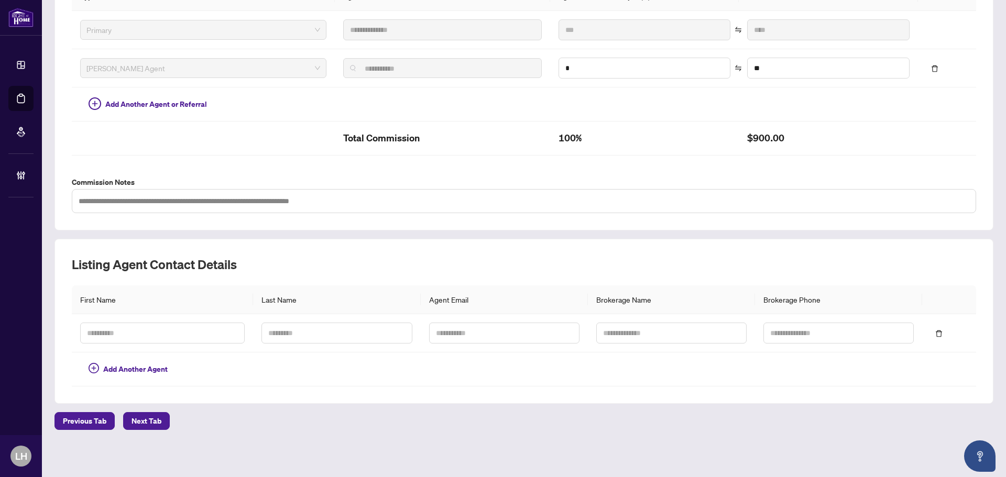
scroll to position [0, 0]
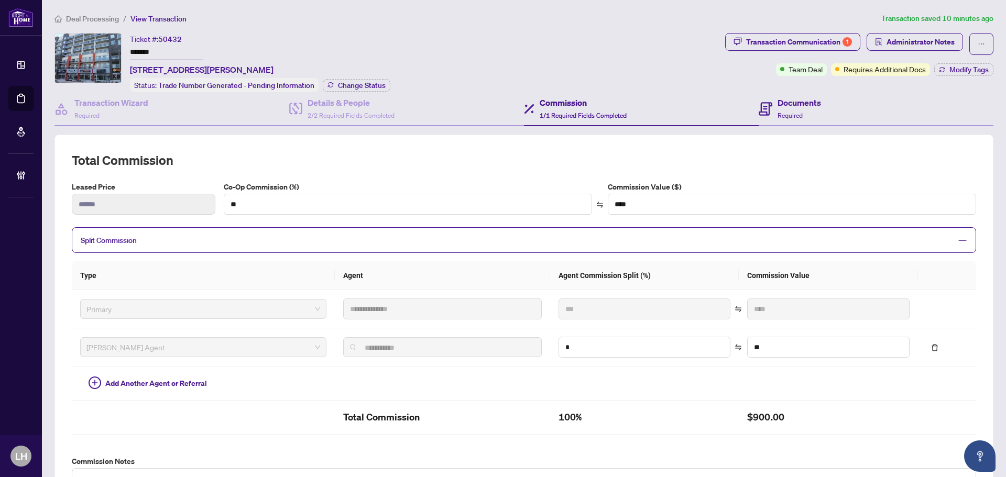
click at [777, 121] on div "Documents Required" at bounding box center [875, 109] width 235 height 34
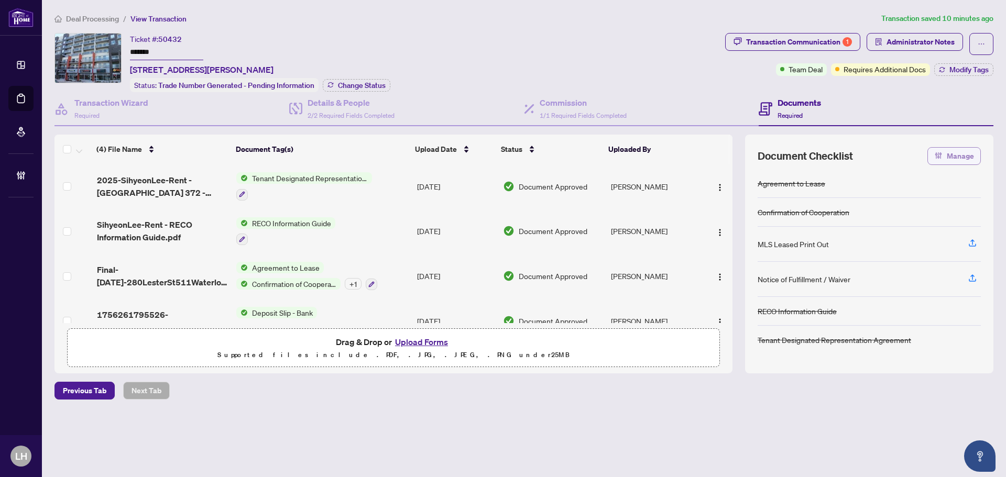
click at [966, 158] on span "Manage" at bounding box center [959, 156] width 27 height 17
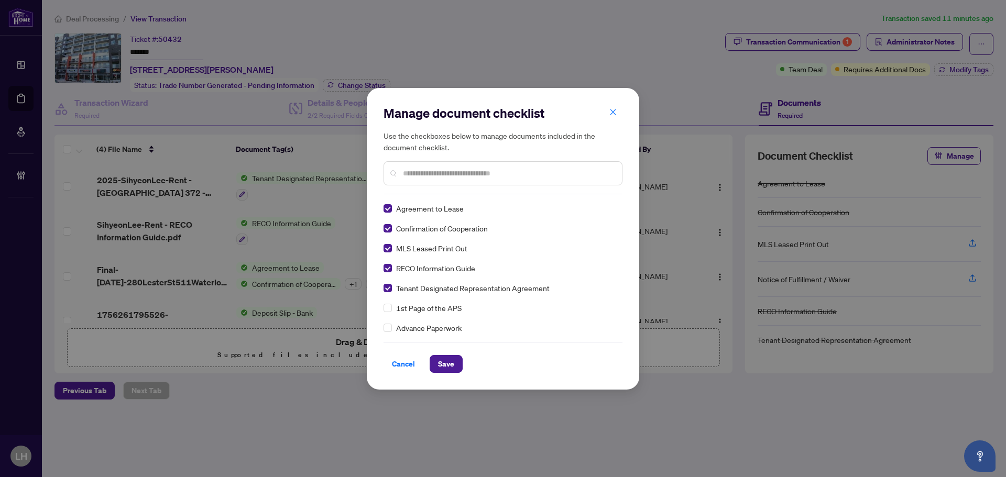
click at [435, 181] on div at bounding box center [502, 173] width 239 height 24
click at [436, 171] on input "text" at bounding box center [508, 174] width 211 height 12
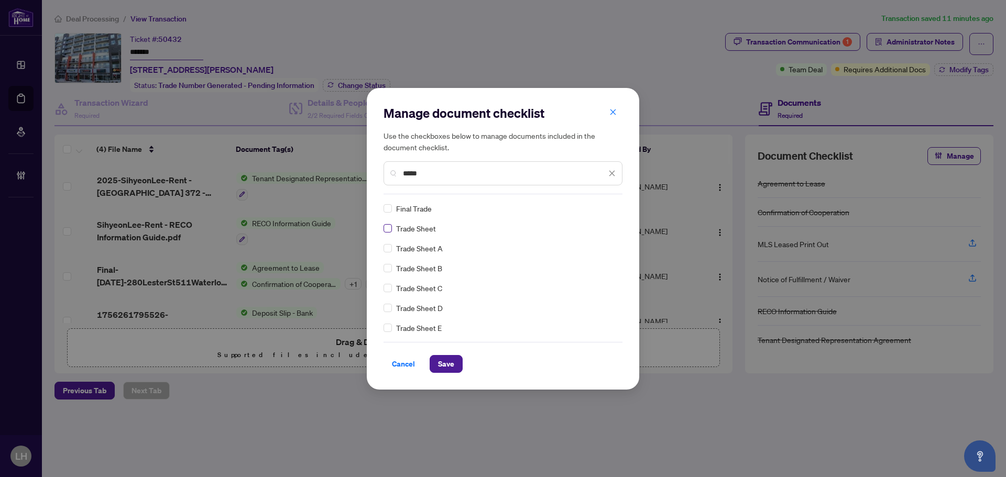
type input "*****"
click at [450, 364] on span "Save" at bounding box center [446, 364] width 16 height 17
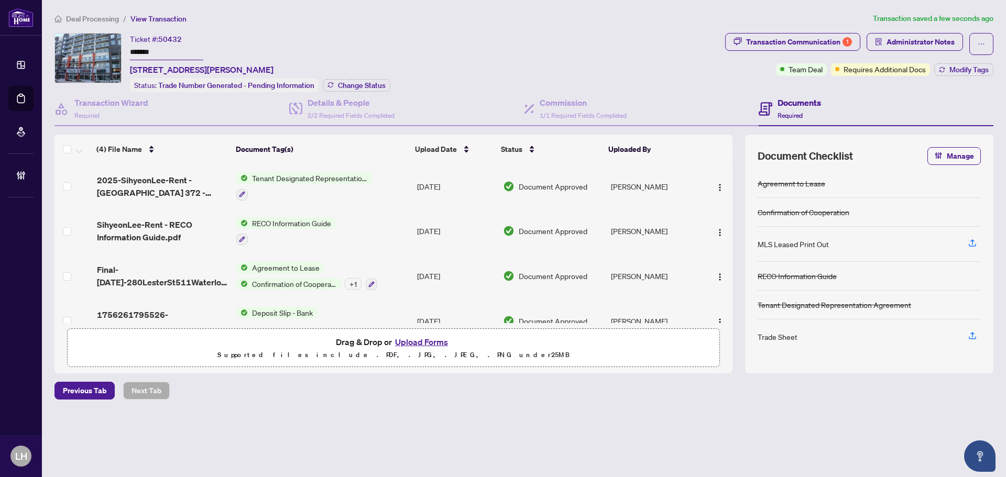
drag, startPoint x: 978, startPoint y: 71, endPoint x: 895, endPoint y: 122, distance: 97.6
click at [978, 71] on span "Modify Tags" at bounding box center [968, 69] width 39 height 7
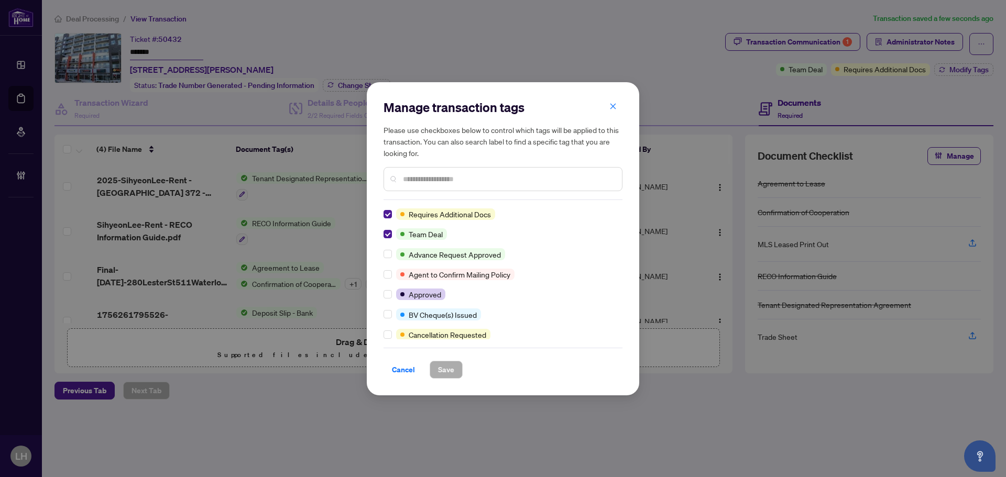
click at [471, 174] on input "text" at bounding box center [508, 179] width 211 height 12
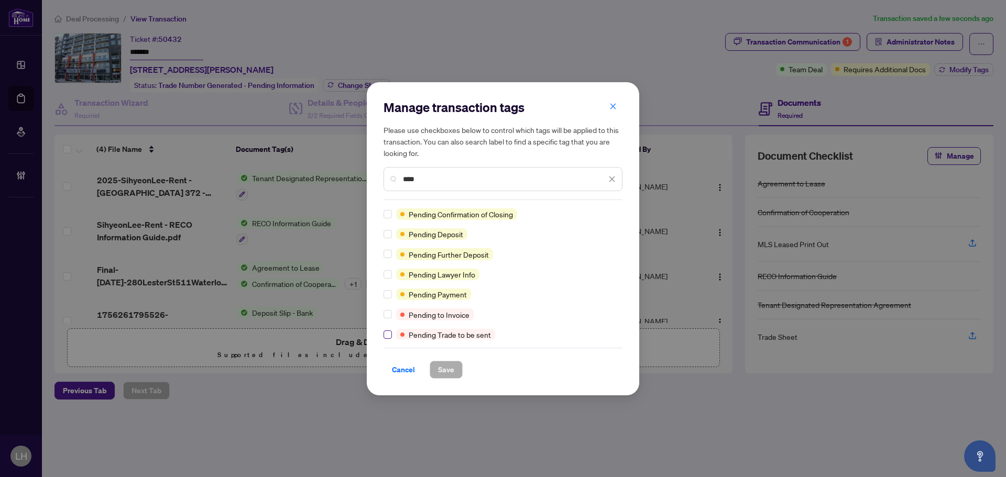
type input "****"
click at [445, 372] on span "Save" at bounding box center [446, 369] width 16 height 17
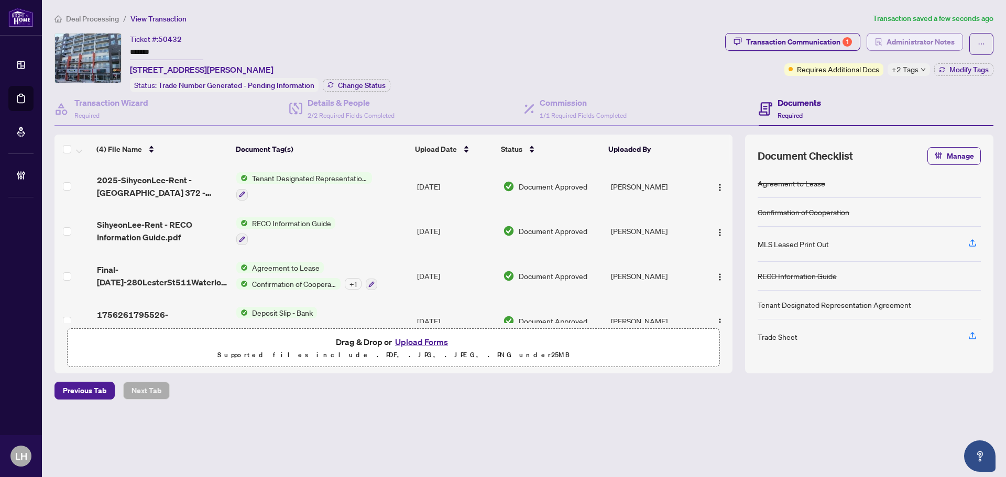
click at [939, 44] on span "Administrator Notes" at bounding box center [920, 42] width 68 height 17
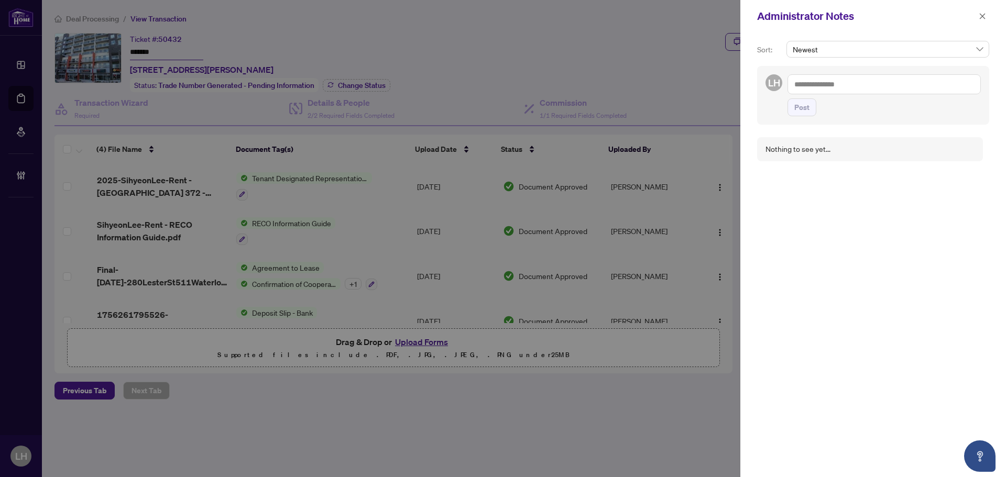
click at [844, 90] on textarea at bounding box center [883, 84] width 193 height 20
paste textarea "**********"
type textarea "**********"
click at [796, 114] on span "Post" at bounding box center [801, 107] width 15 height 17
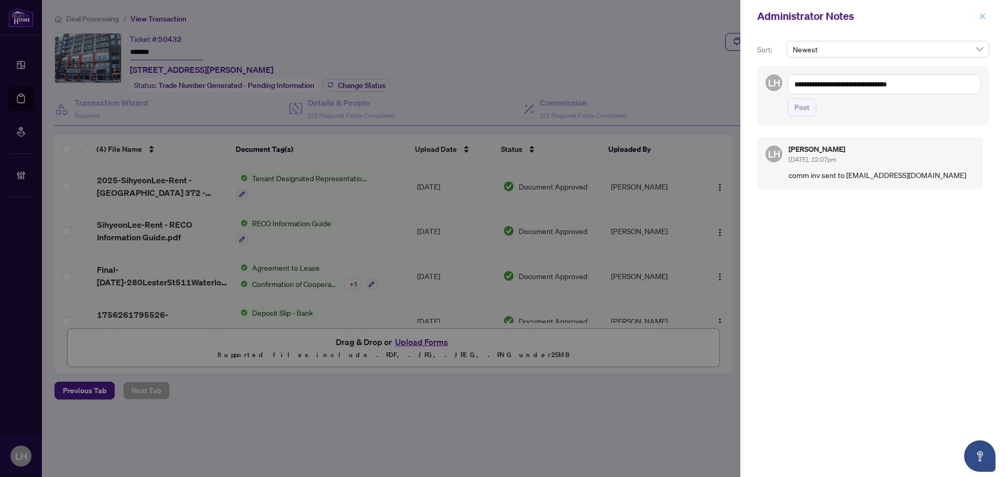
click at [984, 19] on icon "close" at bounding box center [981, 16] width 7 height 7
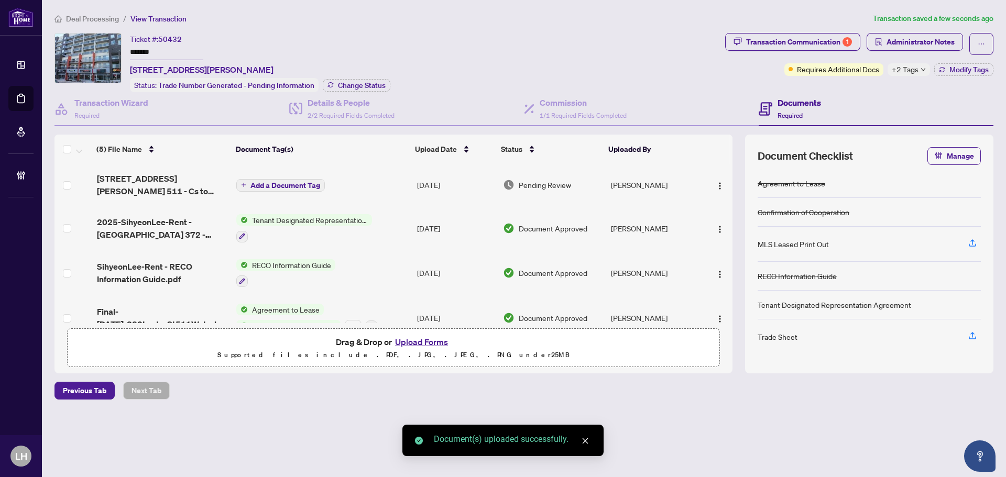
click at [279, 183] on span "Add a Document Tag" at bounding box center [285, 185] width 70 height 7
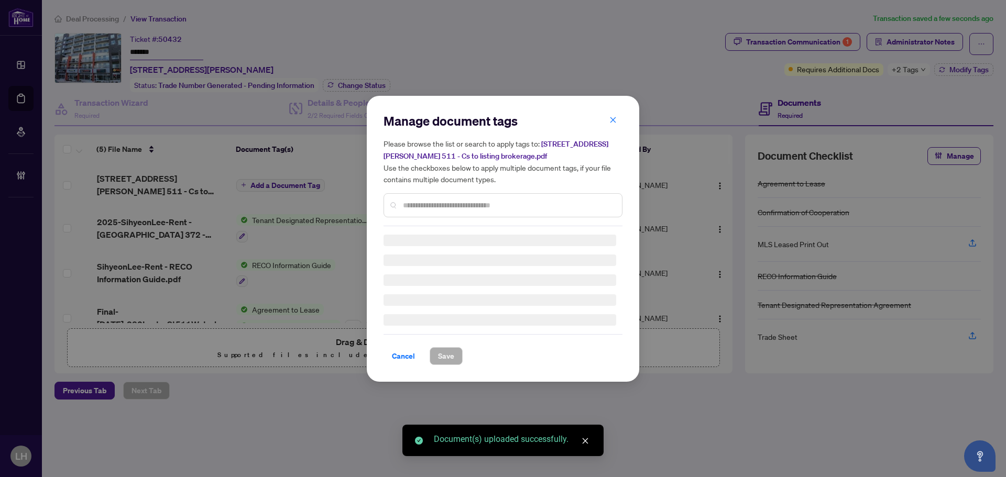
click at [406, 201] on input "text" at bounding box center [508, 206] width 211 height 12
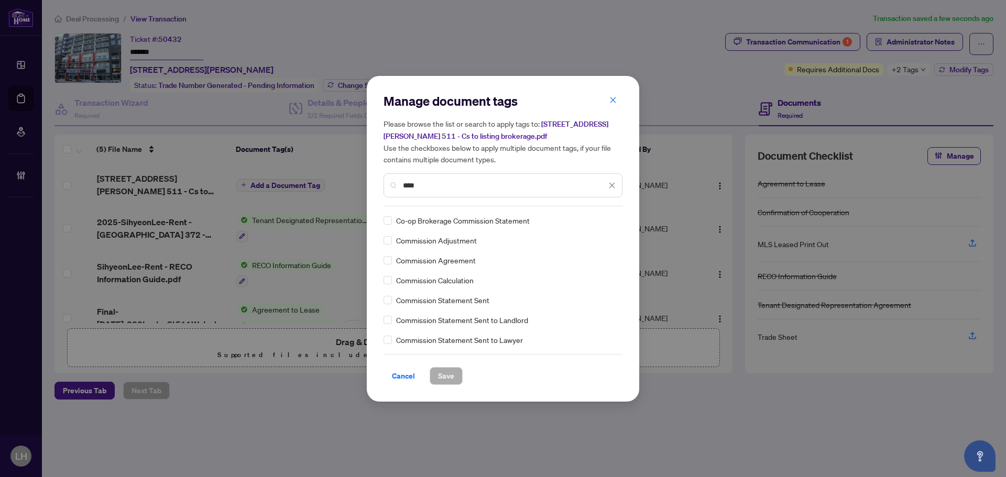
scroll to position [52, 0]
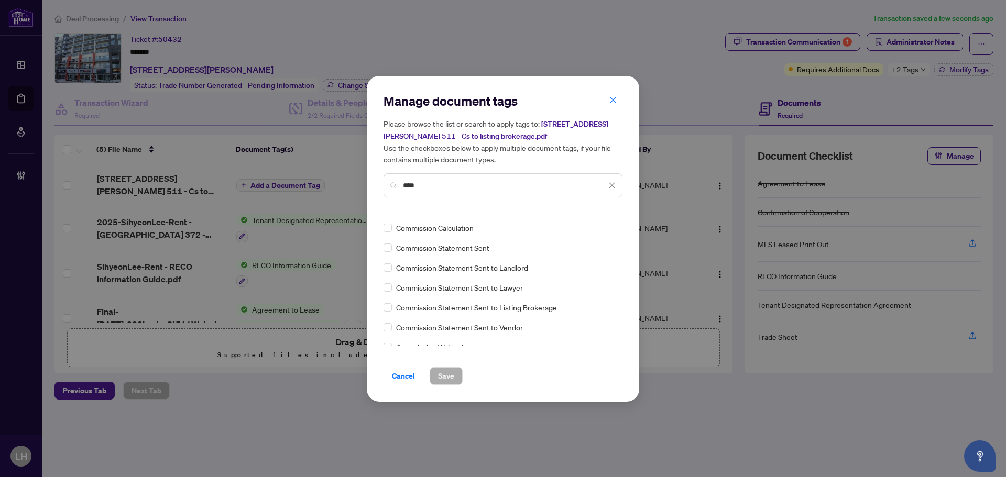
type input "****"
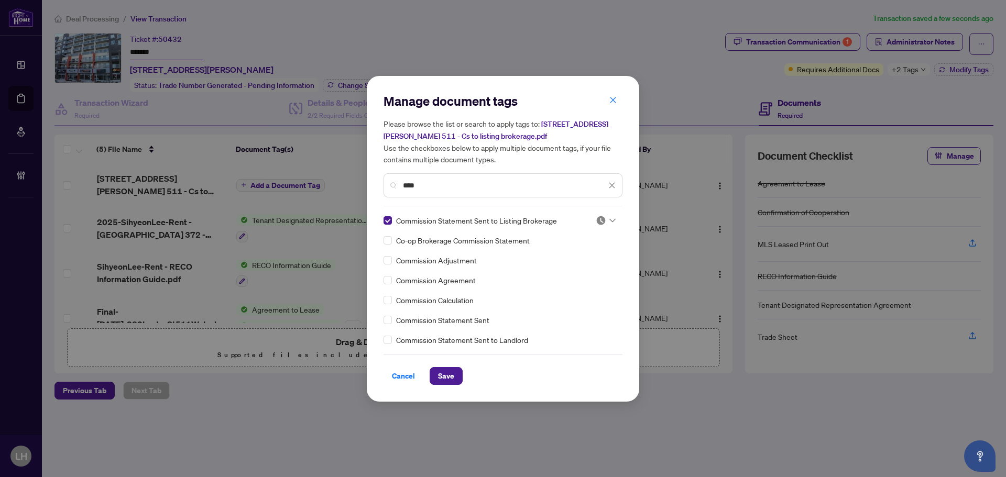
click at [596, 219] on img at bounding box center [601, 220] width 10 height 10
click at [580, 271] on div "Approved" at bounding box center [570, 272] width 67 height 12
click at [458, 369] on button "Save" at bounding box center [446, 376] width 33 height 18
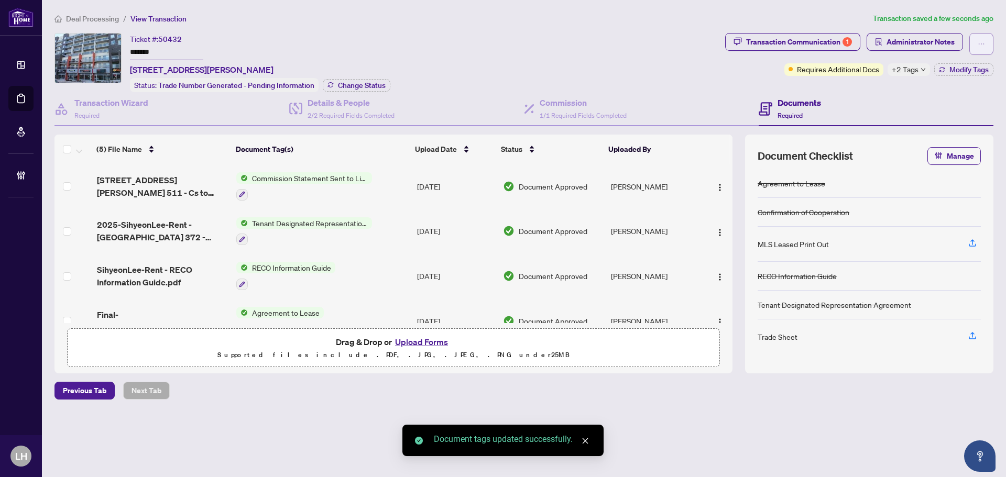
click at [981, 34] on button "button" at bounding box center [981, 44] width 24 height 22
click at [965, 65] on span "Transaction Permissions" at bounding box center [945, 67] width 80 height 12
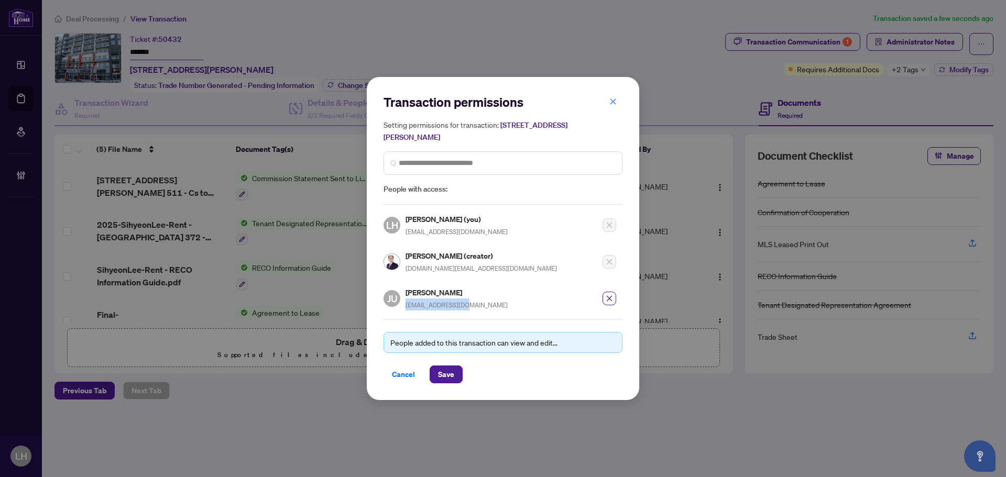
drag, startPoint x: 468, startPoint y: 306, endPoint x: 403, endPoint y: 307, distance: 64.4
click at [403, 307] on div "JU Jong Uk Kim t.skim@hotmail.com" at bounding box center [499, 295] width 233 height 30
copy span "t.skim@hotmail.com"
click at [613, 105] on icon "close" at bounding box center [612, 101] width 7 height 7
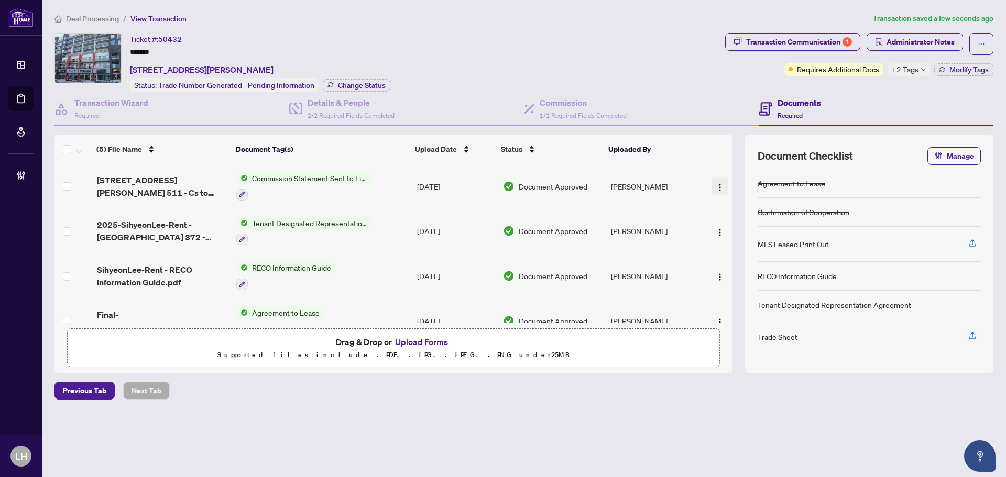
click at [717, 185] on img "button" at bounding box center [719, 187] width 8 height 8
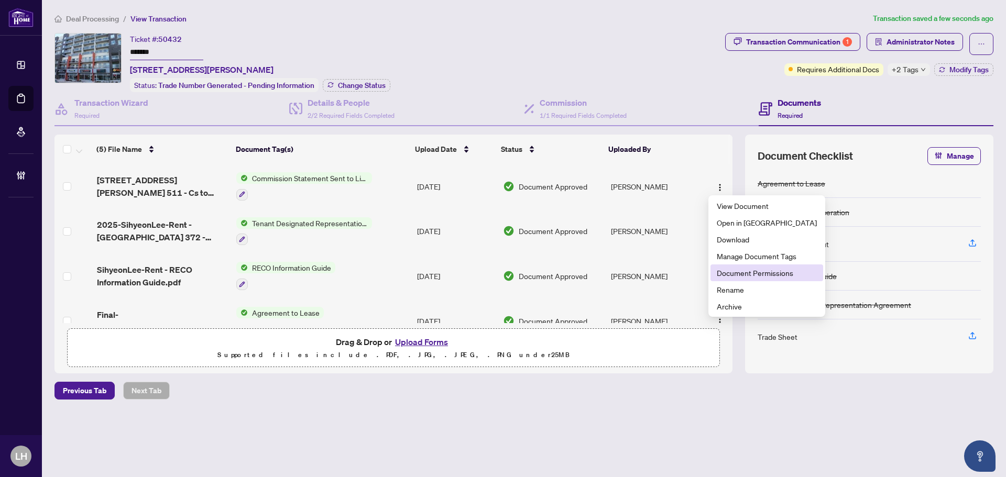
click at [740, 276] on span "Document Permissions" at bounding box center [767, 273] width 100 height 12
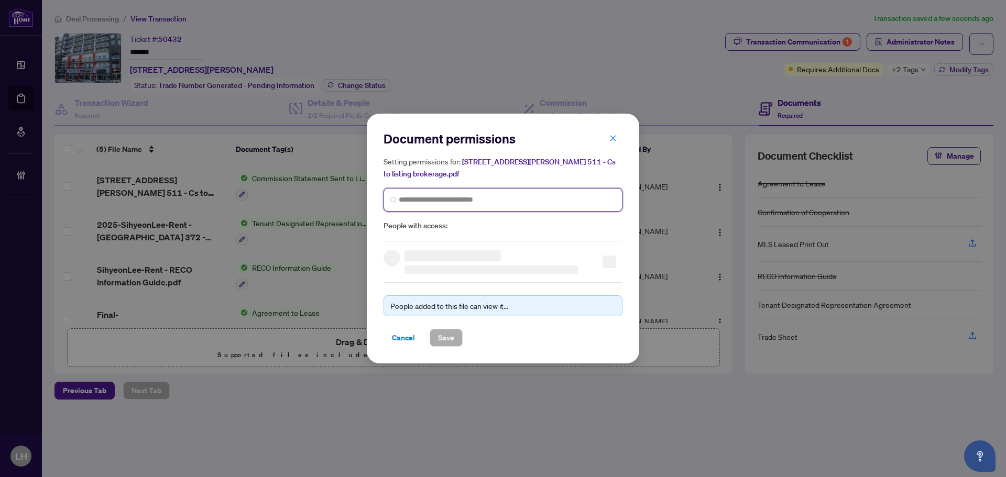
click at [493, 194] on input "search" at bounding box center [507, 199] width 217 height 11
paste input "**********"
type input "**********"
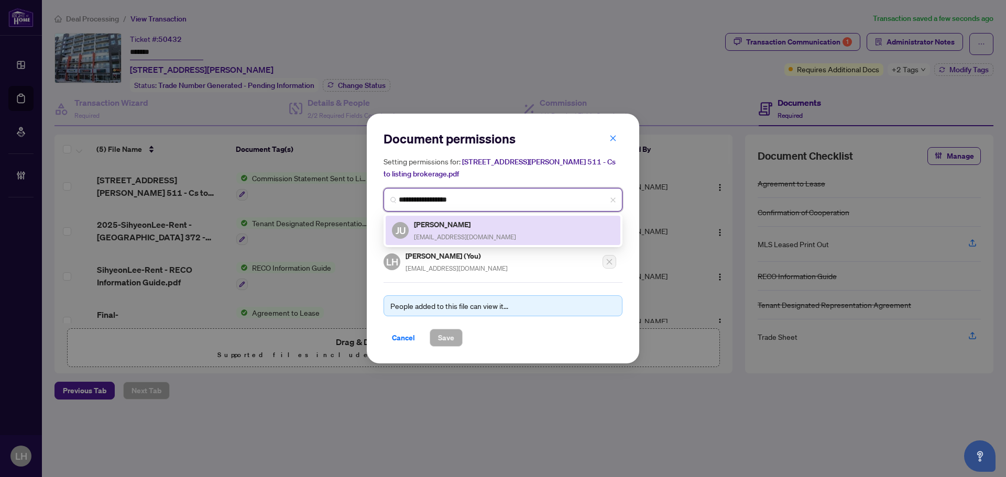
click at [454, 218] on h5 "Jong Uk Kim" at bounding box center [465, 224] width 102 height 12
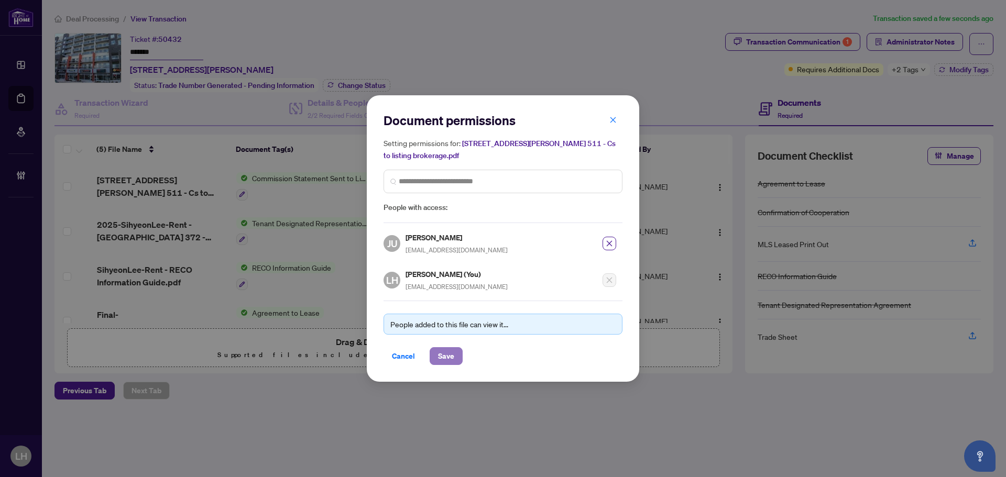
click at [457, 349] on button "Save" at bounding box center [446, 356] width 33 height 18
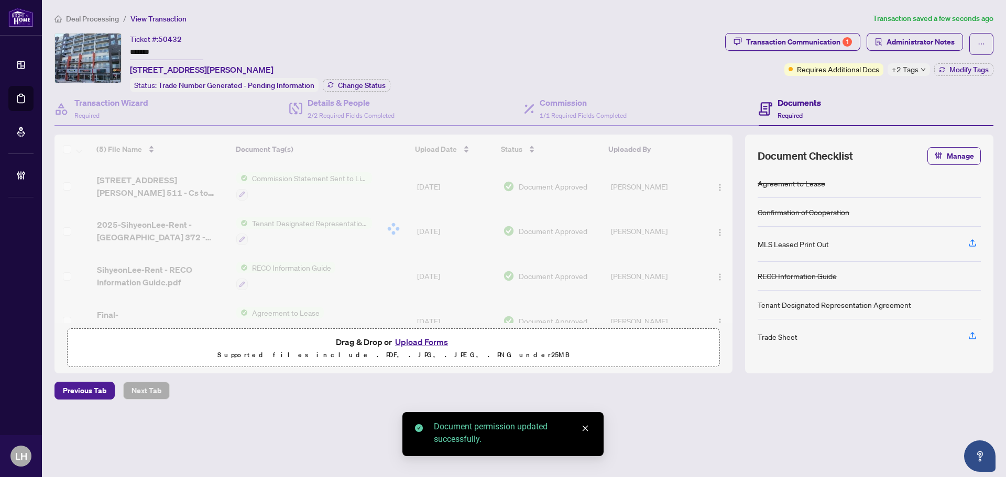
click at [979, 40] on icon "ellipsis" at bounding box center [980, 43] width 7 height 7
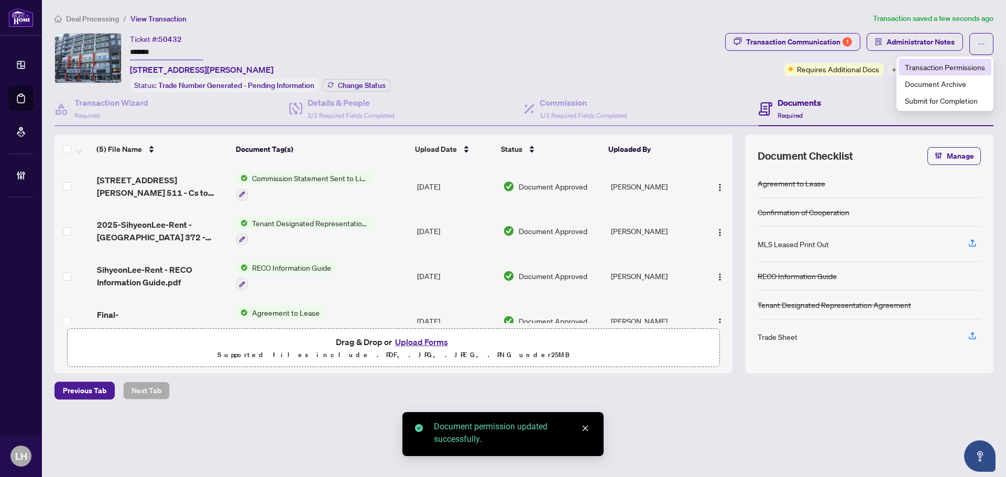
click at [954, 67] on span "Transaction Permissions" at bounding box center [945, 67] width 80 height 12
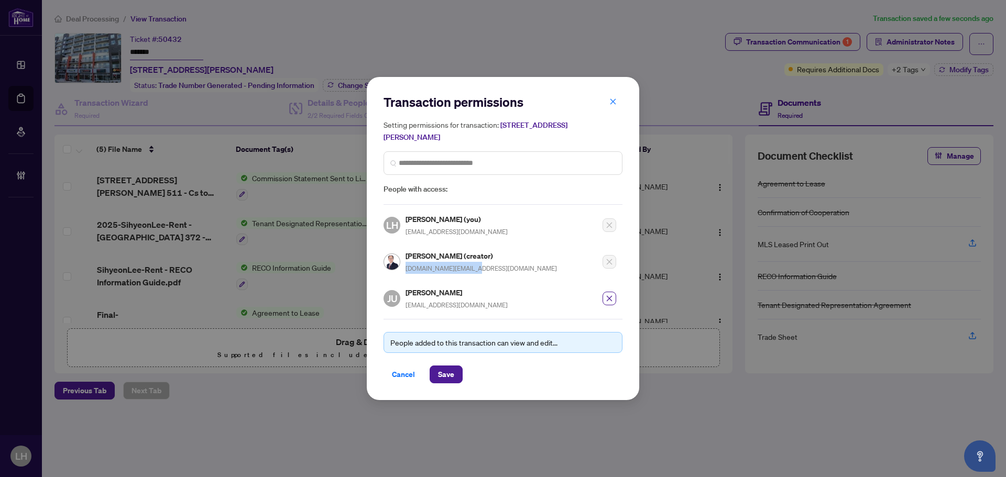
drag, startPoint x: 471, startPoint y: 269, endPoint x: 403, endPoint y: 266, distance: 68.2
click at [403, 266] on div "Yong Chan Jang (creator) ericjang.ca@gmail.com" at bounding box center [469, 262] width 173 height 24
copy span "ericjang.ca@gmail.com"
click at [604, 103] on button "button" at bounding box center [612, 102] width 21 height 18
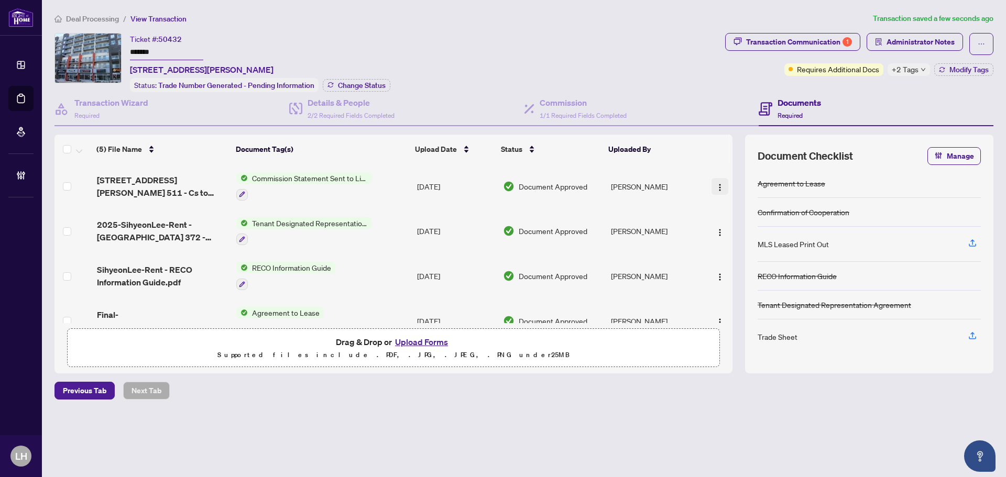
click at [715, 183] on img "button" at bounding box center [719, 187] width 8 height 8
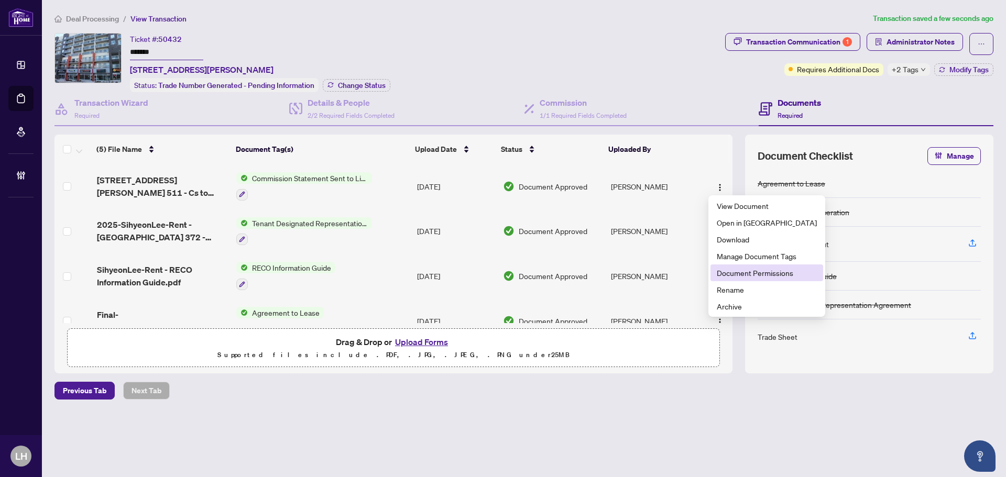
drag, startPoint x: 740, startPoint y: 276, endPoint x: 654, endPoint y: 263, distance: 86.9
click at [740, 276] on span "Document Permissions" at bounding box center [767, 273] width 100 height 12
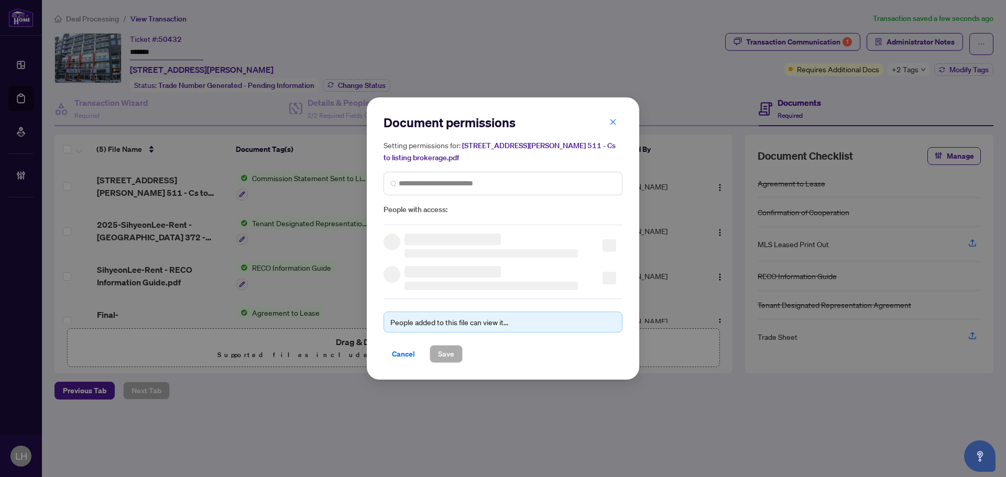
click at [483, 204] on span "People with access:" at bounding box center [502, 210] width 239 height 12
click at [475, 179] on input "search" at bounding box center [507, 183] width 217 height 11
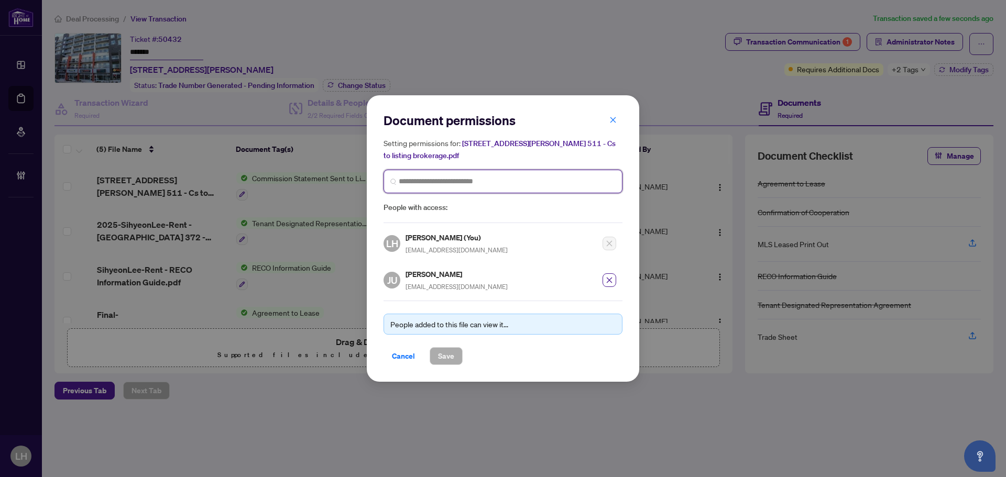
paste input "**********"
type input "**********"
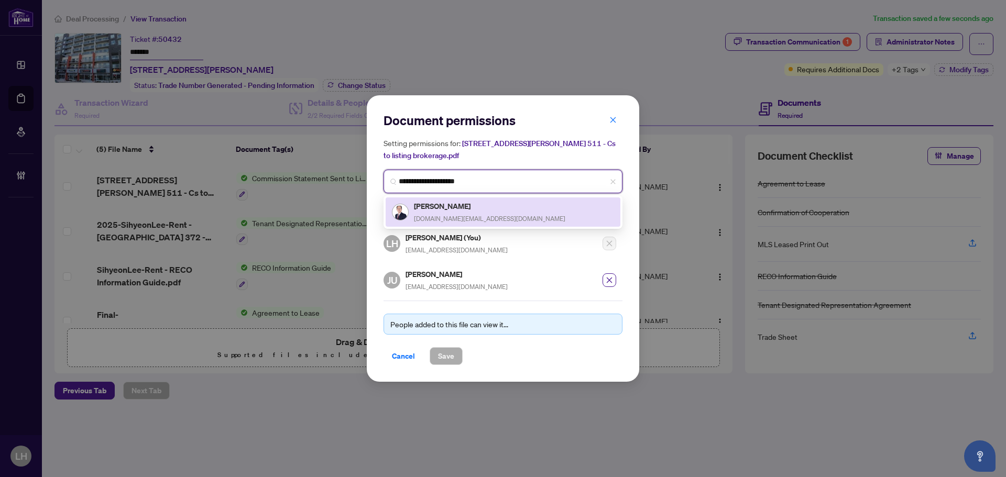
click at [458, 207] on div "Yong Chan Jang ericjang.ca@gmail.com" at bounding box center [489, 212] width 151 height 24
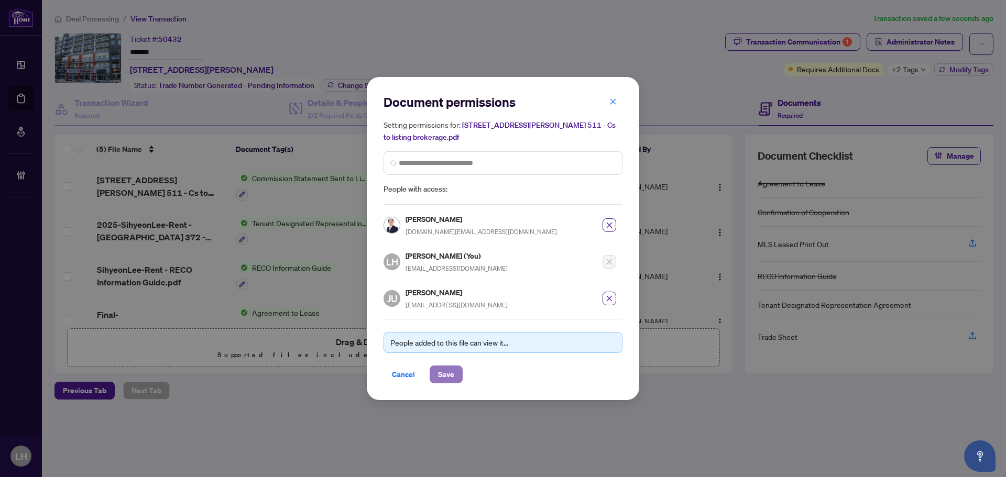
click at [447, 368] on span "Save" at bounding box center [446, 374] width 16 height 17
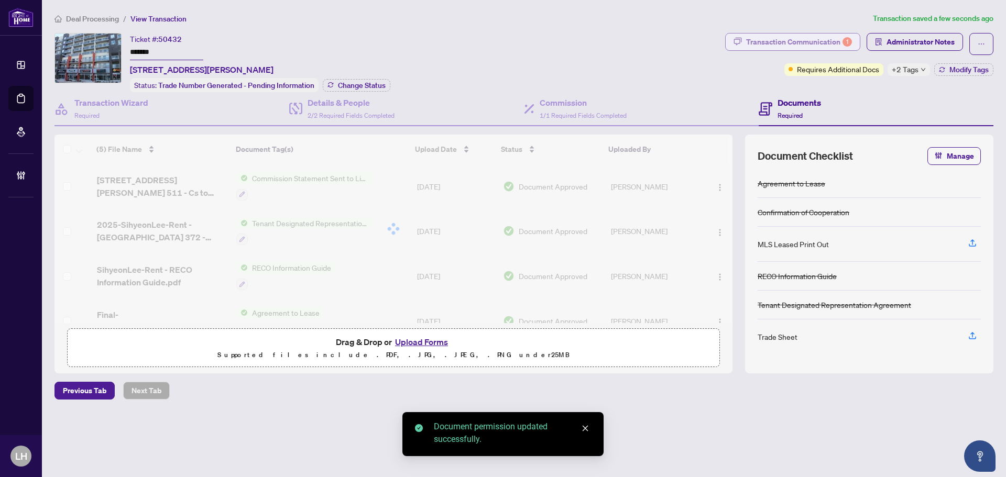
click at [825, 39] on div "Transaction Communication 1" at bounding box center [799, 42] width 106 height 17
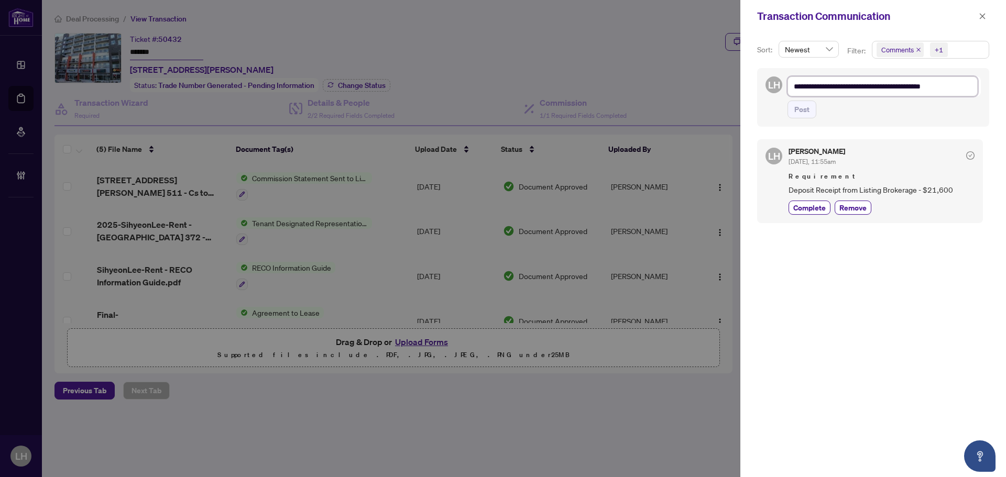
click at [829, 85] on textarea "**********" at bounding box center [882, 86] width 190 height 20
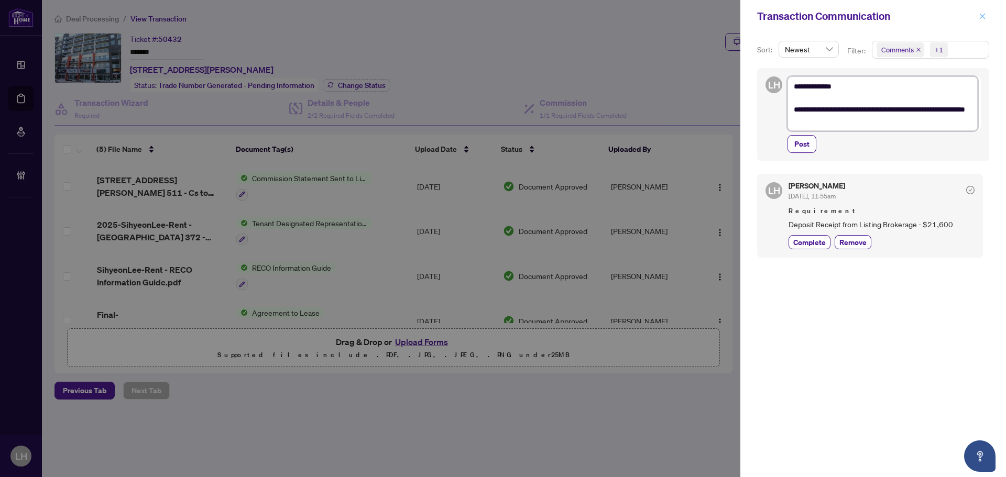
type textarea "**********"
drag, startPoint x: 984, startPoint y: 11, endPoint x: 981, endPoint y: 48, distance: 36.8
click at [984, 12] on span "button" at bounding box center [981, 16] width 7 height 17
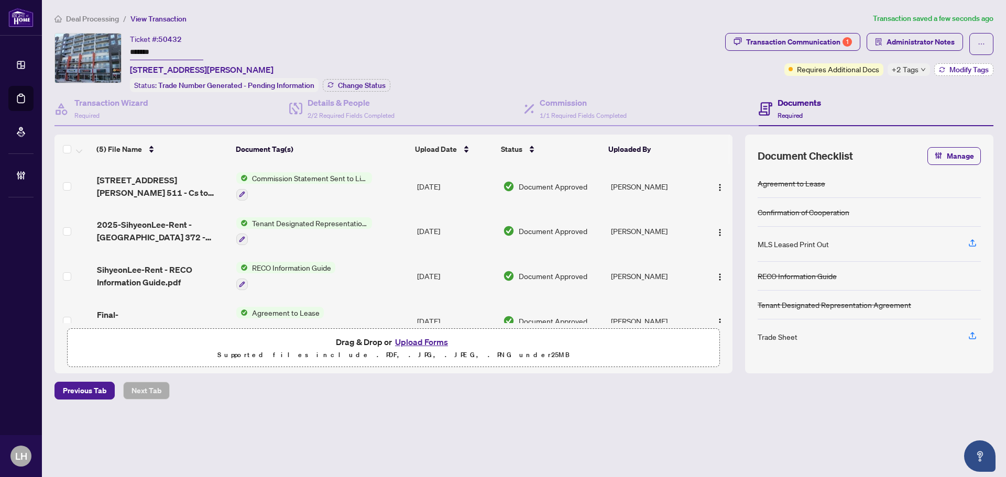
click at [963, 71] on span "Modify Tags" at bounding box center [968, 69] width 39 height 7
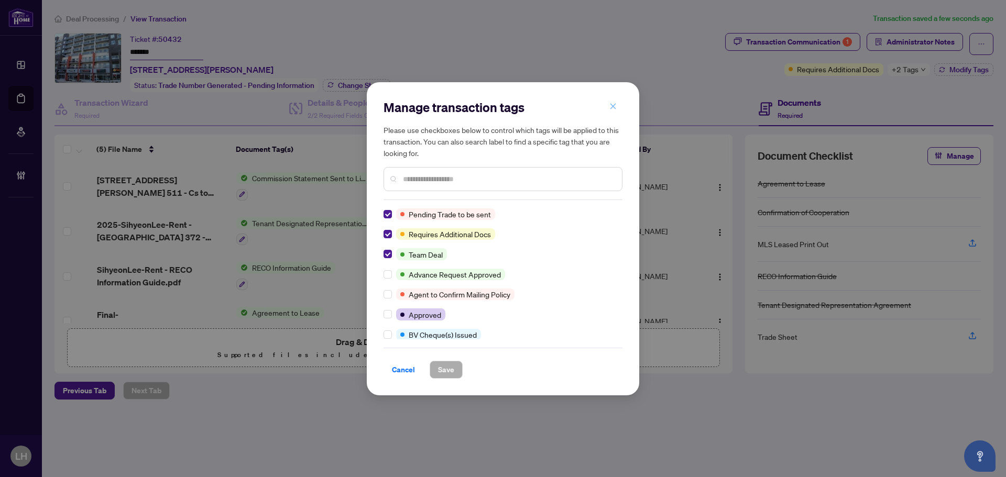
click at [609, 108] on icon "close" at bounding box center [612, 106] width 7 height 7
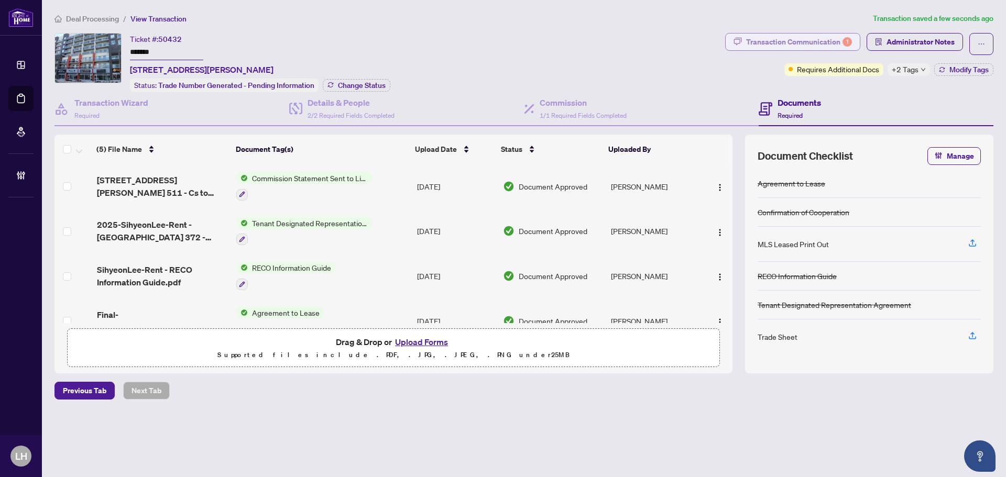
click at [776, 40] on div "Transaction Communication 1" at bounding box center [799, 42] width 106 height 17
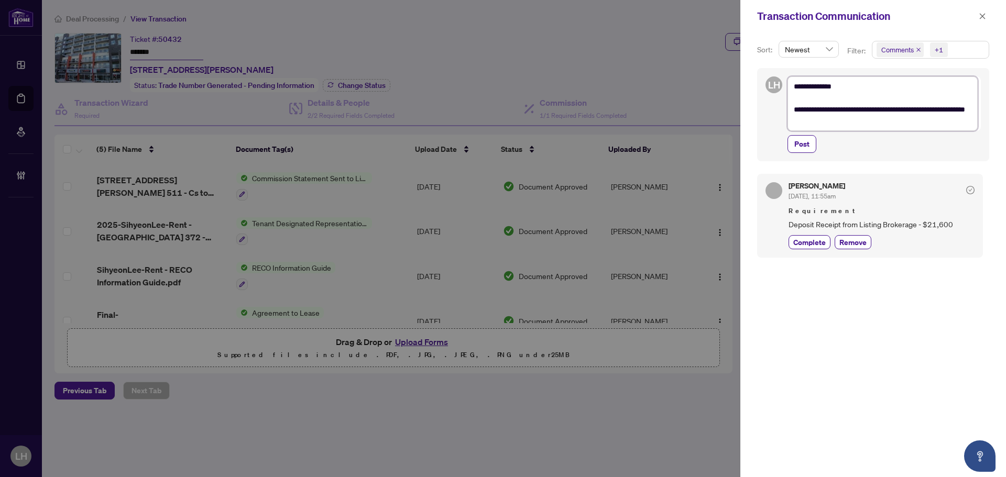
click at [912, 122] on textarea "**********" at bounding box center [882, 103] width 190 height 54
click at [869, 125] on textarea "**********" at bounding box center [882, 103] width 190 height 54
click at [988, 16] on button "button" at bounding box center [982, 16] width 14 height 13
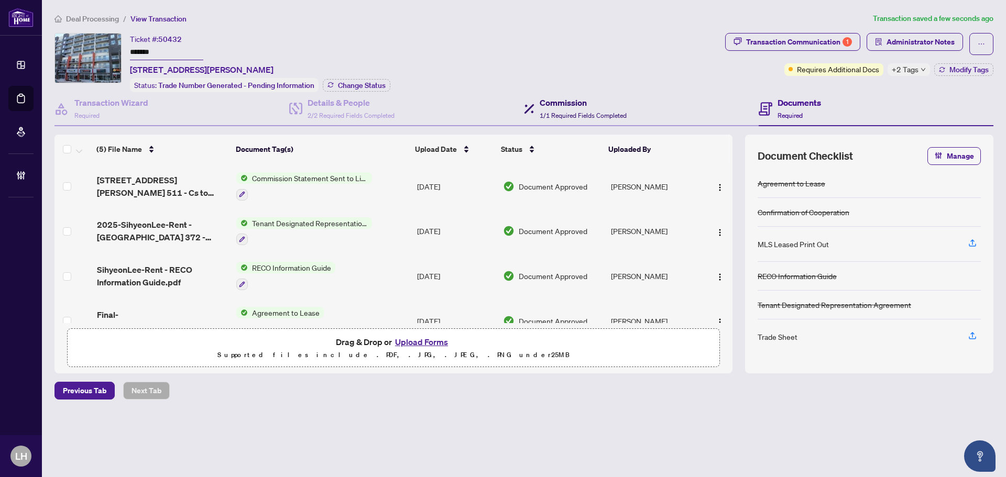
click at [537, 113] on div "Commission 1/1 Required Fields Completed" at bounding box center [575, 108] width 103 height 25
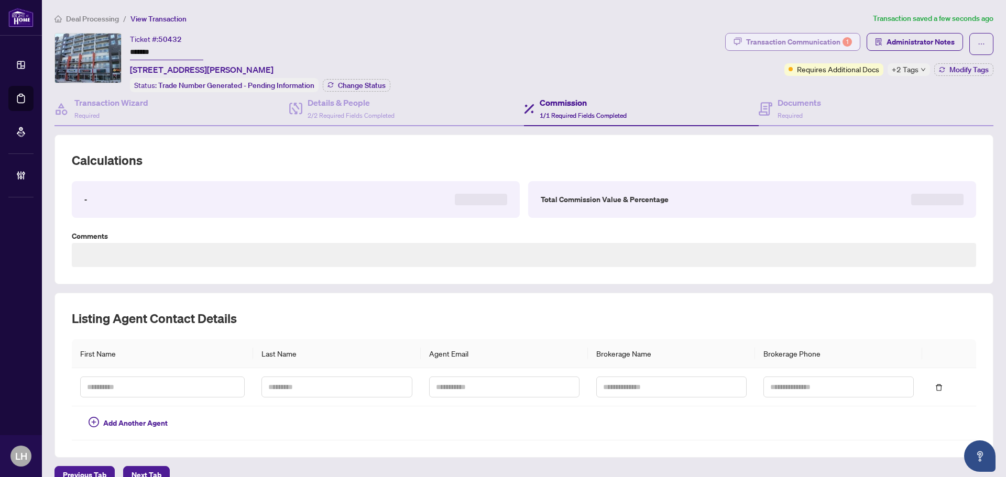
click at [838, 36] on div "Transaction Communication 1" at bounding box center [799, 42] width 106 height 17
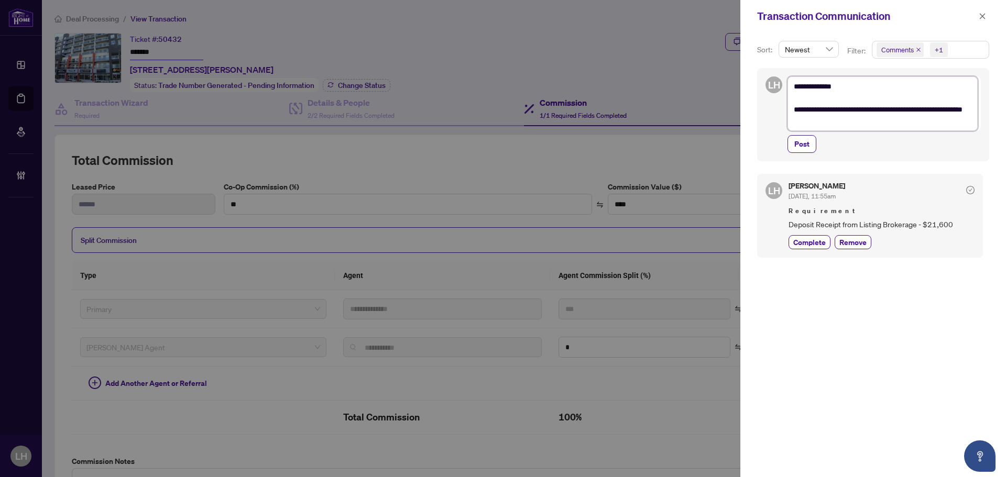
click at [909, 129] on textarea "**********" at bounding box center [882, 103] width 190 height 54
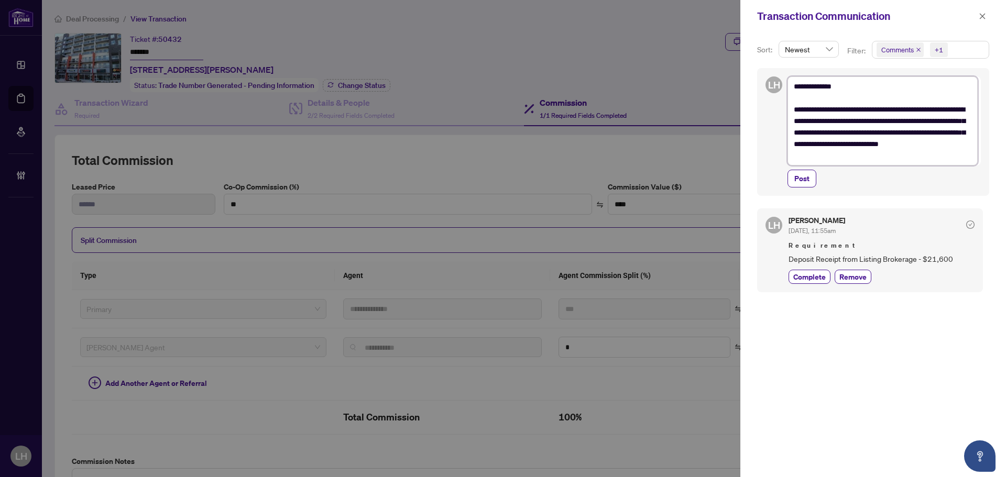
drag, startPoint x: 877, startPoint y: 159, endPoint x: 768, endPoint y: 88, distance: 130.2
click at [768, 88] on div "**********" at bounding box center [873, 132] width 232 height 128
click at [885, 152] on textarea "**********" at bounding box center [882, 120] width 190 height 89
drag, startPoint x: 886, startPoint y: 160, endPoint x: 765, endPoint y: 82, distance: 143.8
click at [765, 82] on div "**********" at bounding box center [873, 132] width 232 height 128
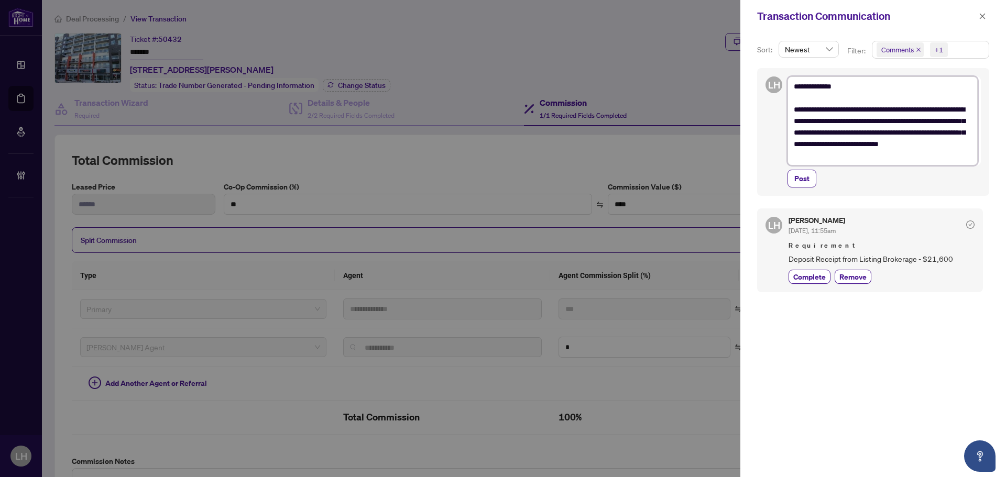
paste textarea "**********"
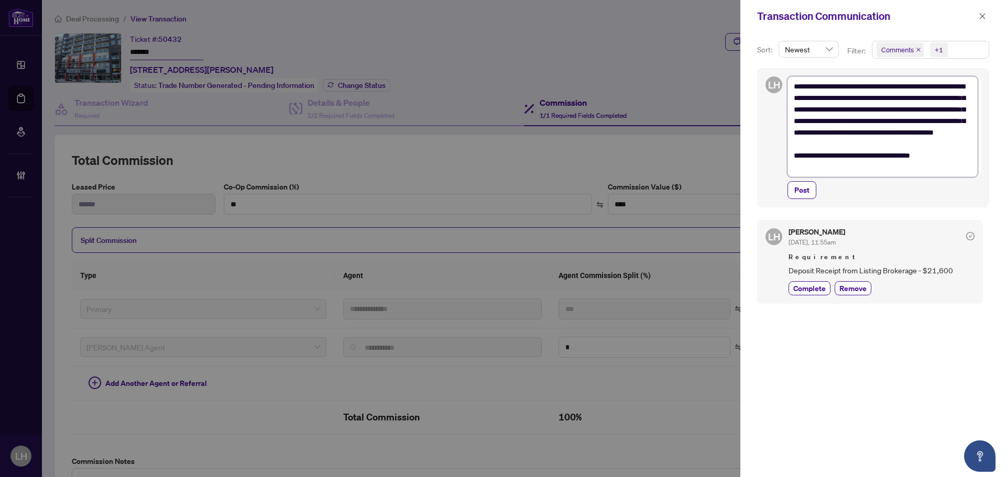
click at [788, 166] on textarea "**********" at bounding box center [882, 126] width 190 height 101
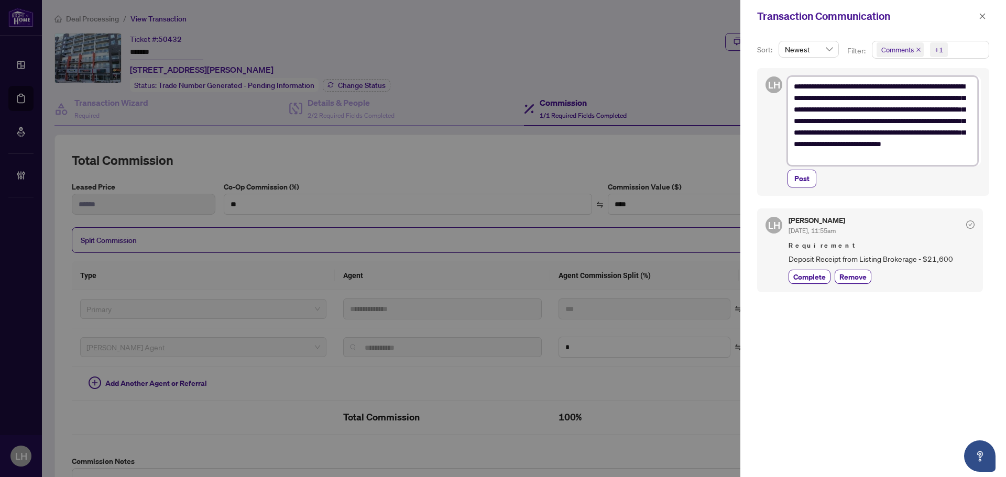
click at [810, 123] on textarea "**********" at bounding box center [882, 120] width 190 height 89
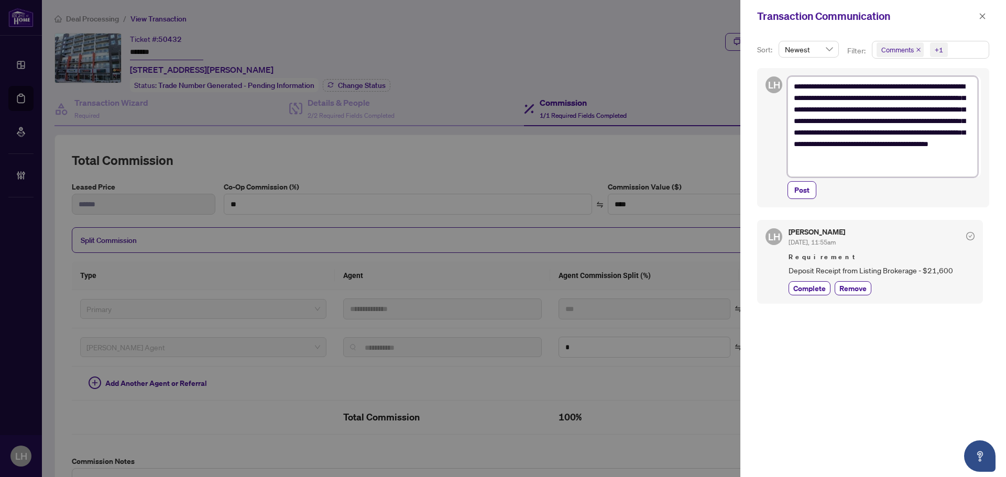
drag, startPoint x: 870, startPoint y: 134, endPoint x: 855, endPoint y: 131, distance: 14.9
click at [855, 131] on textarea "**********" at bounding box center [882, 126] width 190 height 101
type textarea "**********"
click at [814, 192] on button "Post" at bounding box center [801, 190] width 29 height 18
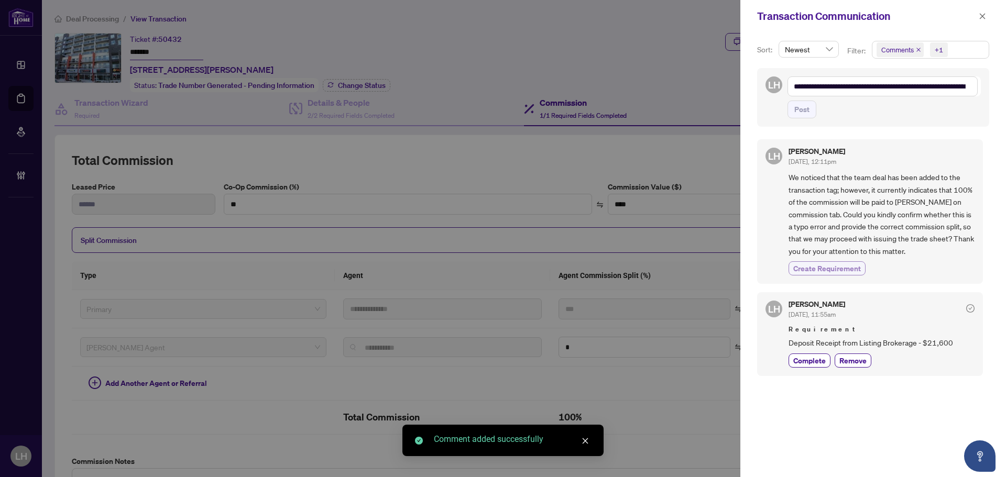
click at [844, 269] on span "Create Requirement" at bounding box center [827, 268] width 68 height 11
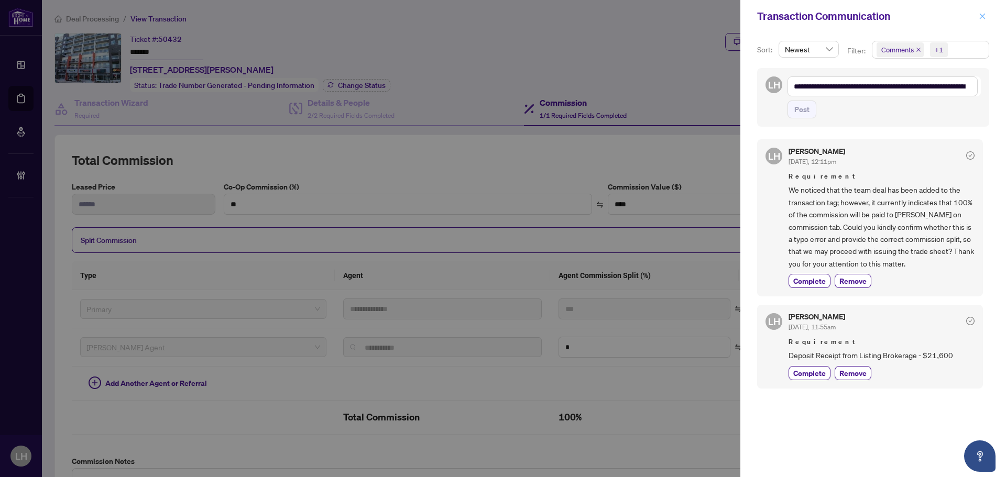
click at [986, 18] on button "button" at bounding box center [982, 16] width 14 height 13
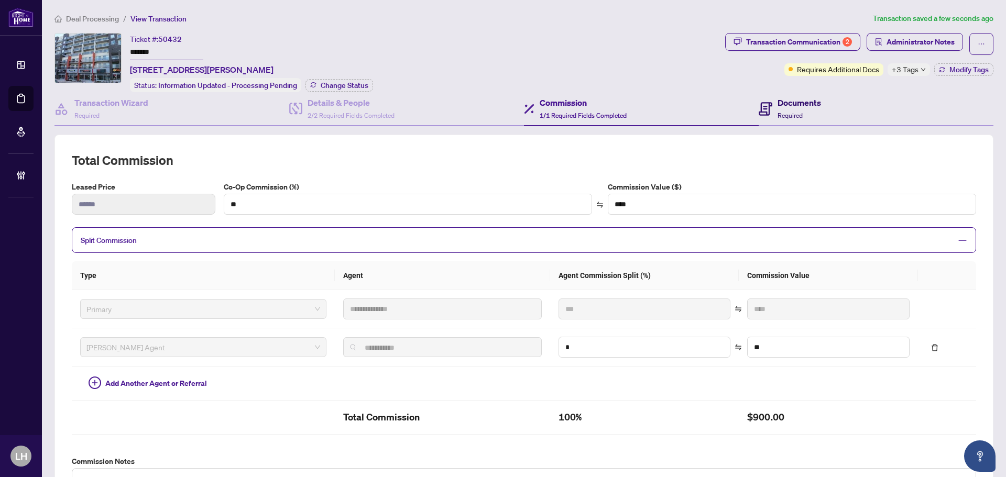
drag, startPoint x: 784, startPoint y: 100, endPoint x: 828, endPoint y: 101, distance: 44.5
click at [784, 101] on h4 "Documents" at bounding box center [798, 102] width 43 height 13
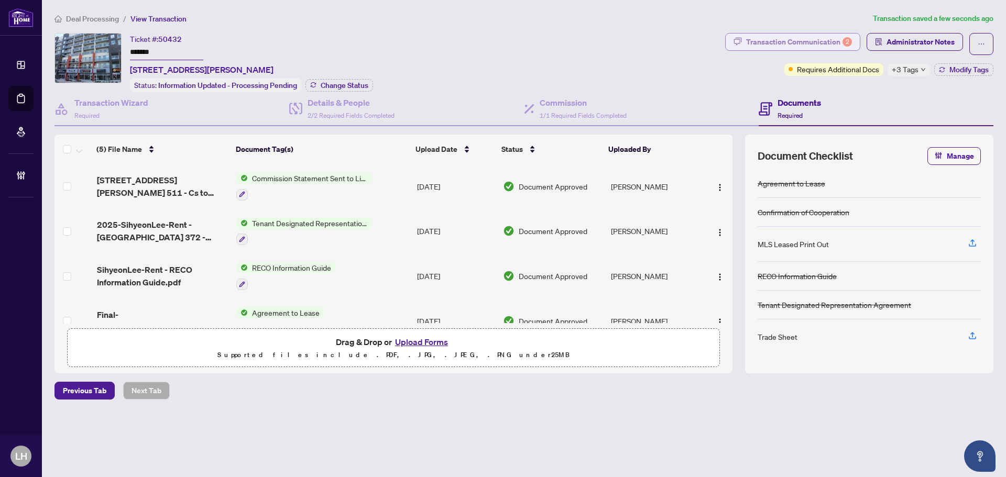
click at [817, 47] on div "Transaction Communication 2" at bounding box center [799, 42] width 106 height 17
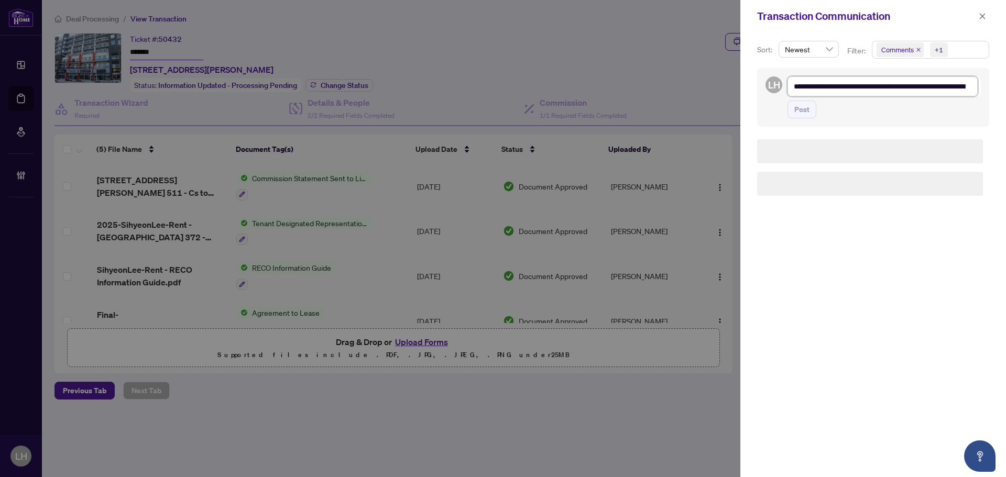
click at [840, 85] on textarea "**********" at bounding box center [882, 86] width 190 height 20
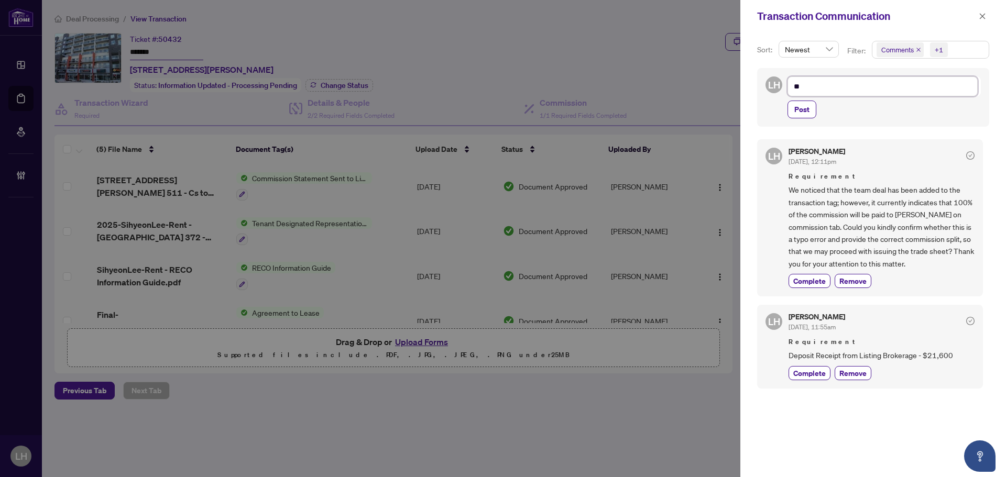
type textarea "*"
click at [981, 16] on icon "close" at bounding box center [981, 16] width 7 height 7
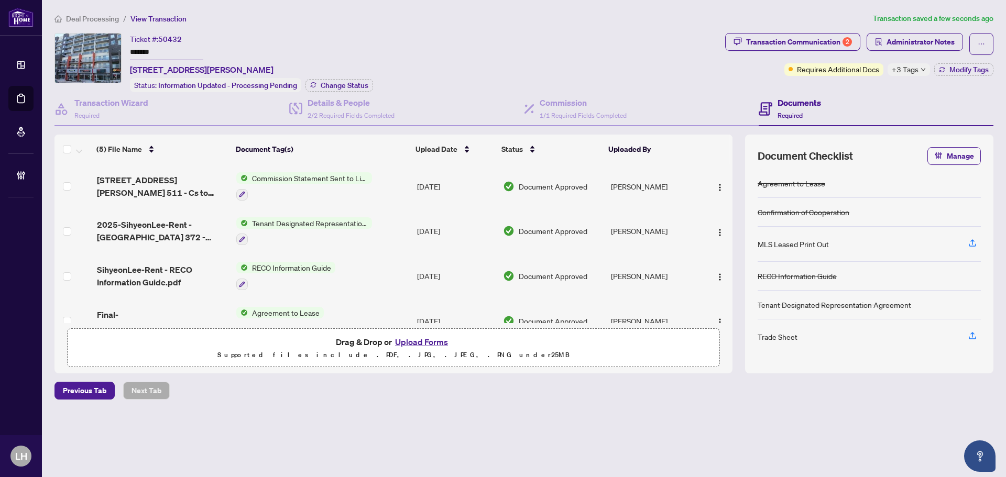
click at [929, 49] on span "Administrator Notes" at bounding box center [920, 42] width 68 height 17
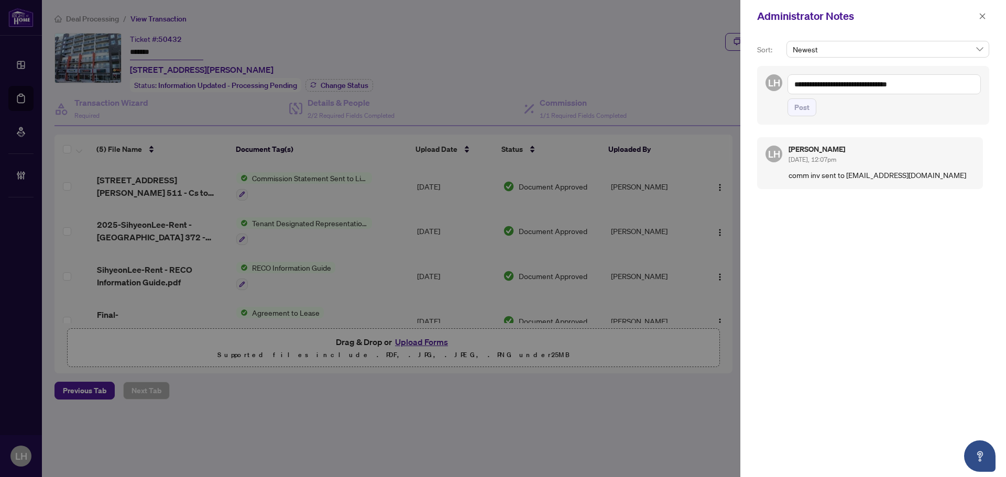
click at [865, 76] on textarea "**********" at bounding box center [883, 84] width 193 height 20
click at [824, 96] on b "Lulu" at bounding box center [819, 91] width 14 height 9
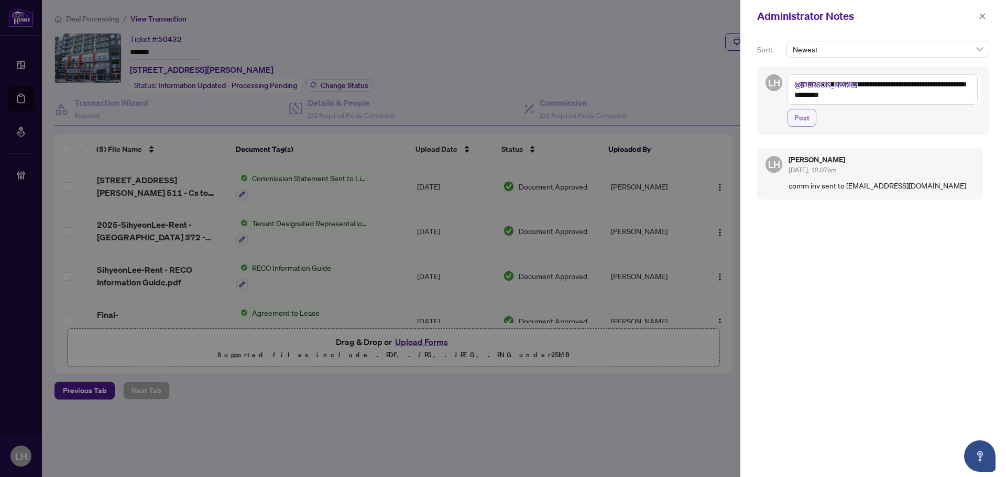
type textarea "**********"
click at [811, 120] on button "Post" at bounding box center [801, 118] width 29 height 18
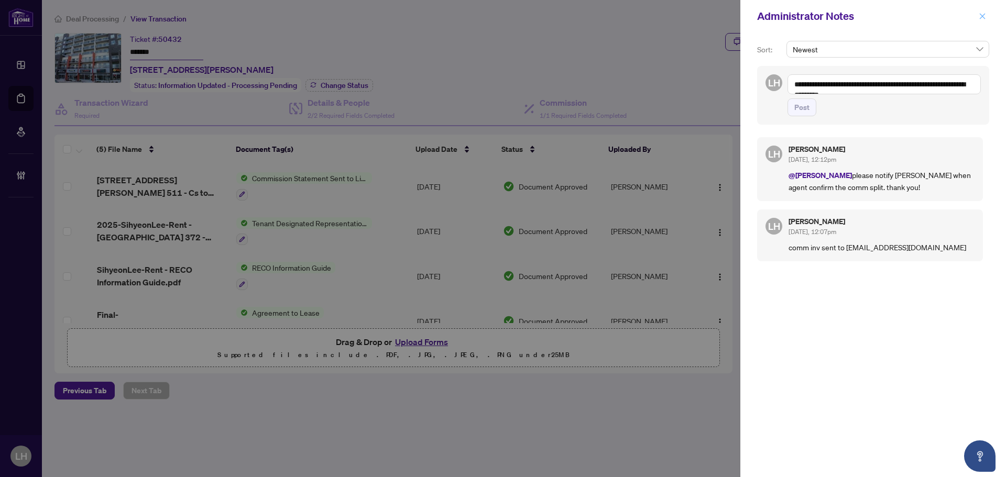
click at [982, 20] on span "button" at bounding box center [981, 16] width 7 height 17
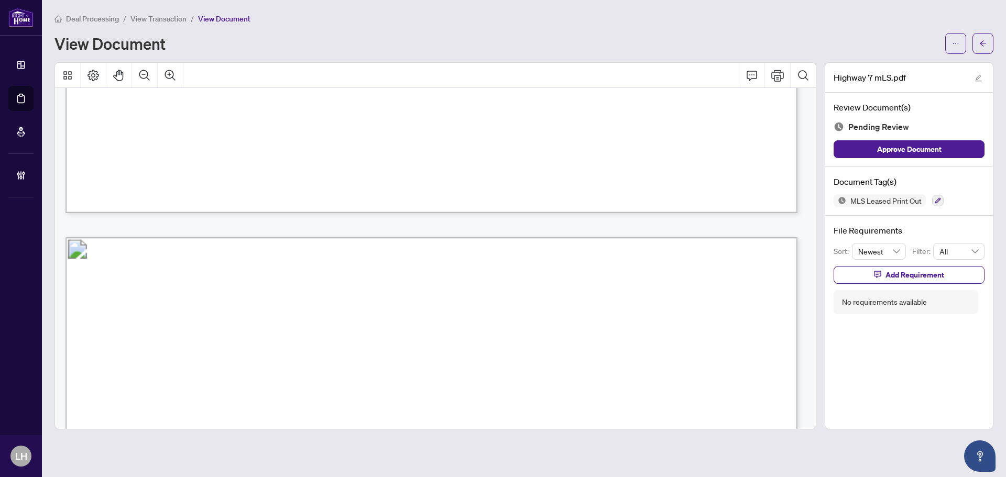
scroll to position [943, 0]
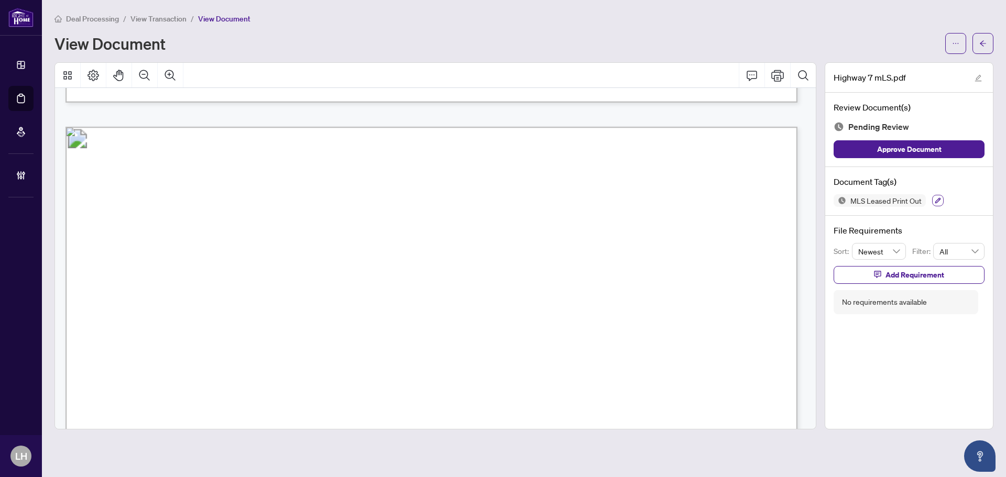
click at [932, 202] on div at bounding box center [938, 200] width 12 height 13
click at [936, 199] on icon "button" at bounding box center [937, 200] width 6 height 6
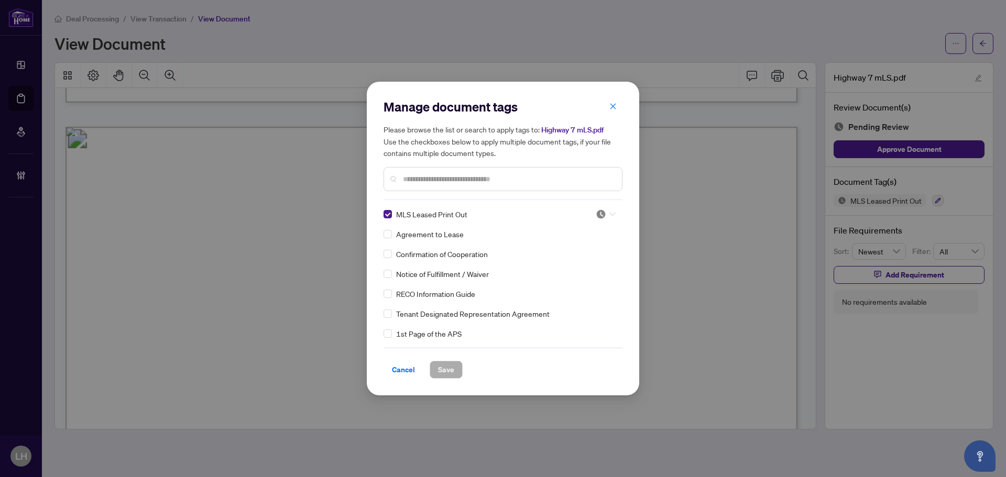
click at [597, 221] on input "search" at bounding box center [601, 214] width 10 height 16
click at [591, 263] on div "Approved" at bounding box center [570, 266] width 67 height 12
click at [457, 370] on button "Save" at bounding box center [446, 370] width 33 height 18
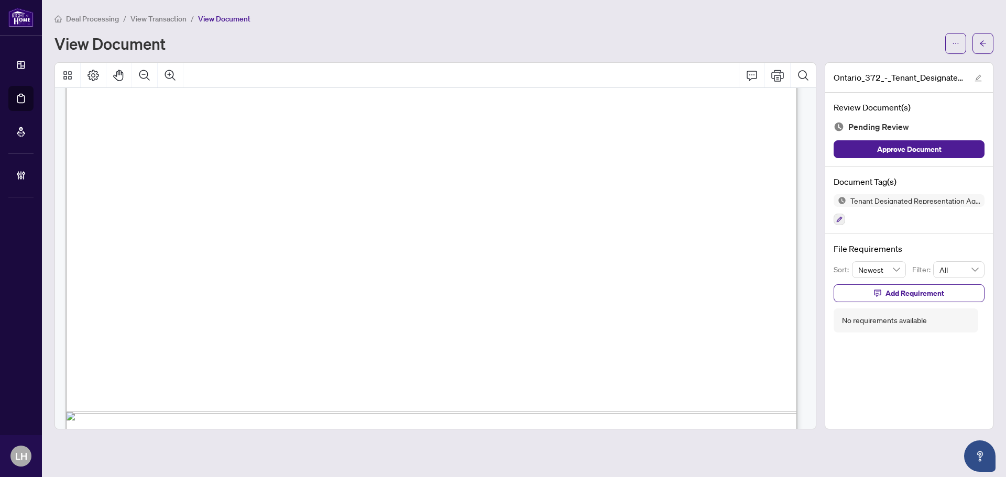
scroll to position [4400, 0]
click at [835, 220] on button "button" at bounding box center [839, 220] width 12 height 12
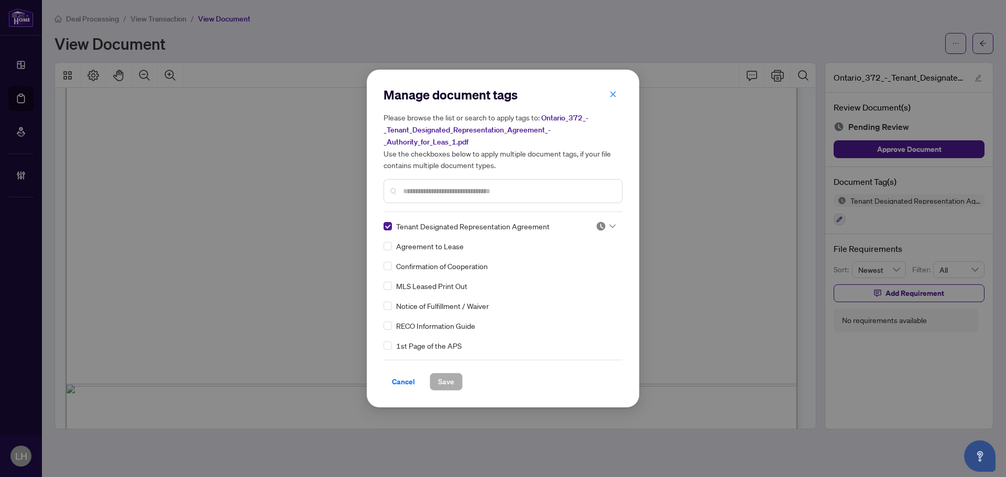
click at [598, 225] on img at bounding box center [601, 226] width 10 height 10
click at [590, 280] on div "Approved" at bounding box center [570, 277] width 67 height 12
click at [447, 380] on span "Save" at bounding box center [446, 381] width 16 height 17
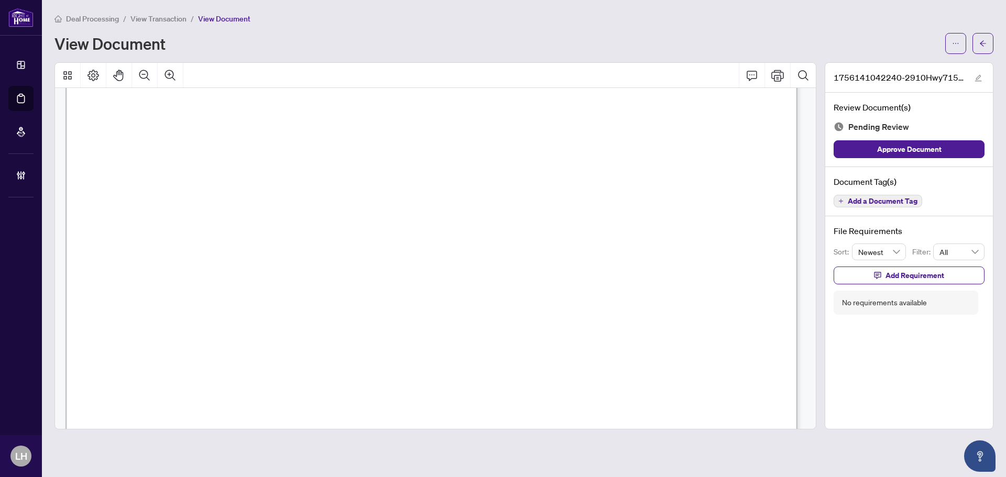
scroll to position [262, 0]
click at [875, 198] on span "Add a Document Tag" at bounding box center [882, 200] width 70 height 7
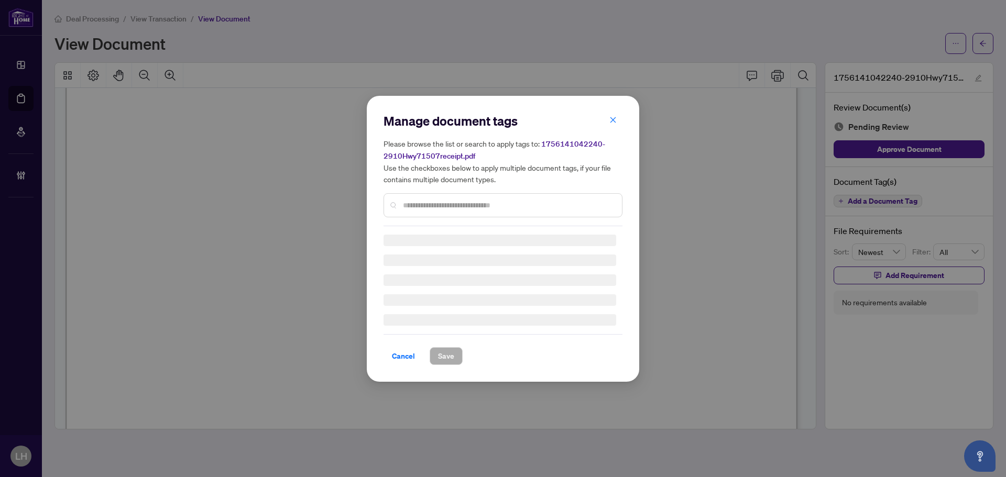
click at [445, 207] on input "text" at bounding box center [508, 206] width 211 height 12
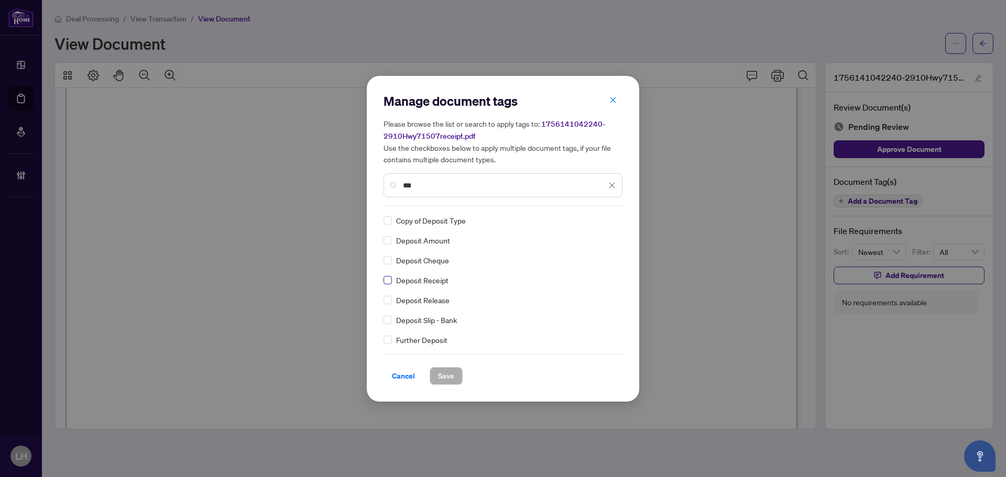
type input "***"
click at [597, 221] on img at bounding box center [601, 220] width 10 height 10
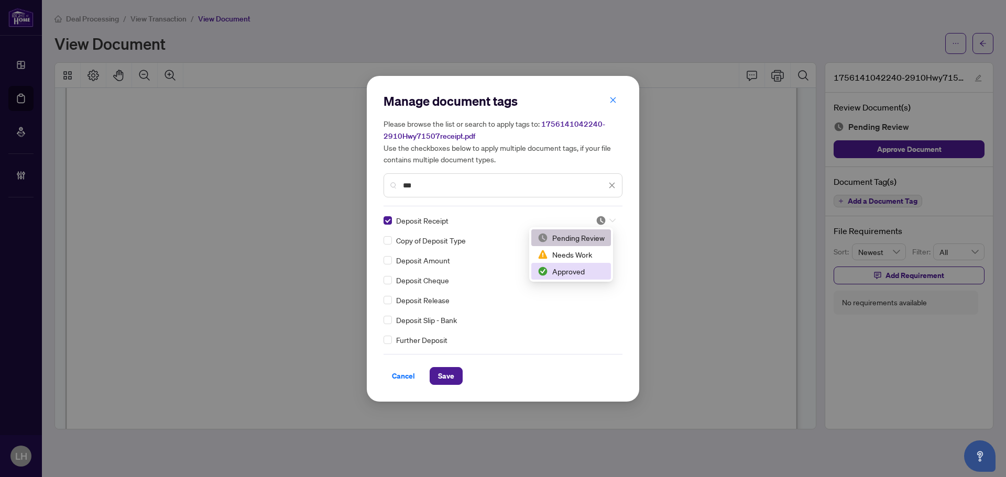
click at [579, 266] on div "Approved" at bounding box center [570, 272] width 67 height 12
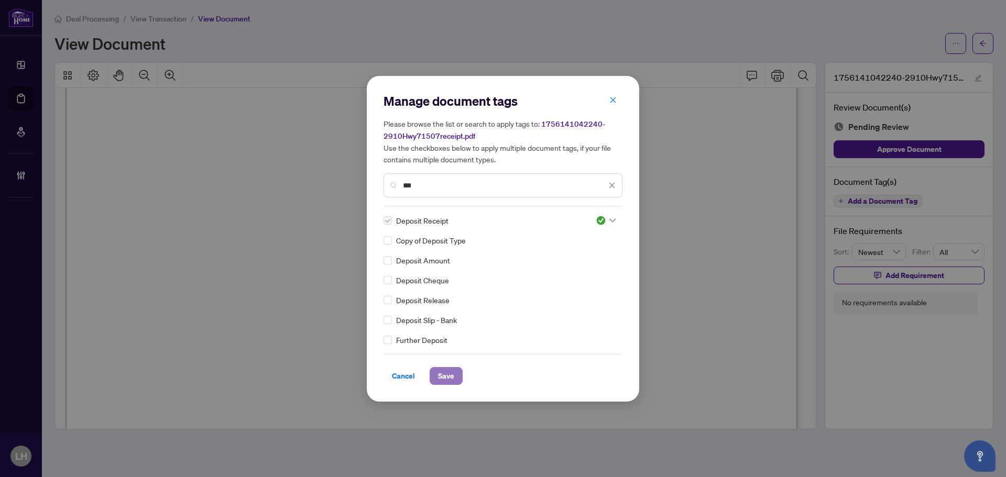
click at [446, 372] on span "Save" at bounding box center [446, 376] width 16 height 17
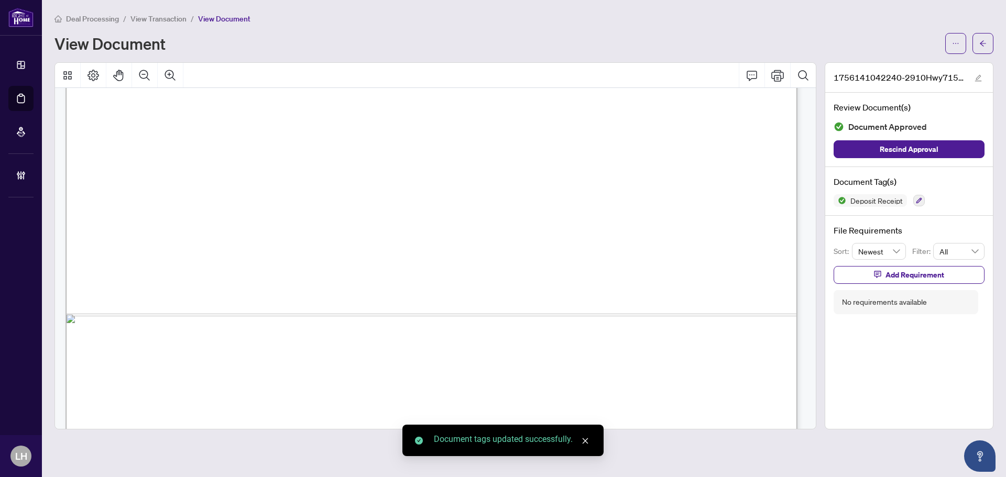
scroll to position [627, 0]
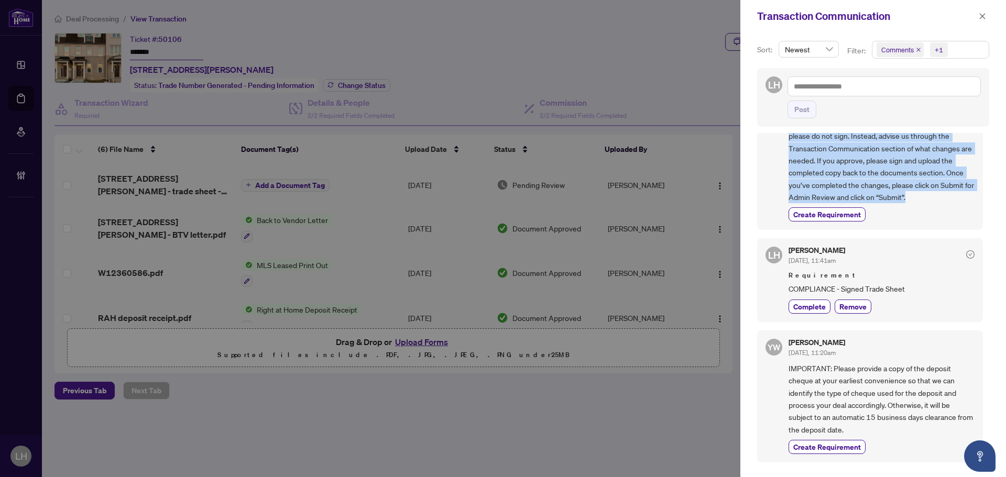
scroll to position [471, 0]
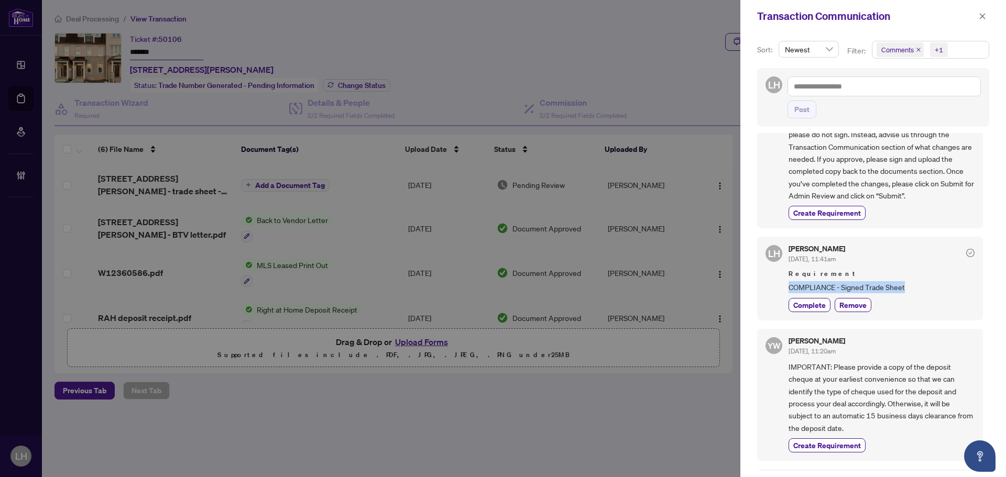
drag, startPoint x: 908, startPoint y: 288, endPoint x: 778, endPoint y: 291, distance: 129.9
click at [779, 291] on div "LH Lulu Hao Aug/26/2025, 11:41am Requirement COMPLIANCE - Signed Trade Sheet Co…" at bounding box center [870, 278] width 226 height 83
copy span "COMPLIANCE - Signed Trade Sheet"
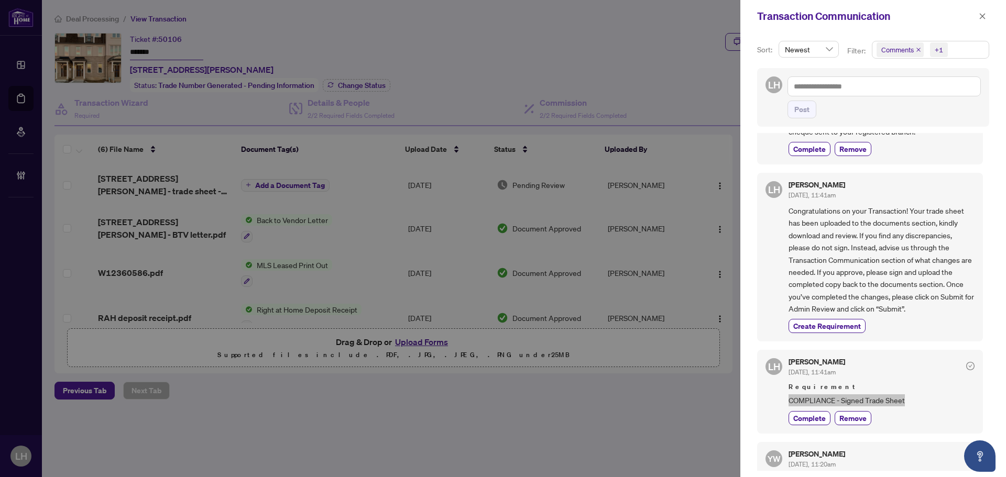
scroll to position [314, 0]
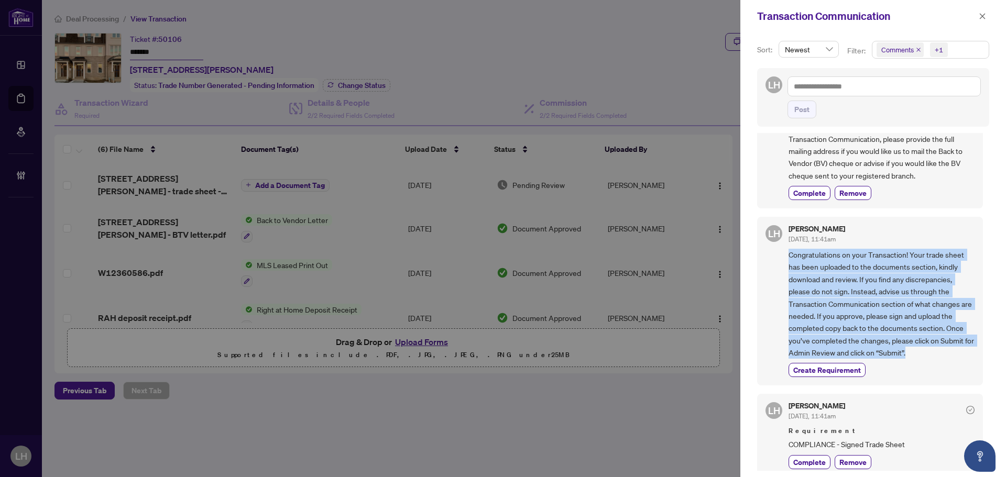
drag, startPoint x: 923, startPoint y: 354, endPoint x: 789, endPoint y: 257, distance: 165.9
click at [789, 257] on span "Congratulations on your Transaction! Your trade sheet has been uploaded to the …" at bounding box center [881, 304] width 186 height 110
copy span "Congratulations on your Transaction! Your trade sheet has been uploaded to the …"
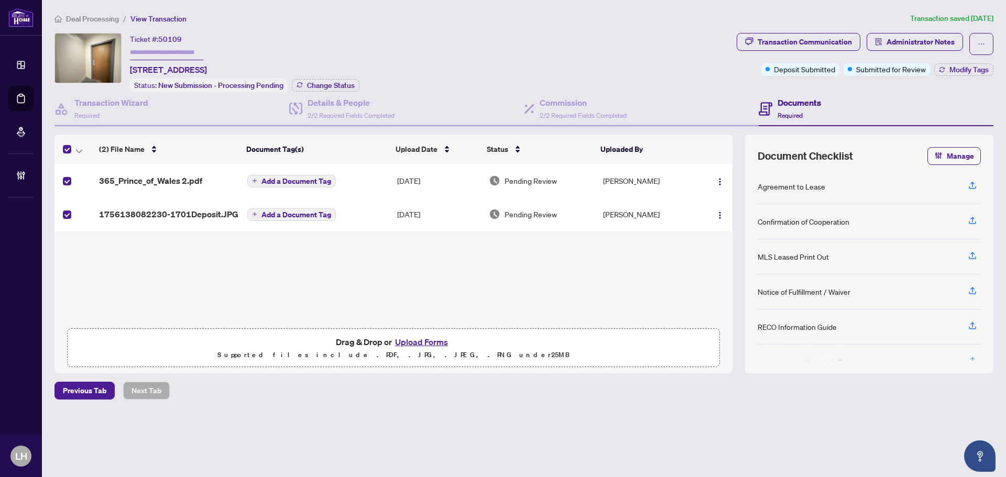
drag, startPoint x: 77, startPoint y: 149, endPoint x: 89, endPoint y: 155, distance: 12.7
click at [78, 149] on icon "button" at bounding box center [79, 151] width 6 height 4
click at [106, 167] on span "Open Selected in New Tab(s)" at bounding box center [128, 167] width 93 height 12
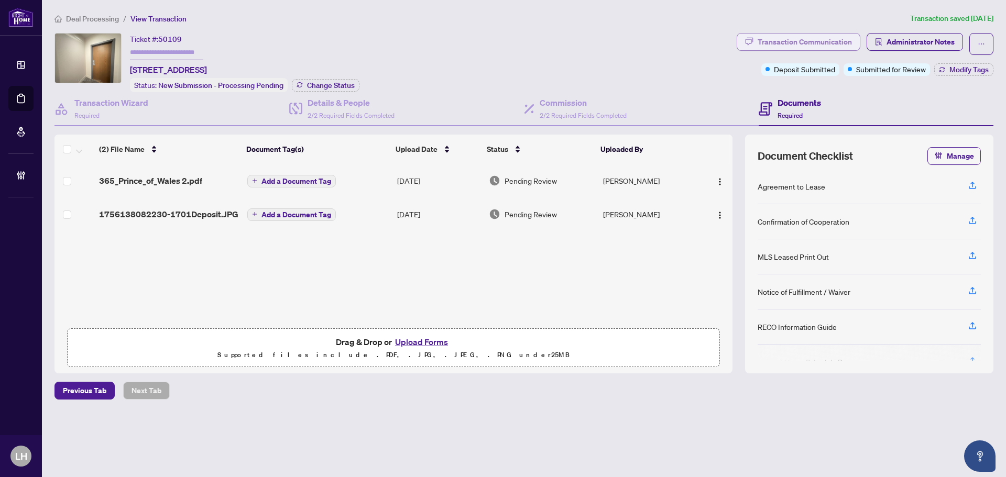
click at [781, 37] on div "Transaction Communication" at bounding box center [804, 42] width 94 height 17
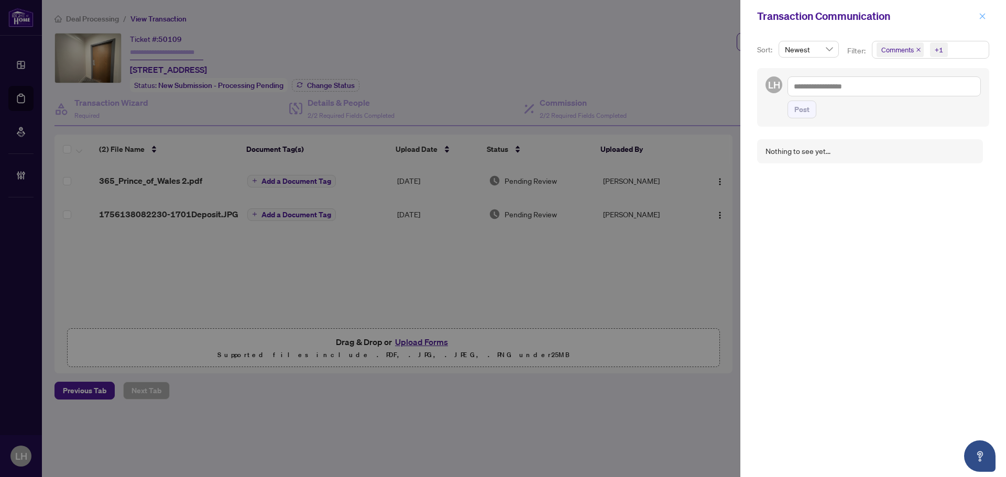
click at [987, 15] on button "button" at bounding box center [982, 16] width 14 height 13
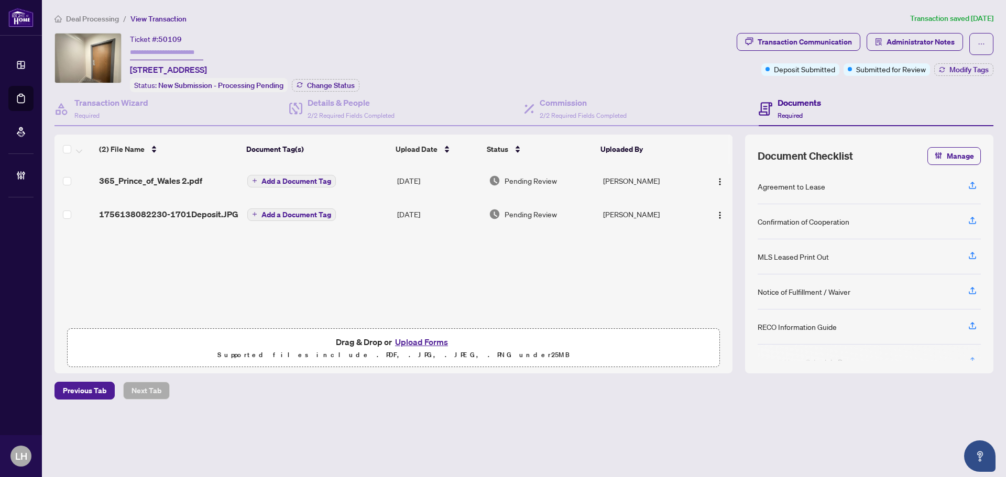
click at [830, 44] on div "Transaction Communication" at bounding box center [804, 42] width 94 height 17
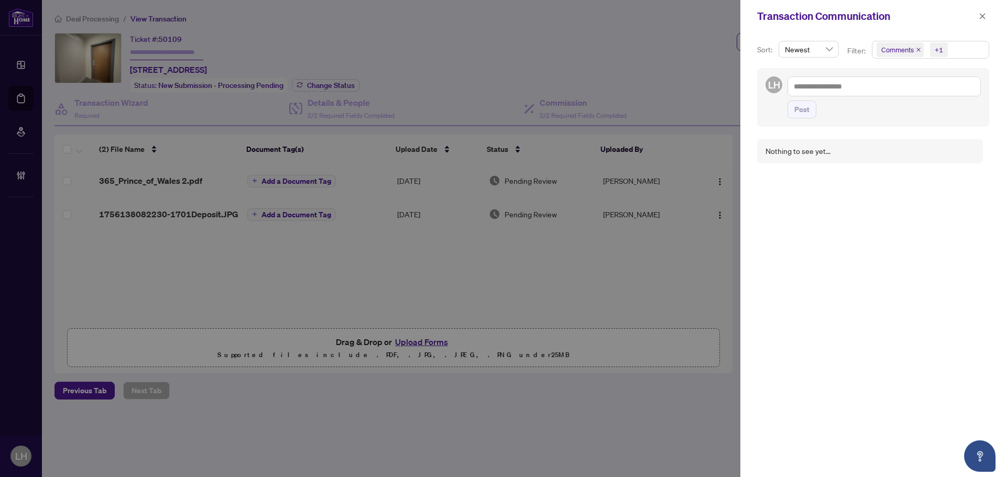
click at [972, 53] on span "Comments +1" at bounding box center [930, 49] width 116 height 17
click at [939, 122] on span "Activity History" at bounding box center [918, 122] width 50 height 9
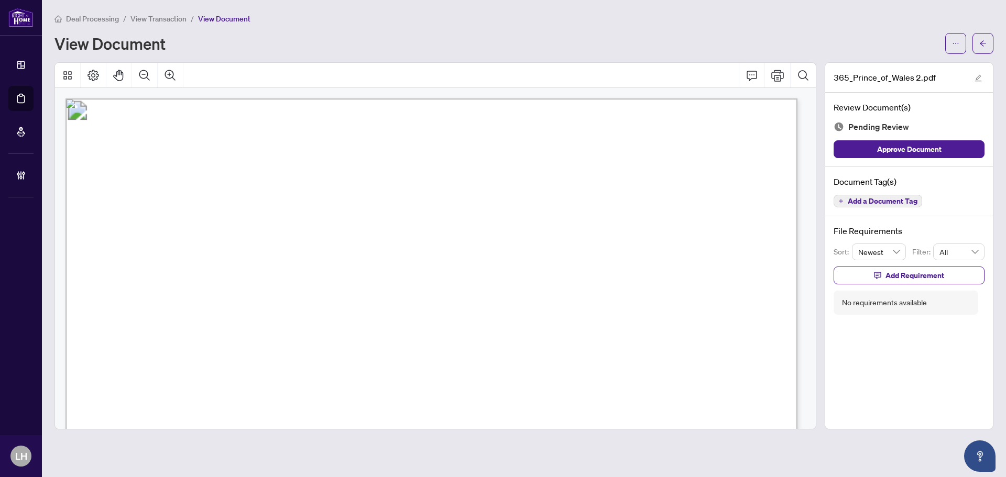
scroll to position [262, 0]
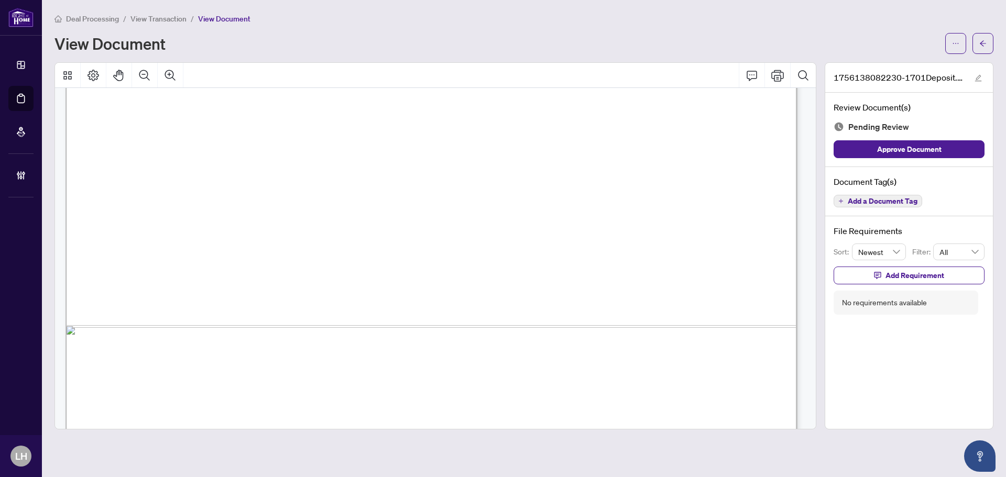
scroll to position [715, 0]
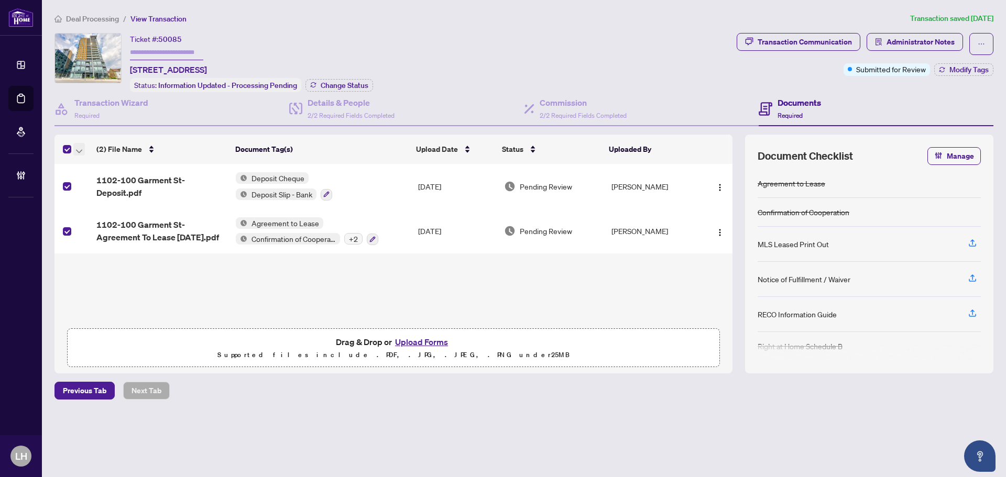
click at [80, 152] on span "button" at bounding box center [79, 150] width 6 height 12
click at [102, 167] on span "Open Selected in New Tab(s)" at bounding box center [128, 167] width 93 height 12
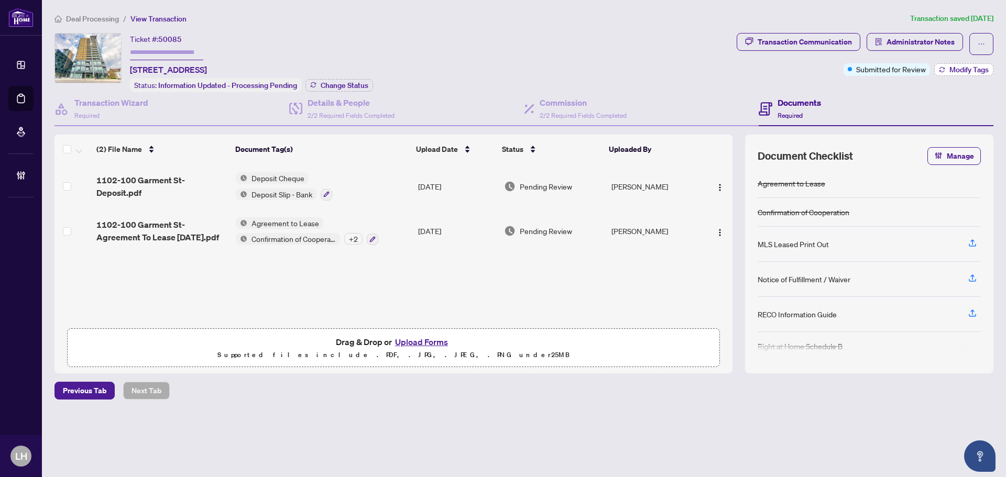
click at [956, 75] on button "Modify Tags" at bounding box center [963, 69] width 59 height 13
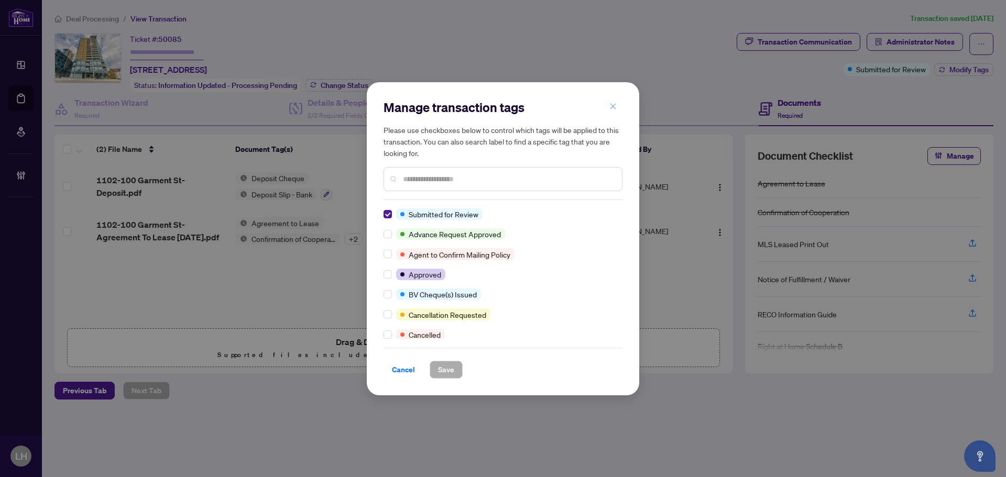
click at [607, 115] on button "button" at bounding box center [612, 107] width 21 height 18
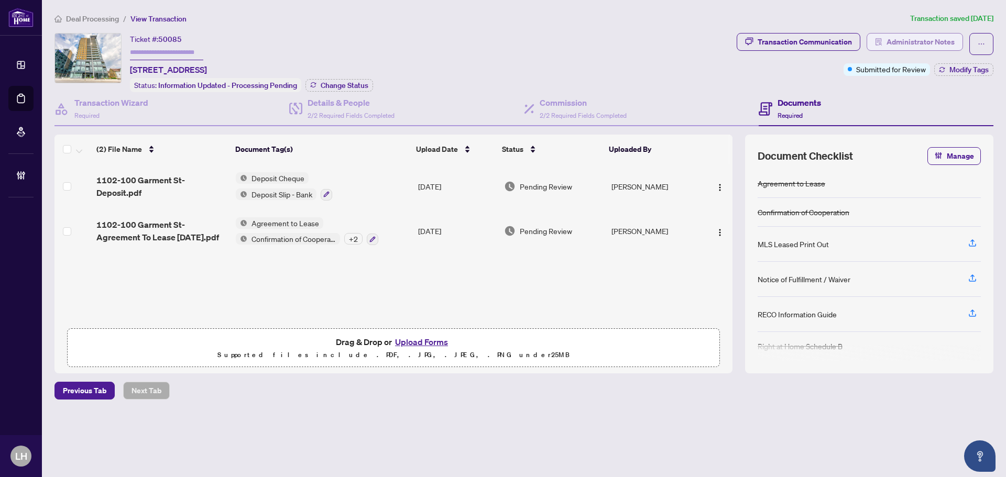
click at [914, 40] on span "Administrator Notes" at bounding box center [920, 42] width 68 height 17
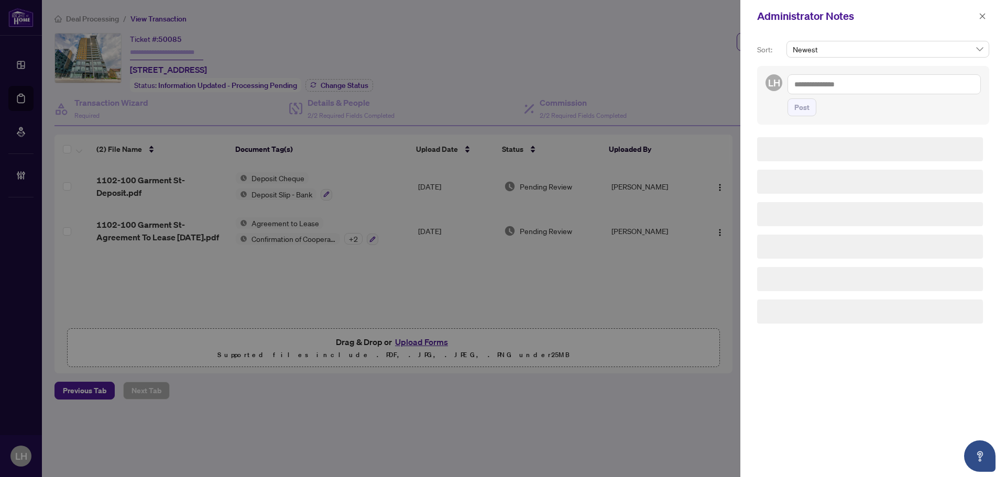
click at [830, 89] on textarea at bounding box center [883, 84] width 193 height 20
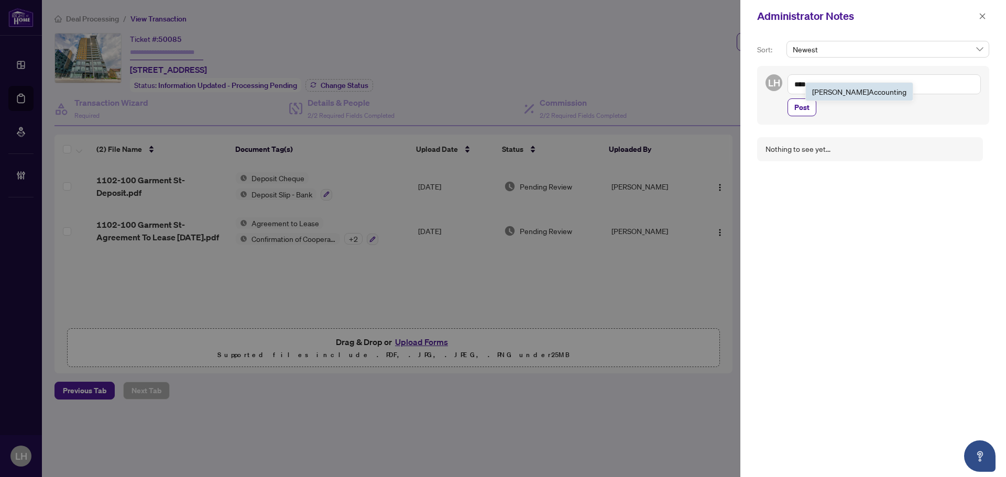
click at [826, 92] on span "RAHR Acc ounting" at bounding box center [859, 91] width 94 height 9
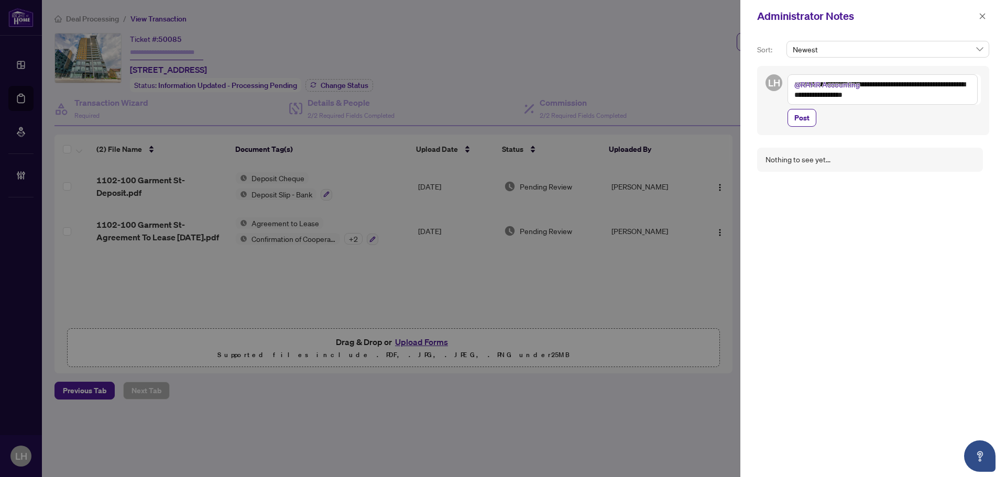
type textarea "**********"
click at [797, 115] on span "Post" at bounding box center [801, 117] width 15 height 17
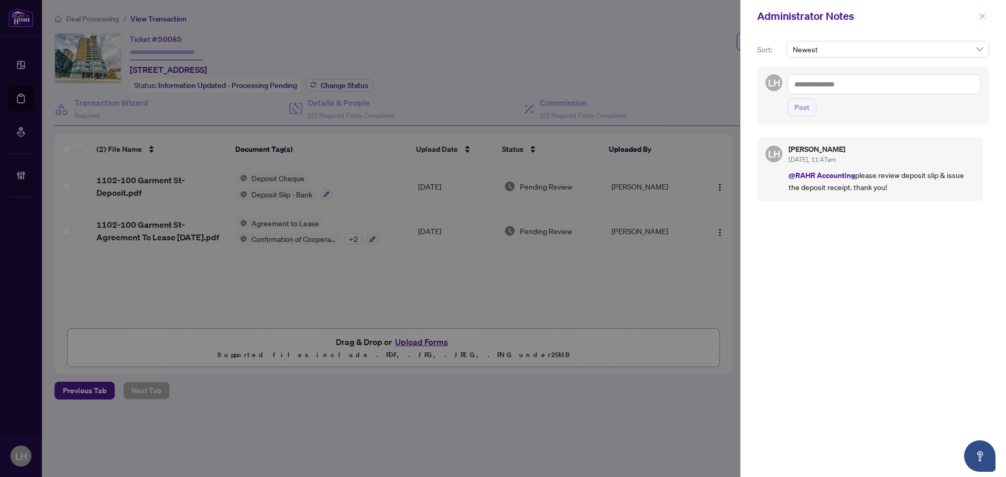
click at [987, 15] on button "button" at bounding box center [982, 16] width 14 height 13
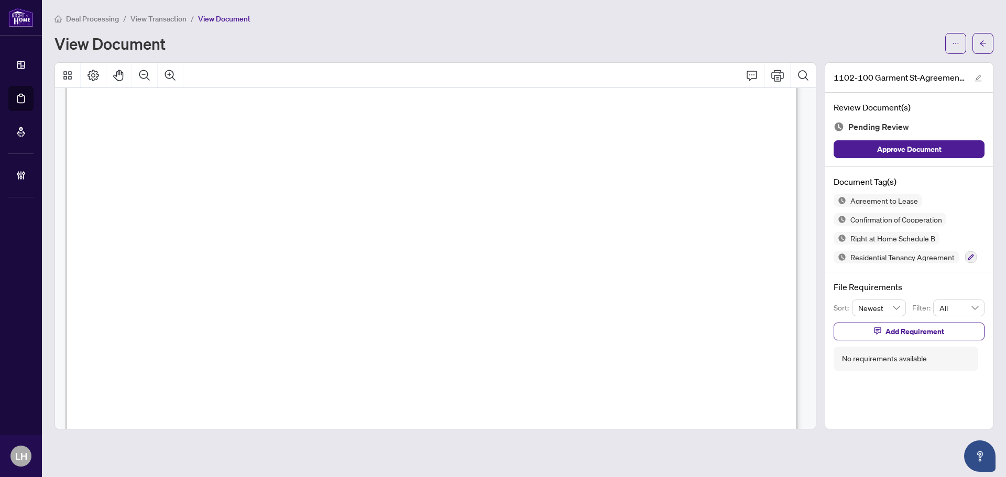
scroll to position [157, 0]
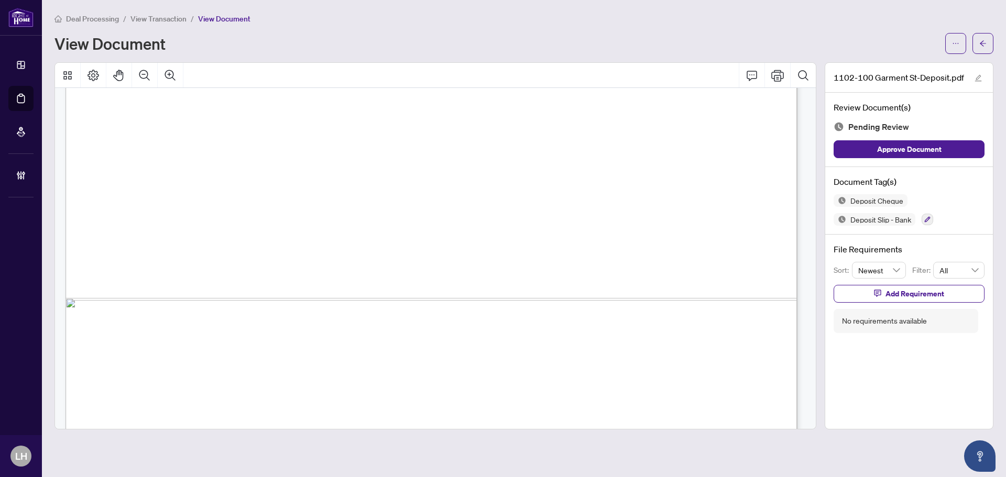
scroll to position [1584, 0]
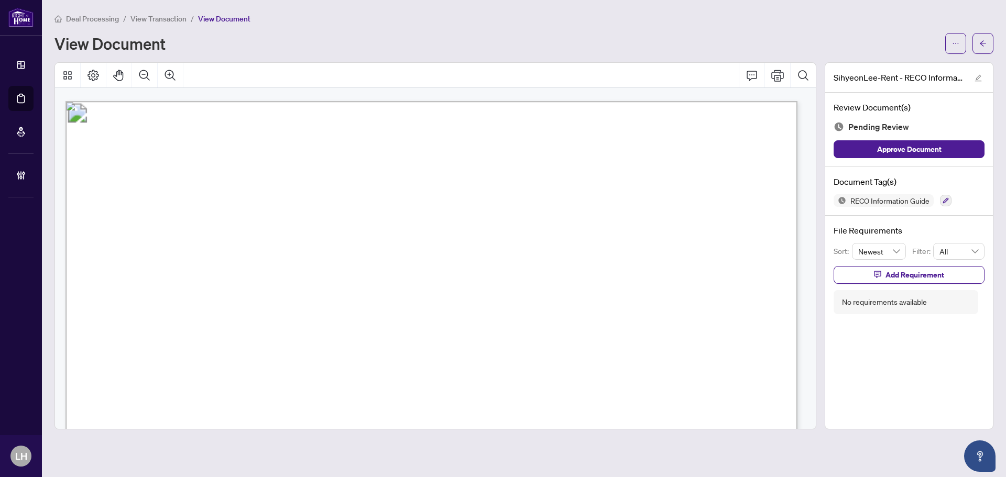
scroll to position [11596, 0]
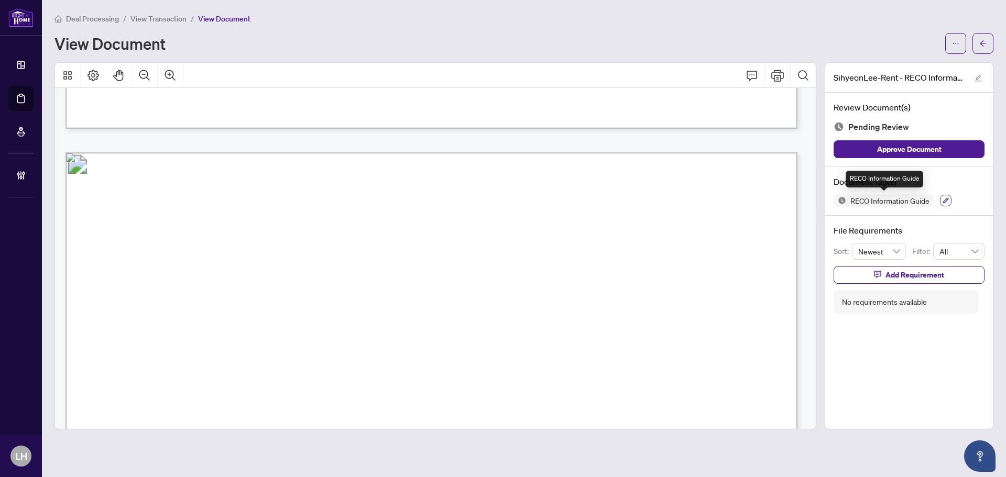
click at [940, 201] on button "button" at bounding box center [946, 201] width 12 height 12
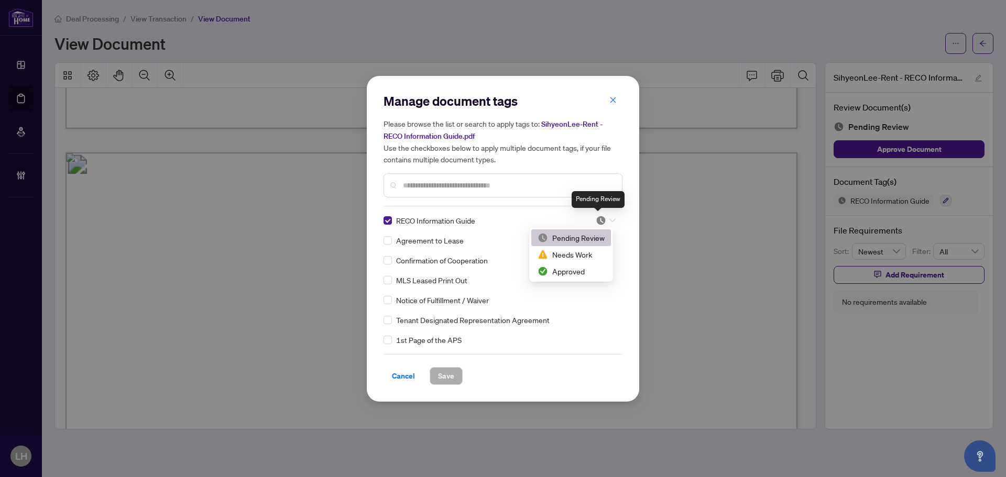
click at [597, 216] on img at bounding box center [601, 220] width 10 height 10
click at [585, 268] on div "Approved" at bounding box center [570, 272] width 67 height 12
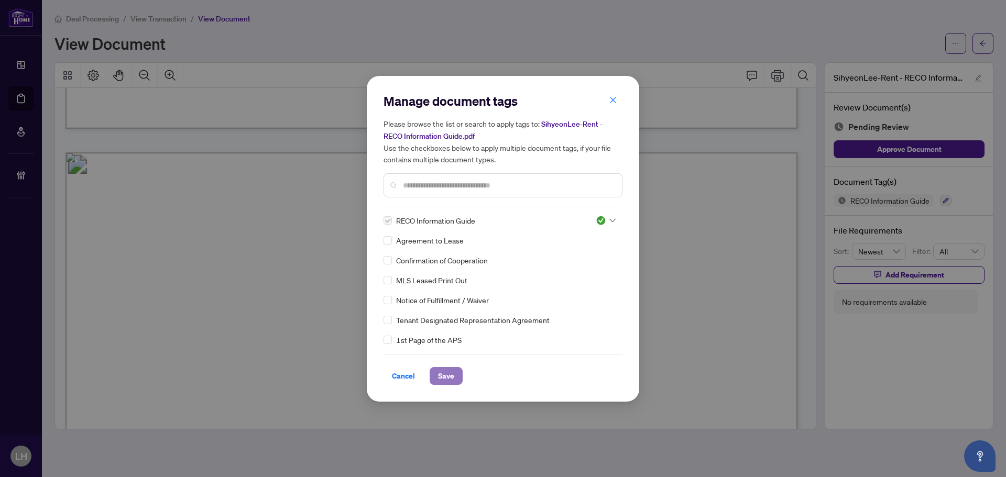
click at [449, 376] on span "Save" at bounding box center [446, 376] width 16 height 17
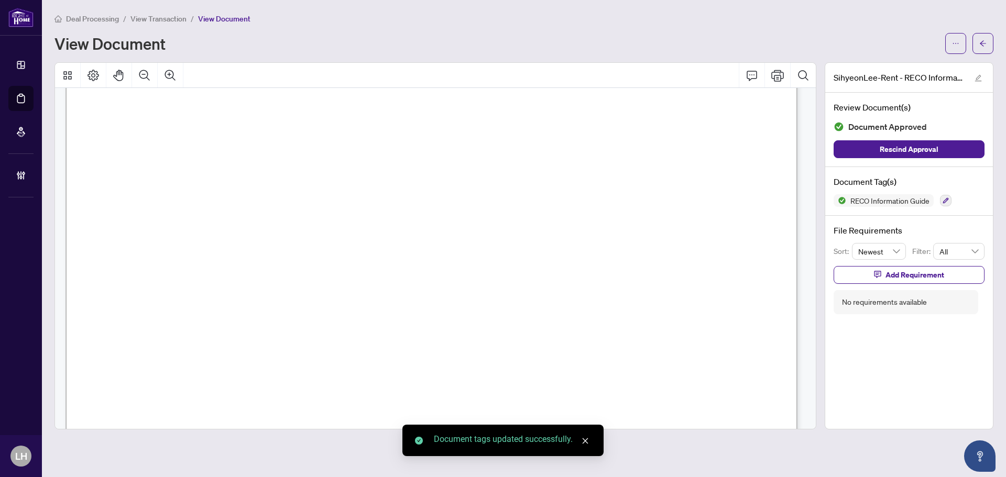
scroll to position [12120, 0]
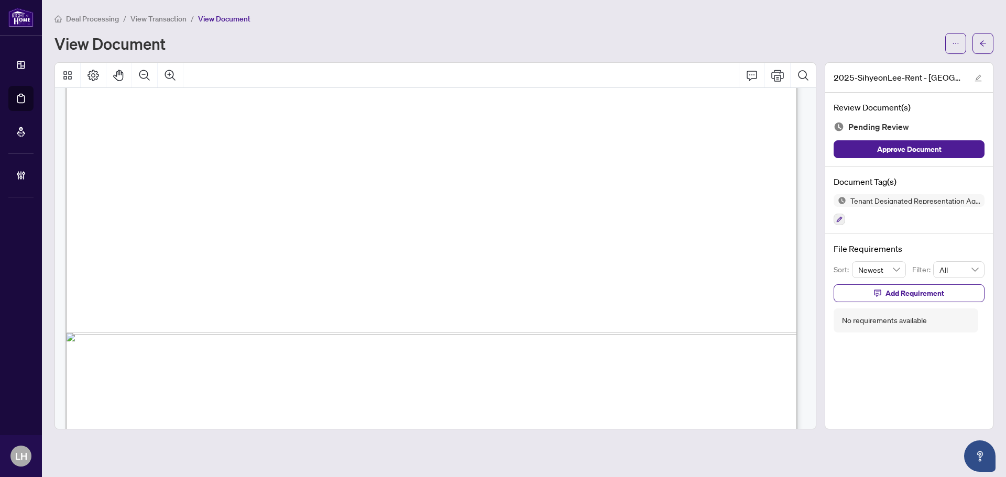
scroll to position [4510, 0]
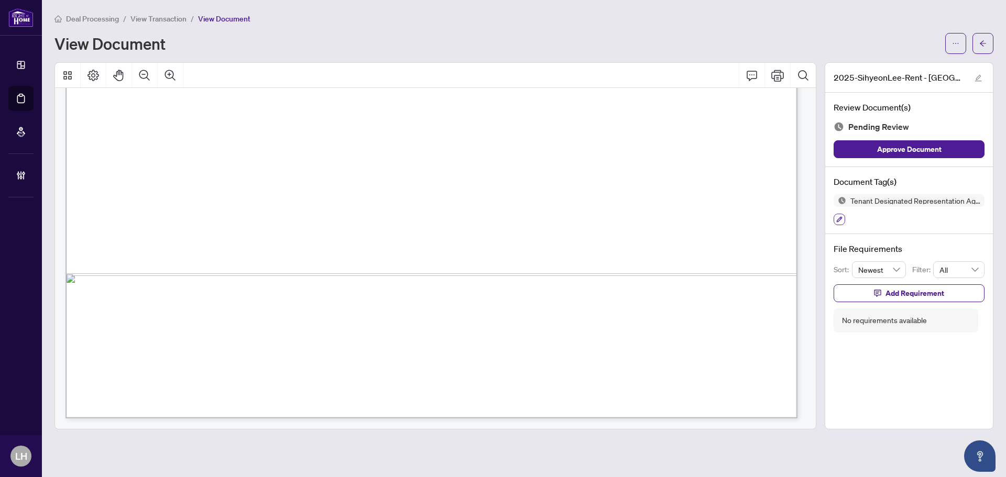
click at [841, 218] on icon "button" at bounding box center [839, 220] width 6 height 6
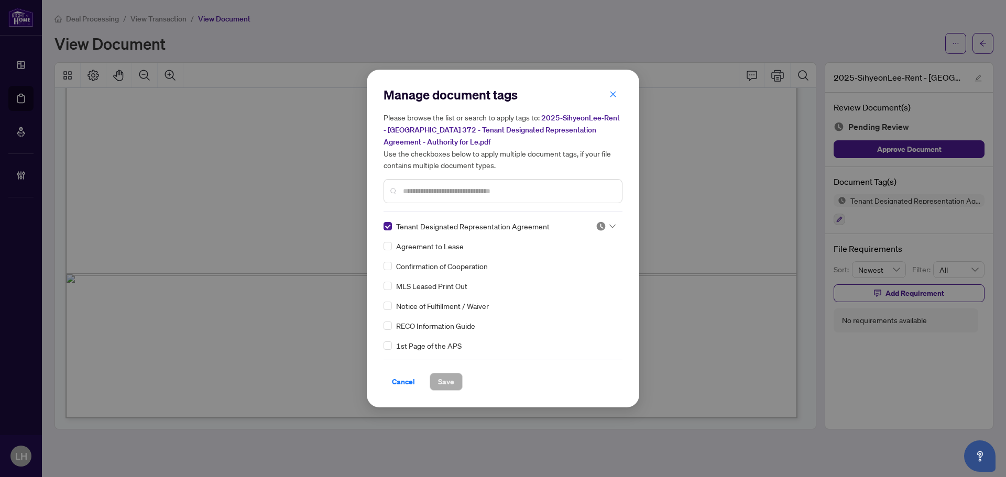
click at [601, 225] on img at bounding box center [601, 226] width 10 height 10
click at [598, 268] on div "Needs Work" at bounding box center [571, 260] width 80 height 17
drag, startPoint x: 609, startPoint y: 211, endPoint x: 604, endPoint y: 224, distance: 13.4
click at [609, 215] on div "Manage document tags Please browse the list or search to apply tags to: 2025-Si…" at bounding box center [502, 238] width 239 height 304
click at [604, 224] on div at bounding box center [606, 226] width 20 height 10
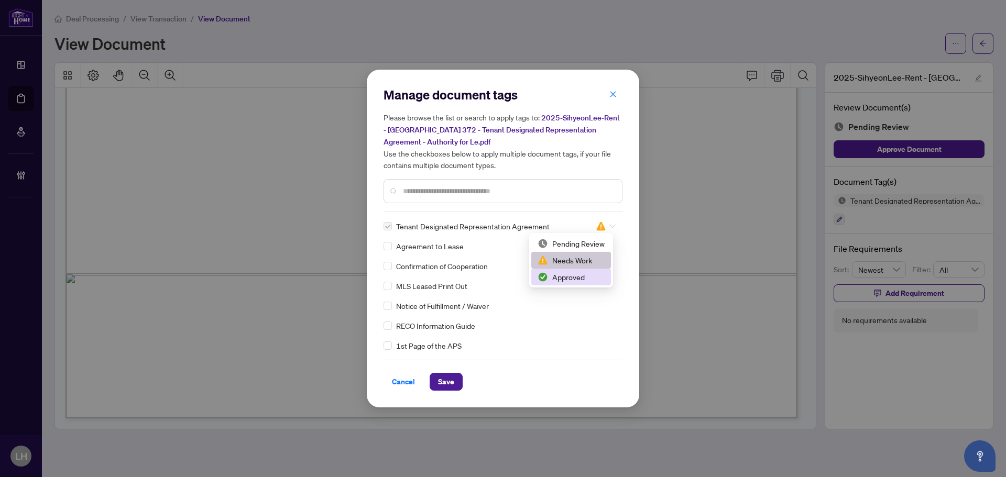
click at [572, 284] on div "Approved" at bounding box center [571, 277] width 80 height 17
click at [451, 380] on span "Save" at bounding box center [446, 381] width 16 height 17
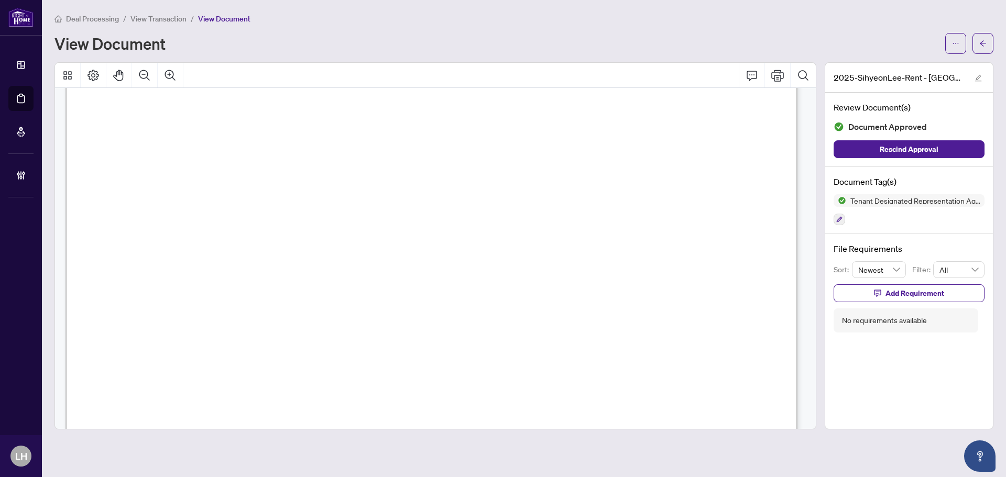
scroll to position [0, 0]
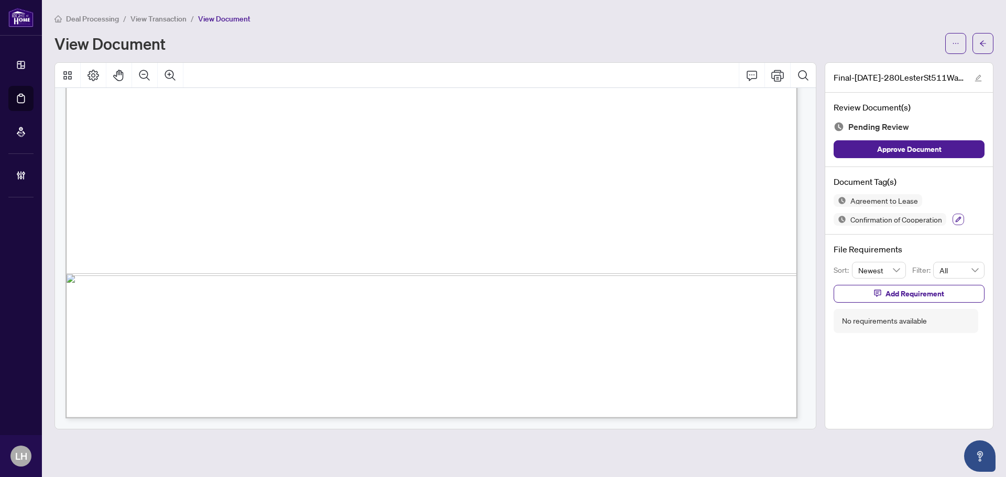
click at [960, 214] on button "button" at bounding box center [958, 220] width 12 height 12
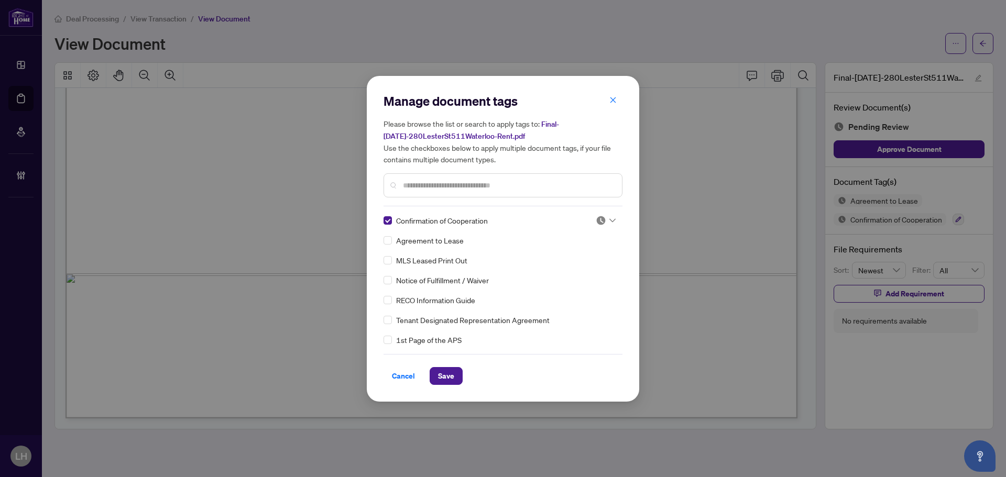
drag, startPoint x: 396, startPoint y: 373, endPoint x: 885, endPoint y: 232, distance: 509.4
click at [398, 372] on span "Cancel" at bounding box center [403, 376] width 23 height 17
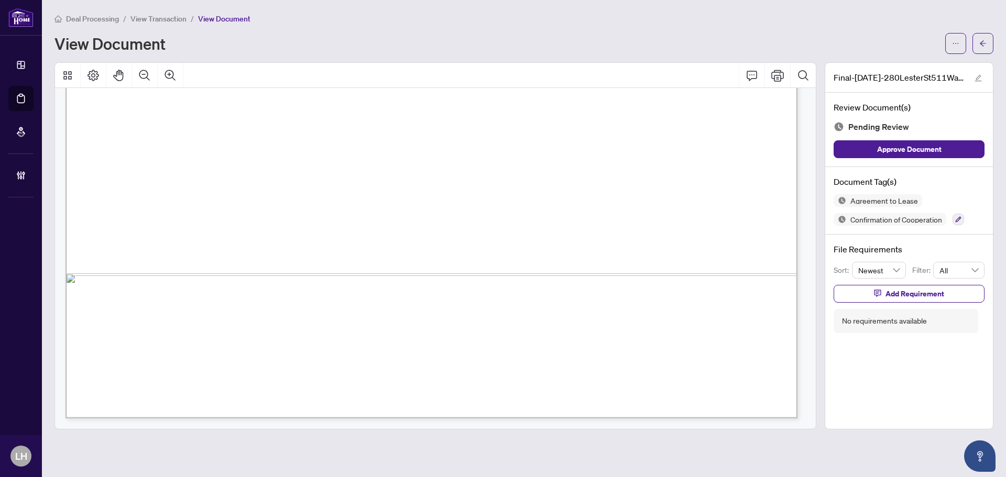
click at [961, 223] on button "button" at bounding box center [958, 220] width 12 height 12
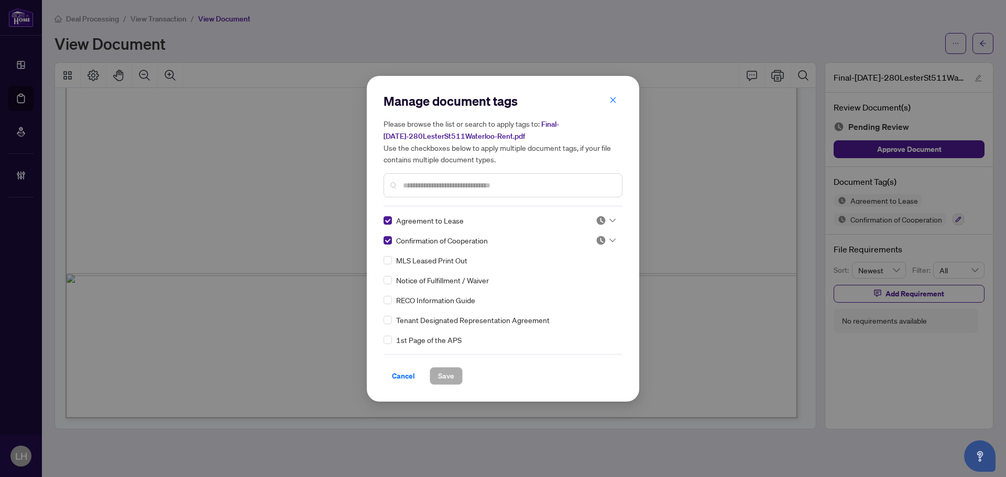
click at [596, 221] on img at bounding box center [601, 220] width 10 height 10
click at [589, 270] on div "Approved" at bounding box center [570, 272] width 67 height 12
click at [600, 240] on img at bounding box center [601, 240] width 10 height 10
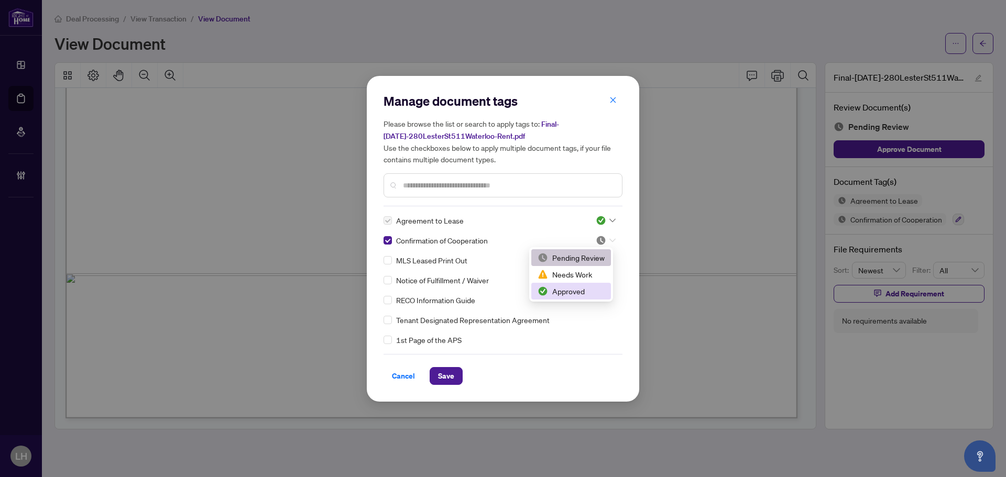
click at [585, 286] on div "Approved" at bounding box center [570, 291] width 67 height 12
click at [490, 189] on input "text" at bounding box center [508, 186] width 211 height 12
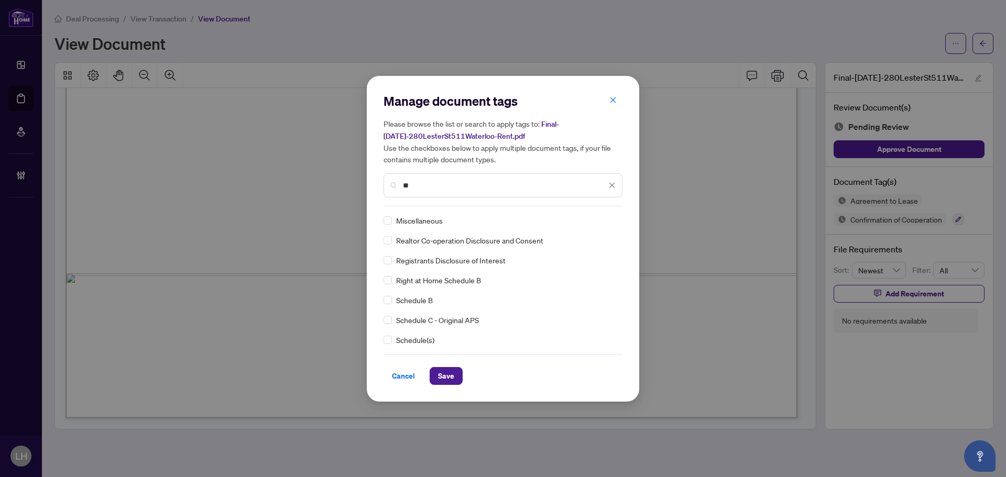
type input "**"
click at [382, 300] on div "Manage document tags Please browse the list or search to apply tags to: Final-2…" at bounding box center [503, 239] width 272 height 326
click at [598, 227] on input "search" at bounding box center [601, 221] width 10 height 16
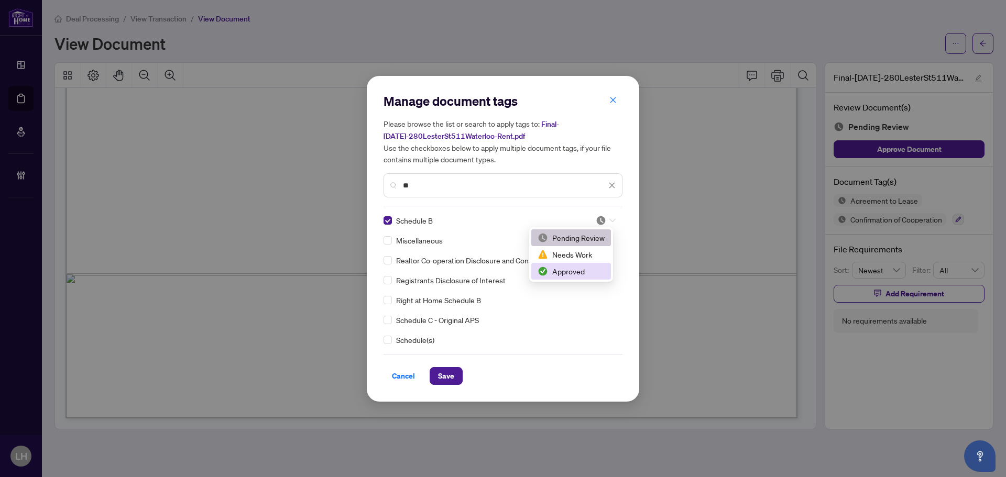
click at [582, 265] on div "Approved" at bounding box center [571, 271] width 80 height 17
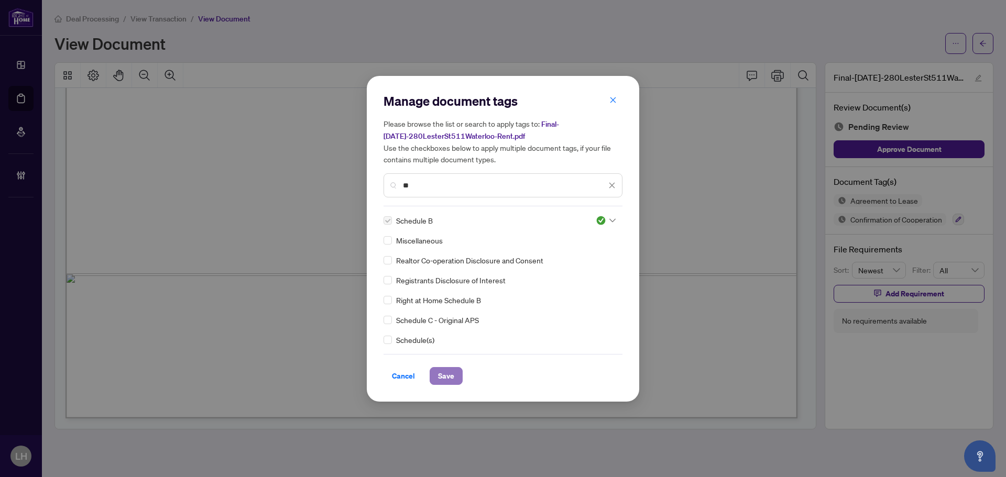
click at [443, 381] on span "Save" at bounding box center [446, 376] width 16 height 17
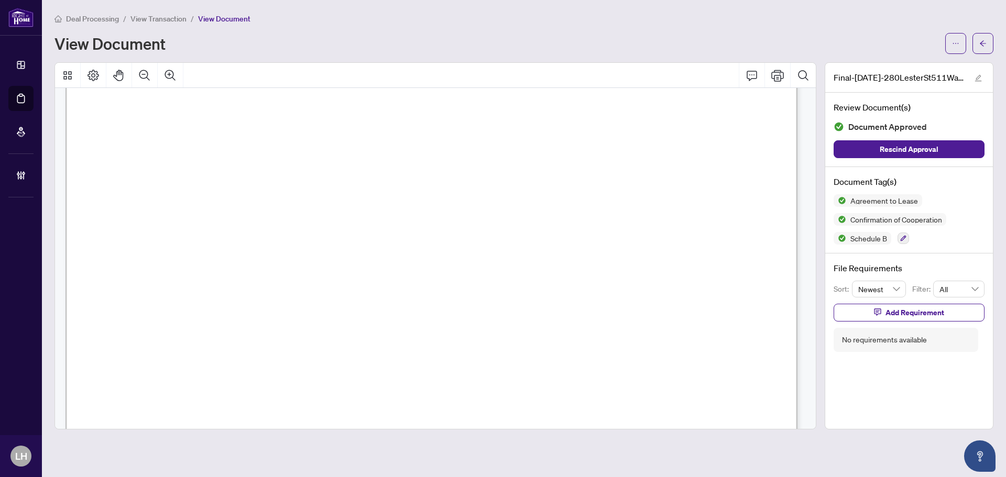
scroll to position [262, 0]
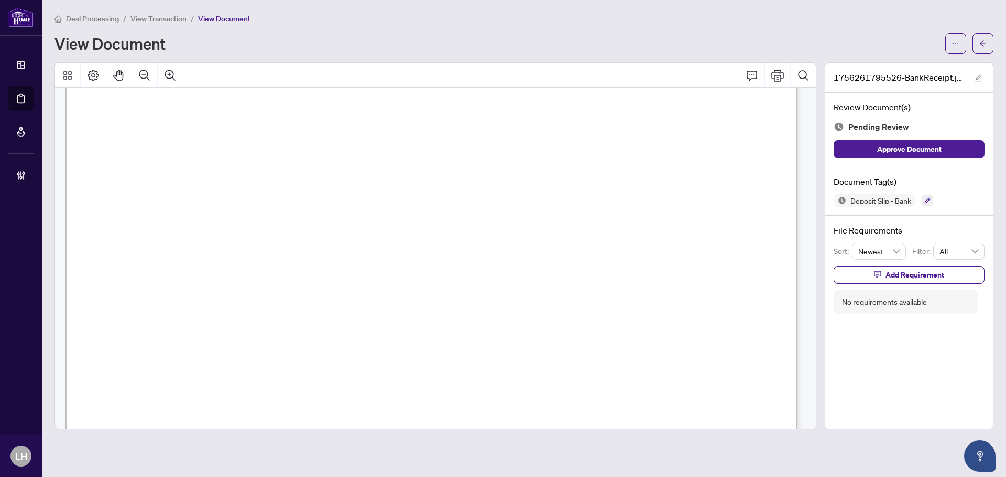
scroll to position [139, 0]
click at [923, 200] on button "button" at bounding box center [927, 201] width 12 height 12
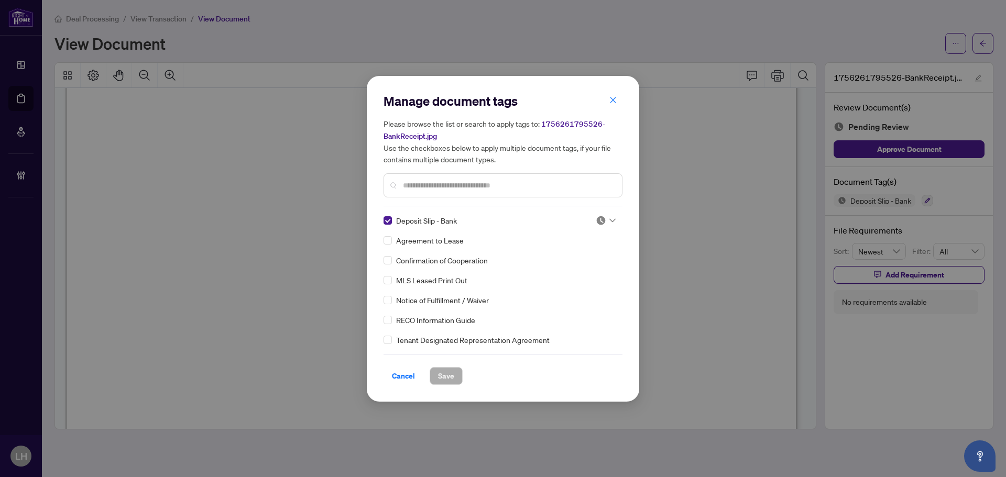
click at [598, 224] on img at bounding box center [601, 220] width 10 height 10
click at [582, 269] on div "Approved" at bounding box center [570, 272] width 67 height 12
click at [454, 188] on input "text" at bounding box center [508, 186] width 211 height 12
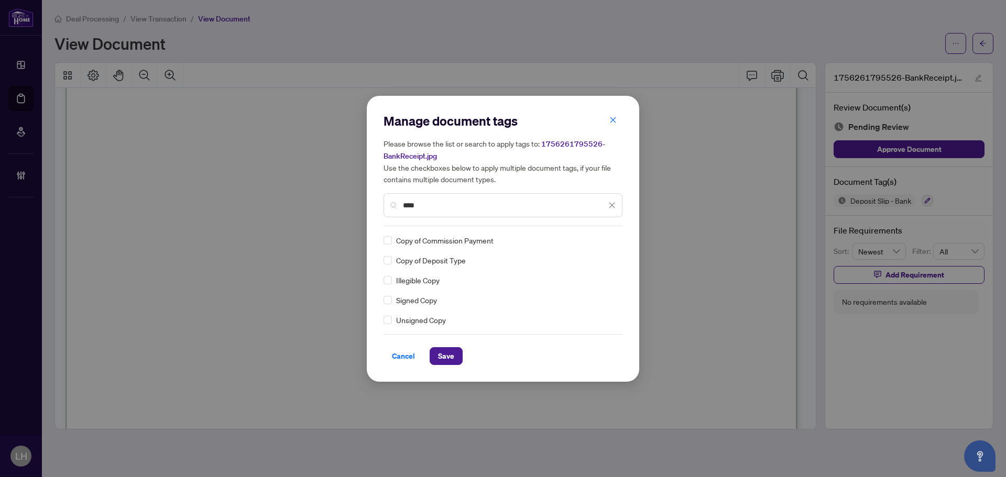
type input "****"
click at [598, 243] on img at bounding box center [601, 240] width 10 height 10
click at [584, 297] on div "Approved" at bounding box center [574, 291] width 80 height 17
click at [438, 348] on span "Save" at bounding box center [446, 356] width 16 height 17
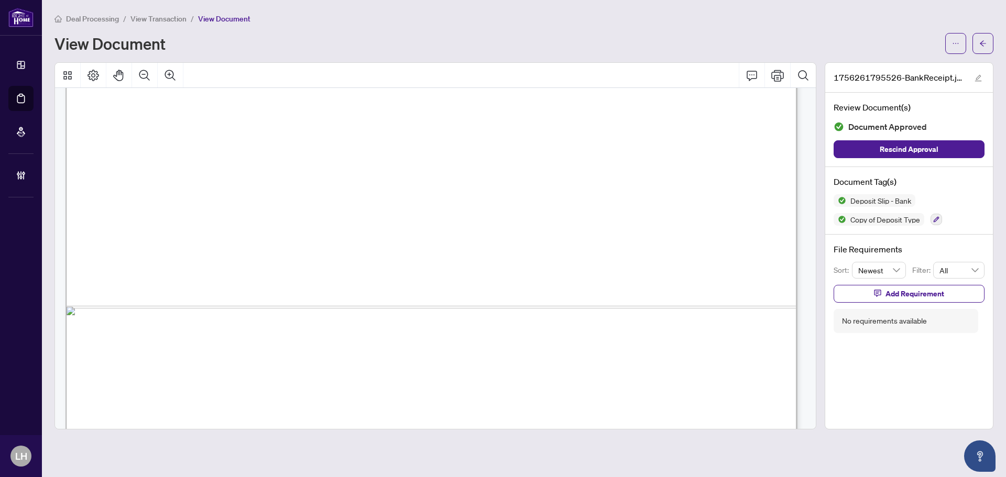
scroll to position [663, 0]
